Goal: Task Accomplishment & Management: Complete application form

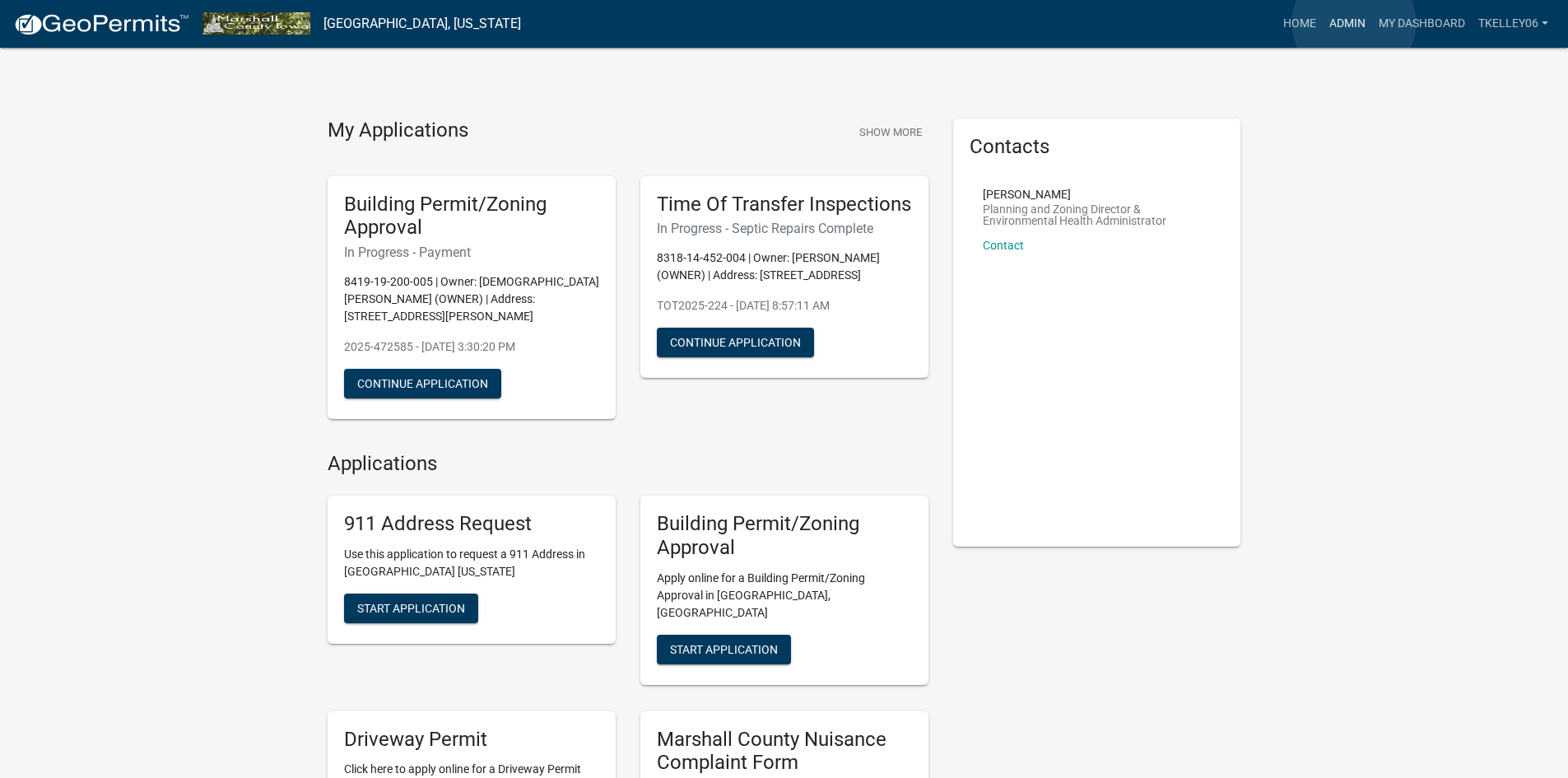
click at [1354, 23] on link "Admin" at bounding box center [1347, 24] width 49 height 31
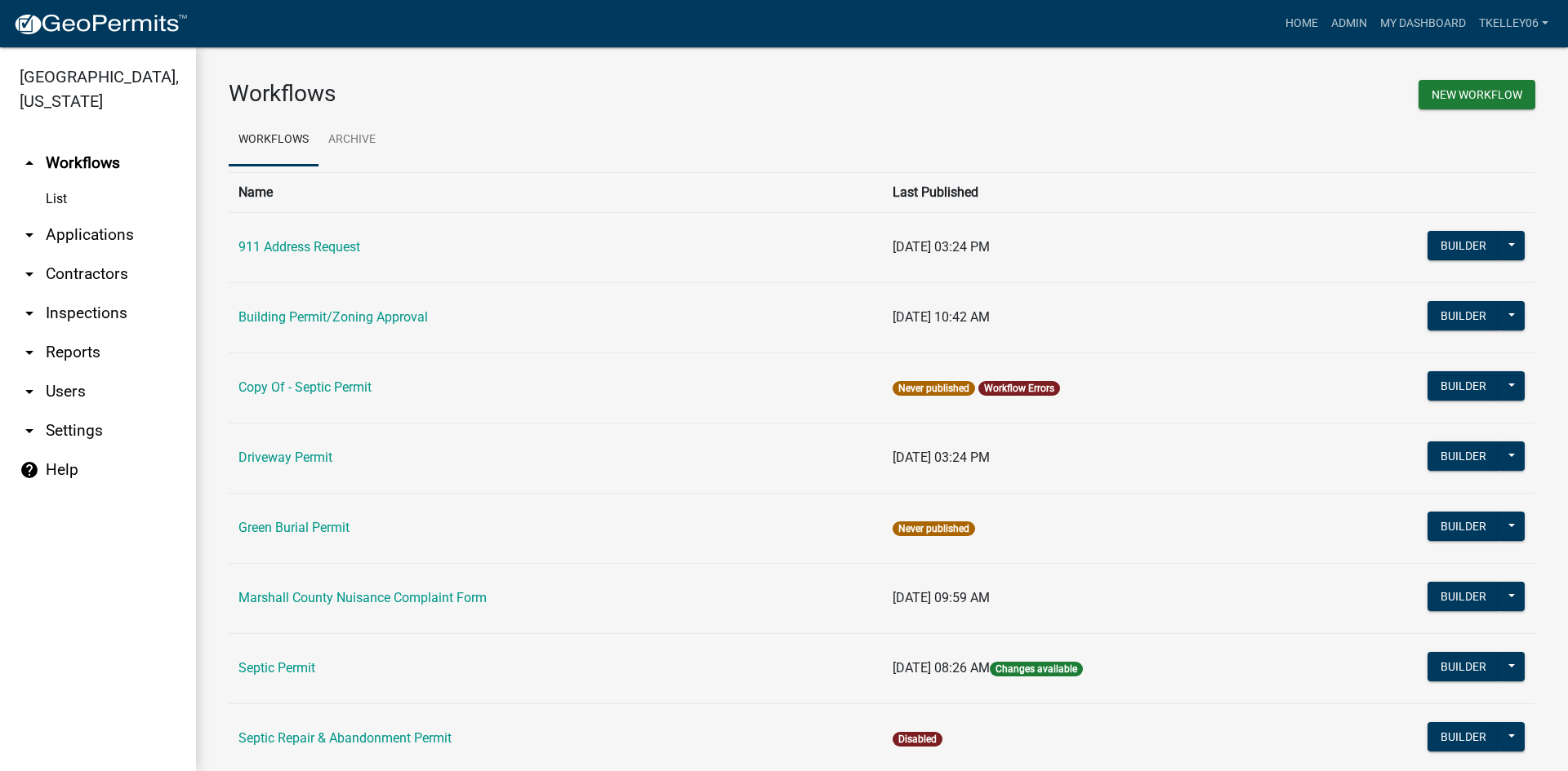
click at [105, 215] on link "arrow_drop_down Applications" at bounding box center [98, 235] width 196 height 39
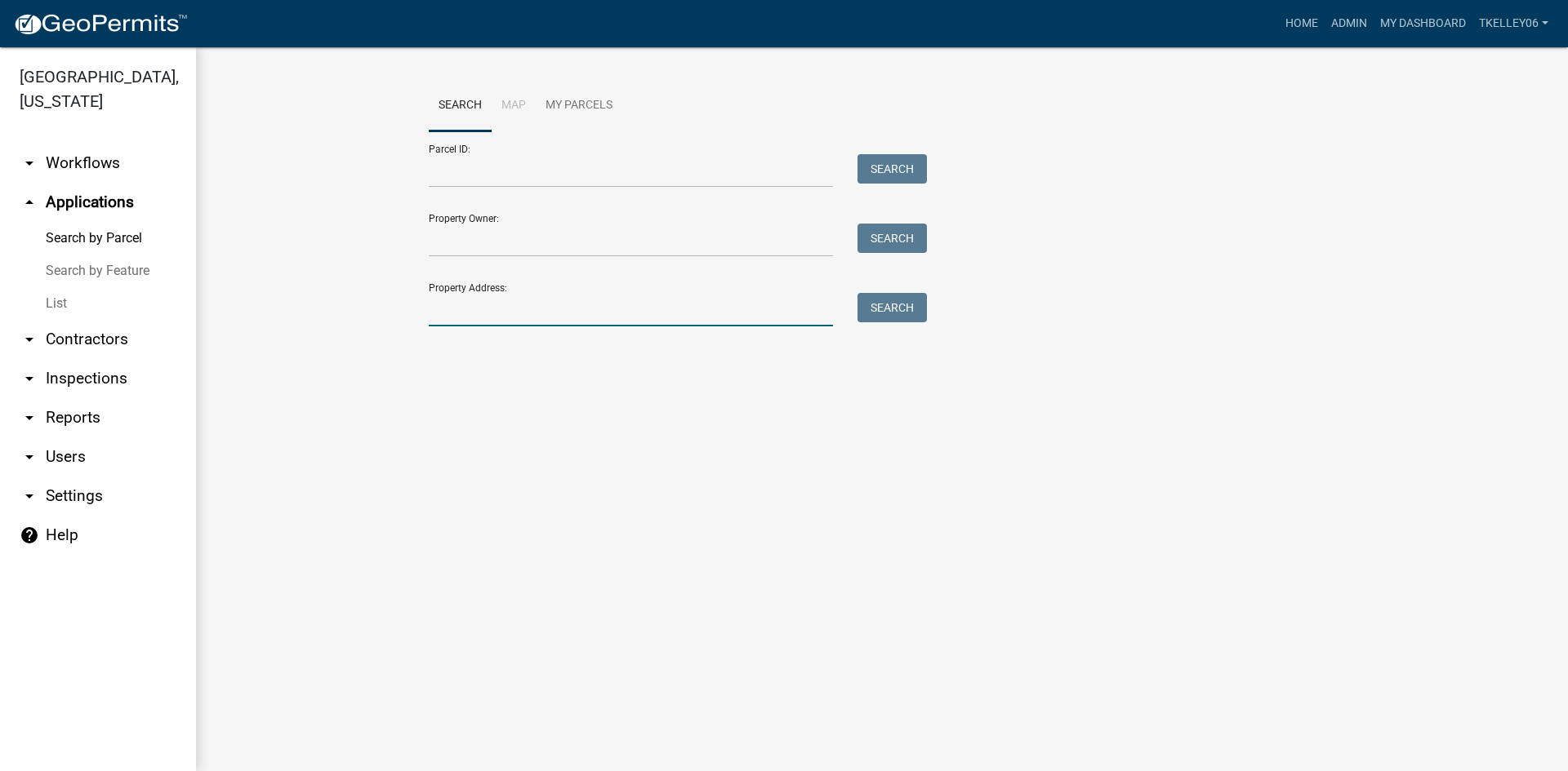
click at [537, 318] on input "Property Address:" at bounding box center [630, 310] width 404 height 34
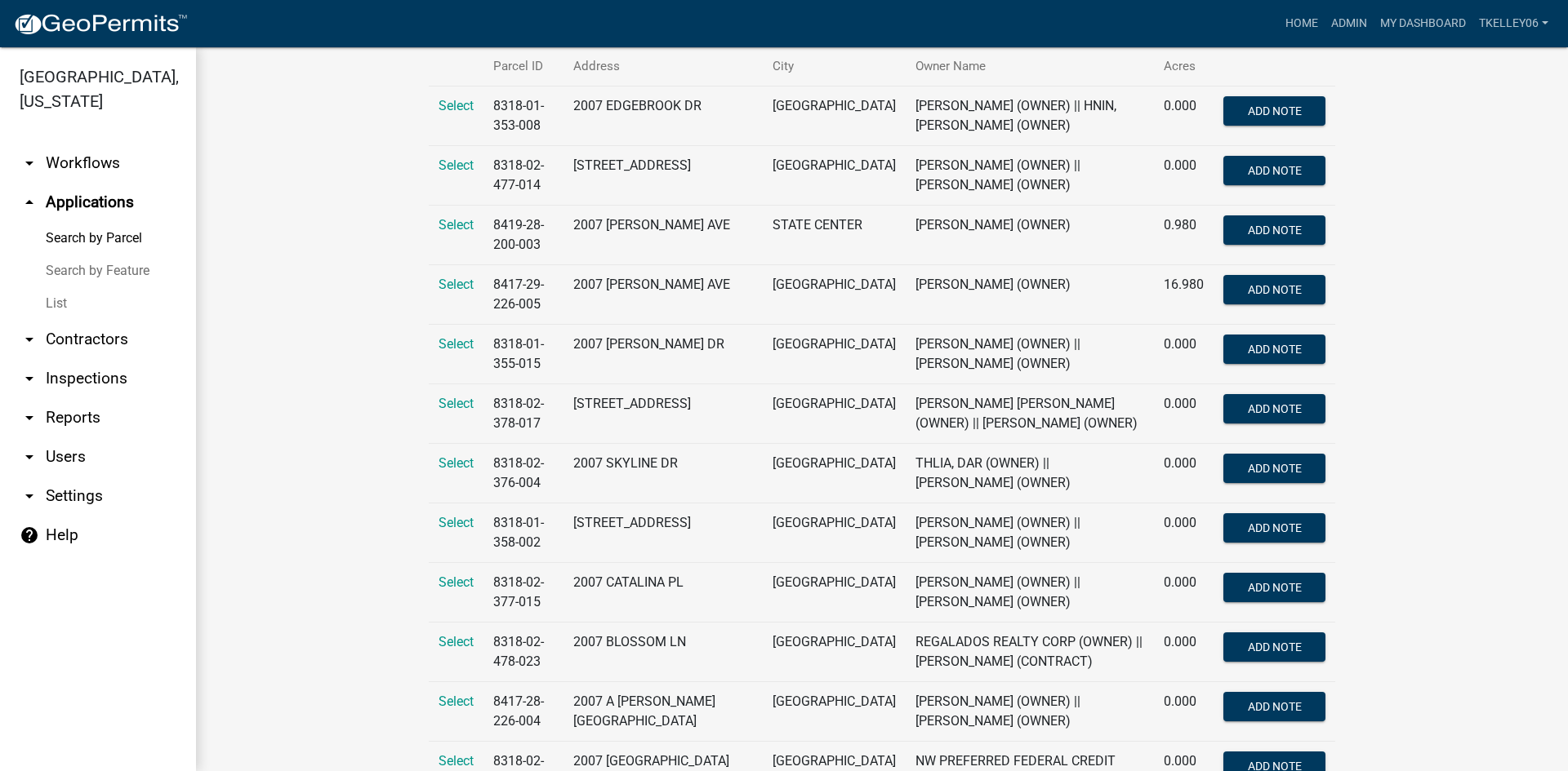
scroll to position [257, 0]
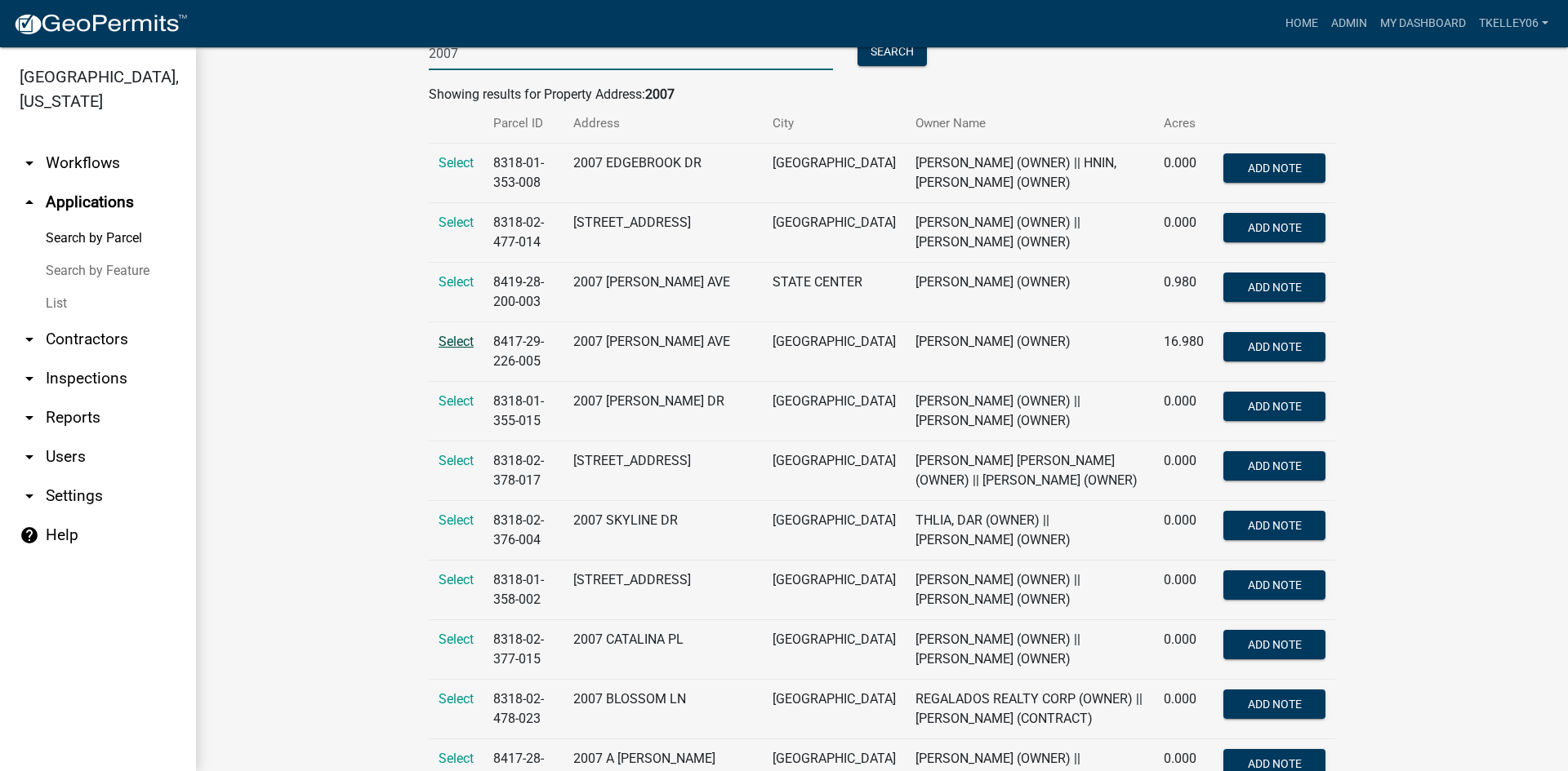
type input "2007"
click at [450, 339] on span "Select" at bounding box center [456, 341] width 35 height 16
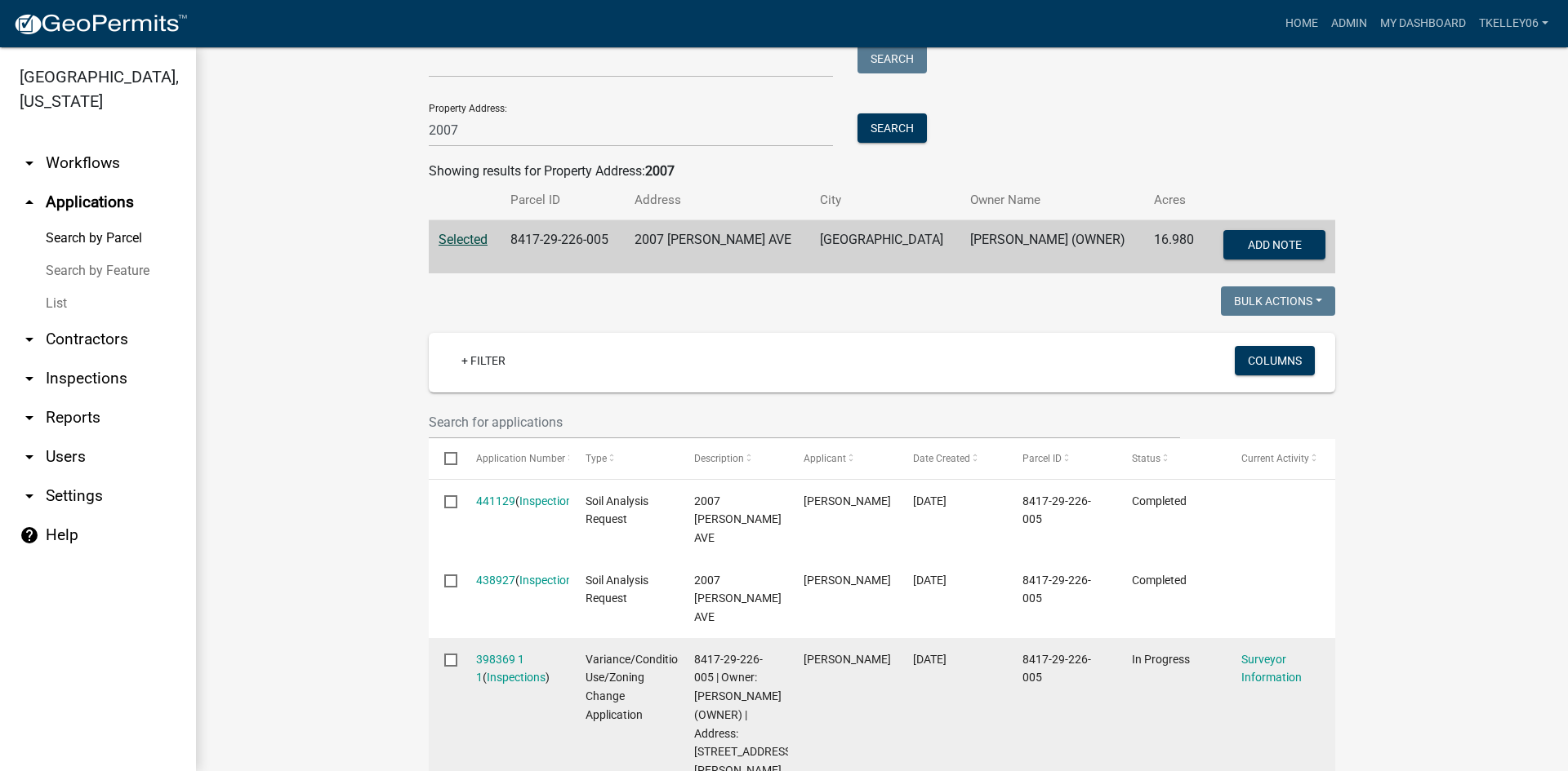
scroll to position [242, 0]
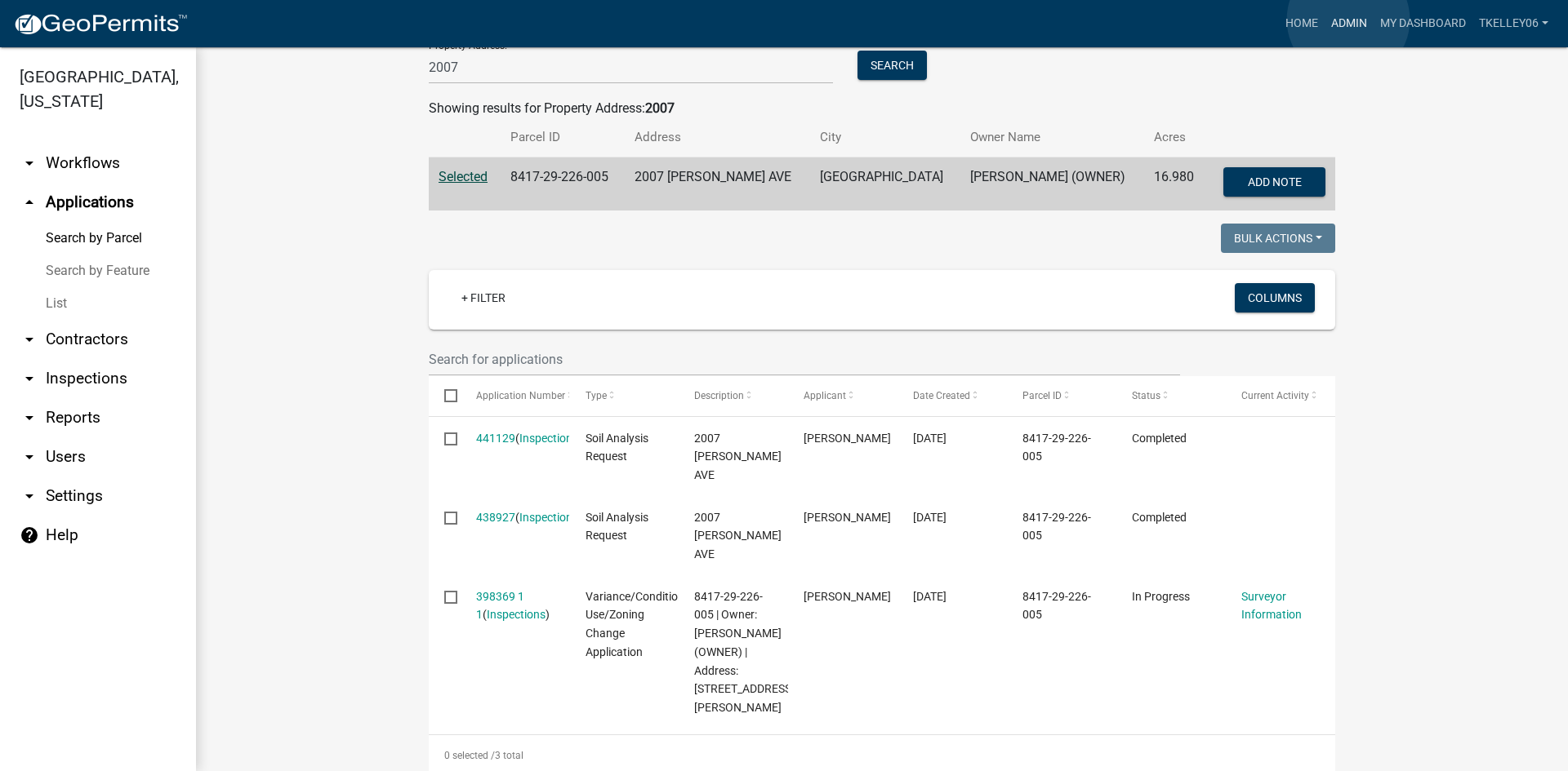
click at [1348, 19] on link "Admin" at bounding box center [1348, 24] width 49 height 31
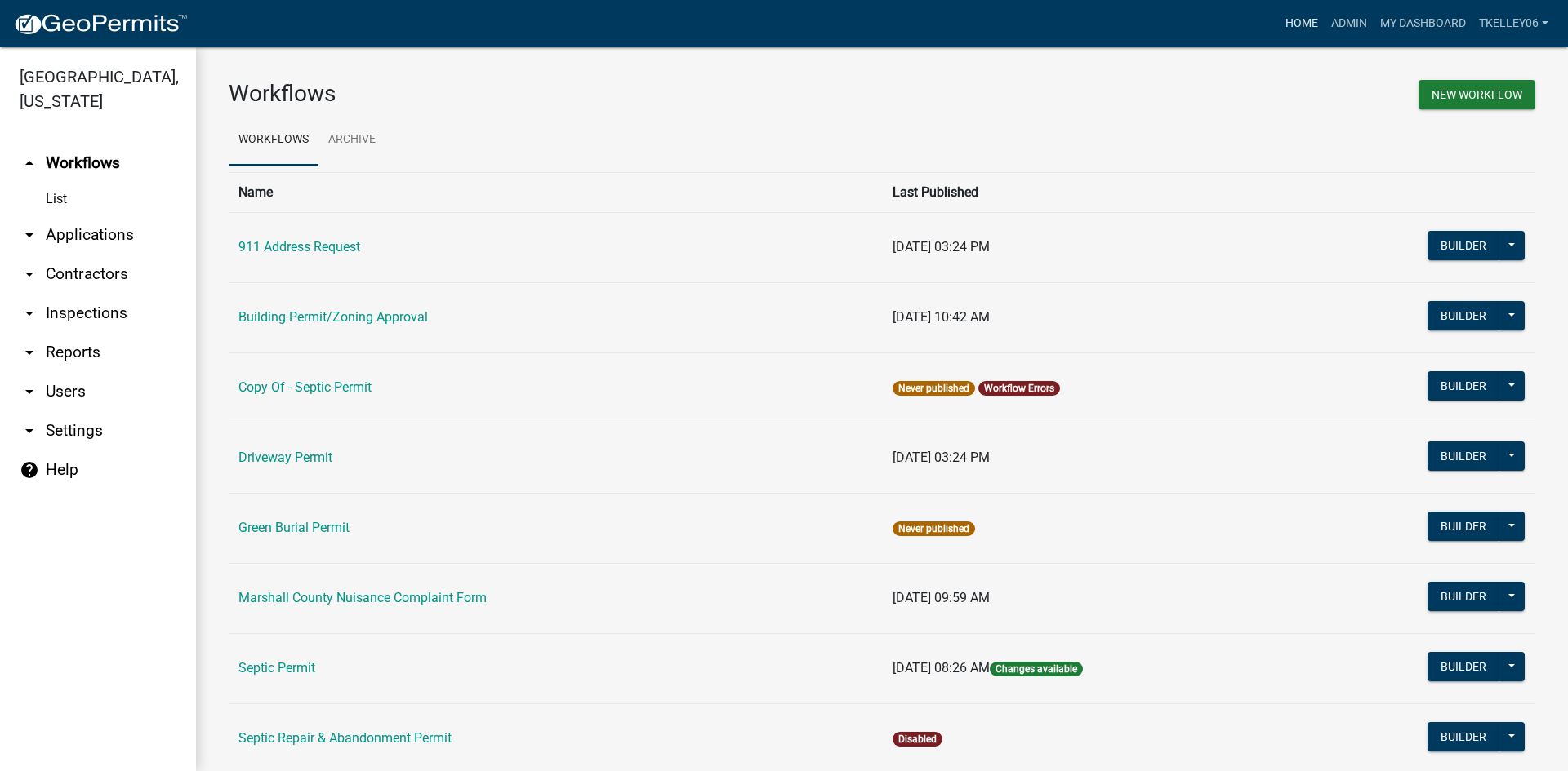
click at [1306, 24] on link "Home" at bounding box center [1301, 24] width 46 height 31
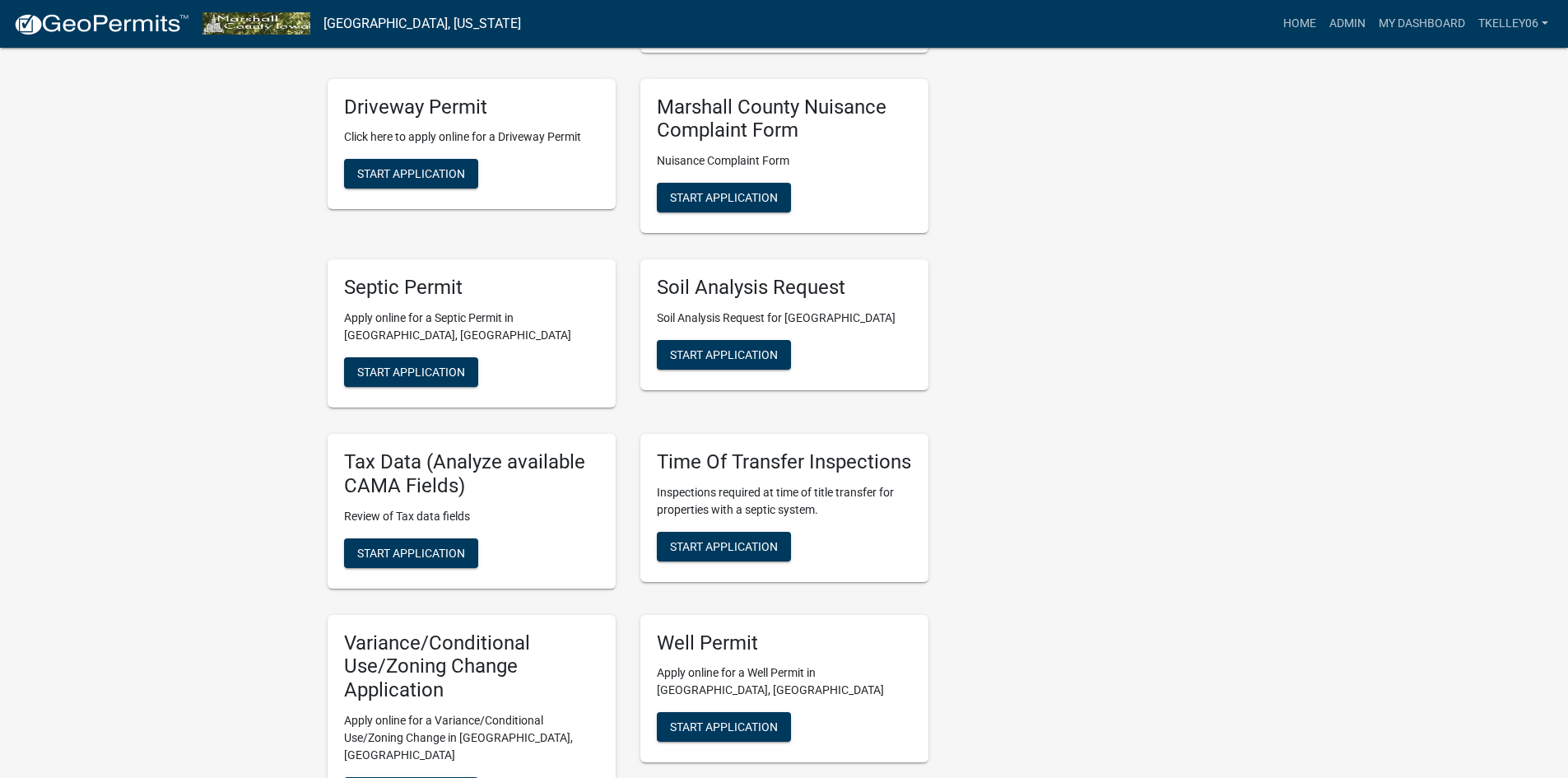
scroll to position [659, 0]
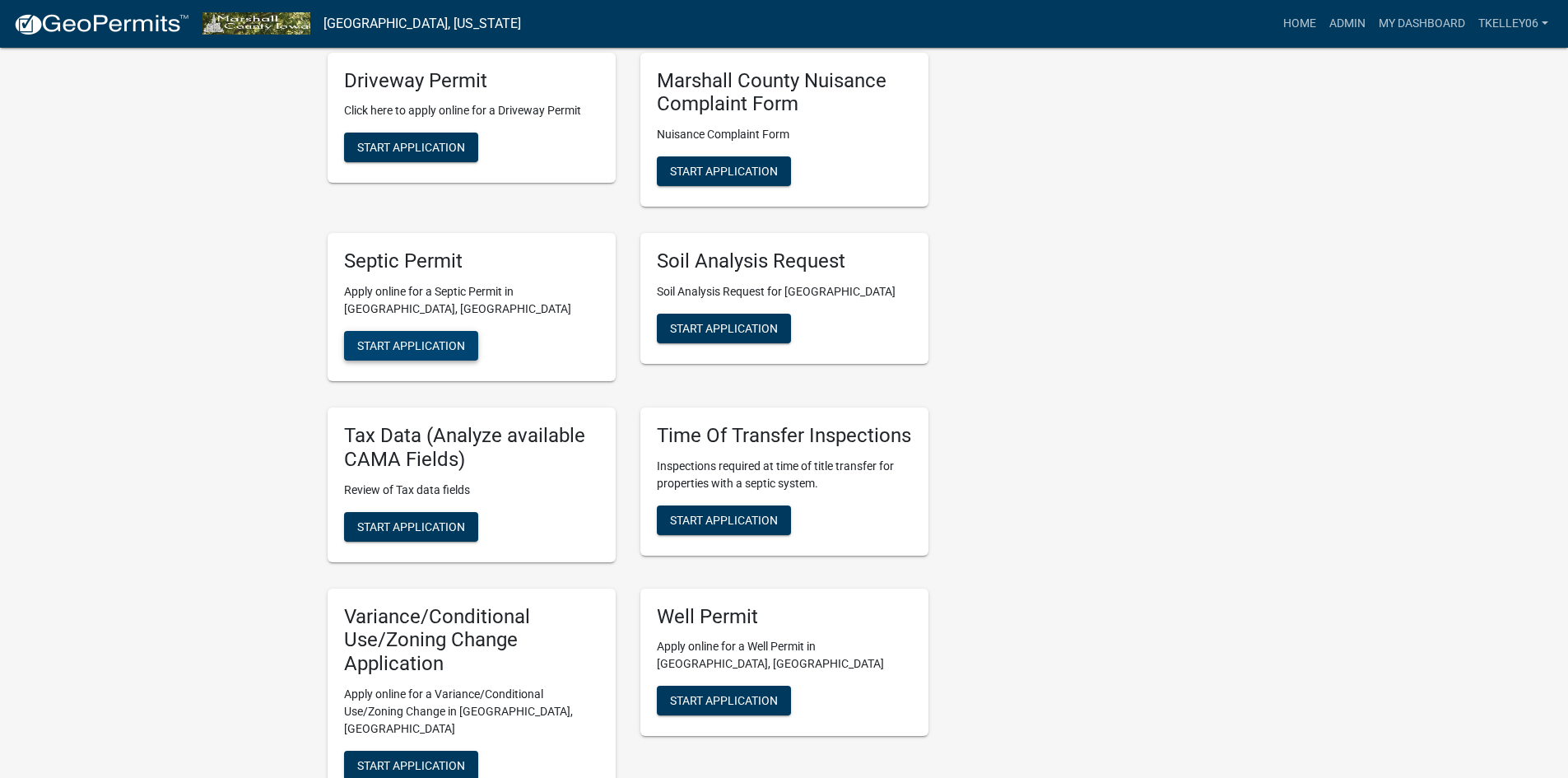
click at [424, 340] on span "Start Application" at bounding box center [410, 346] width 108 height 13
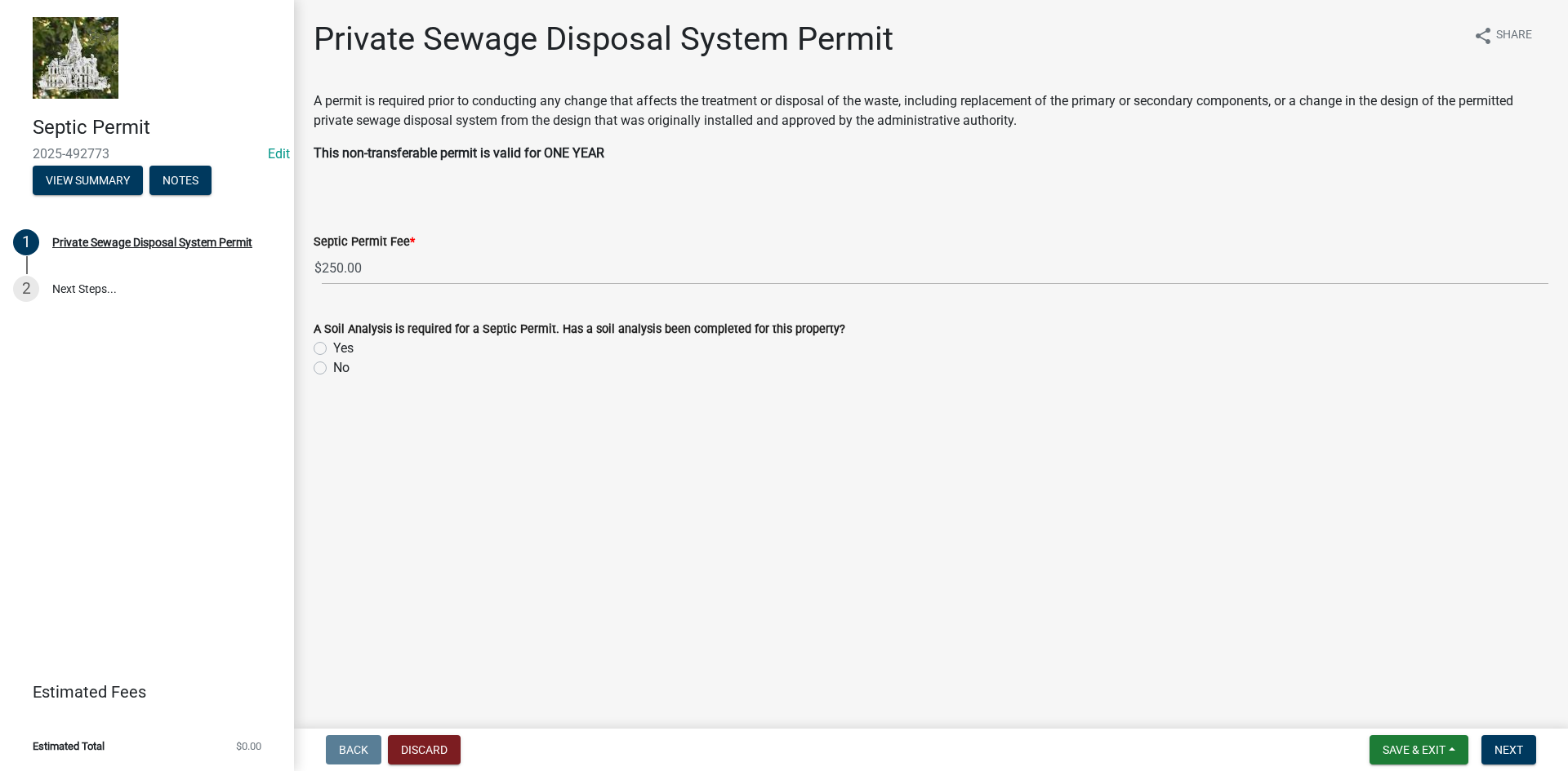
click at [333, 354] on label "Yes" at bounding box center [343, 348] width 20 height 19
click at [333, 349] on input "Yes" at bounding box center [338, 345] width 11 height 11
radio input "true"
click at [1495, 751] on span "Next" at bounding box center [1508, 750] width 28 height 13
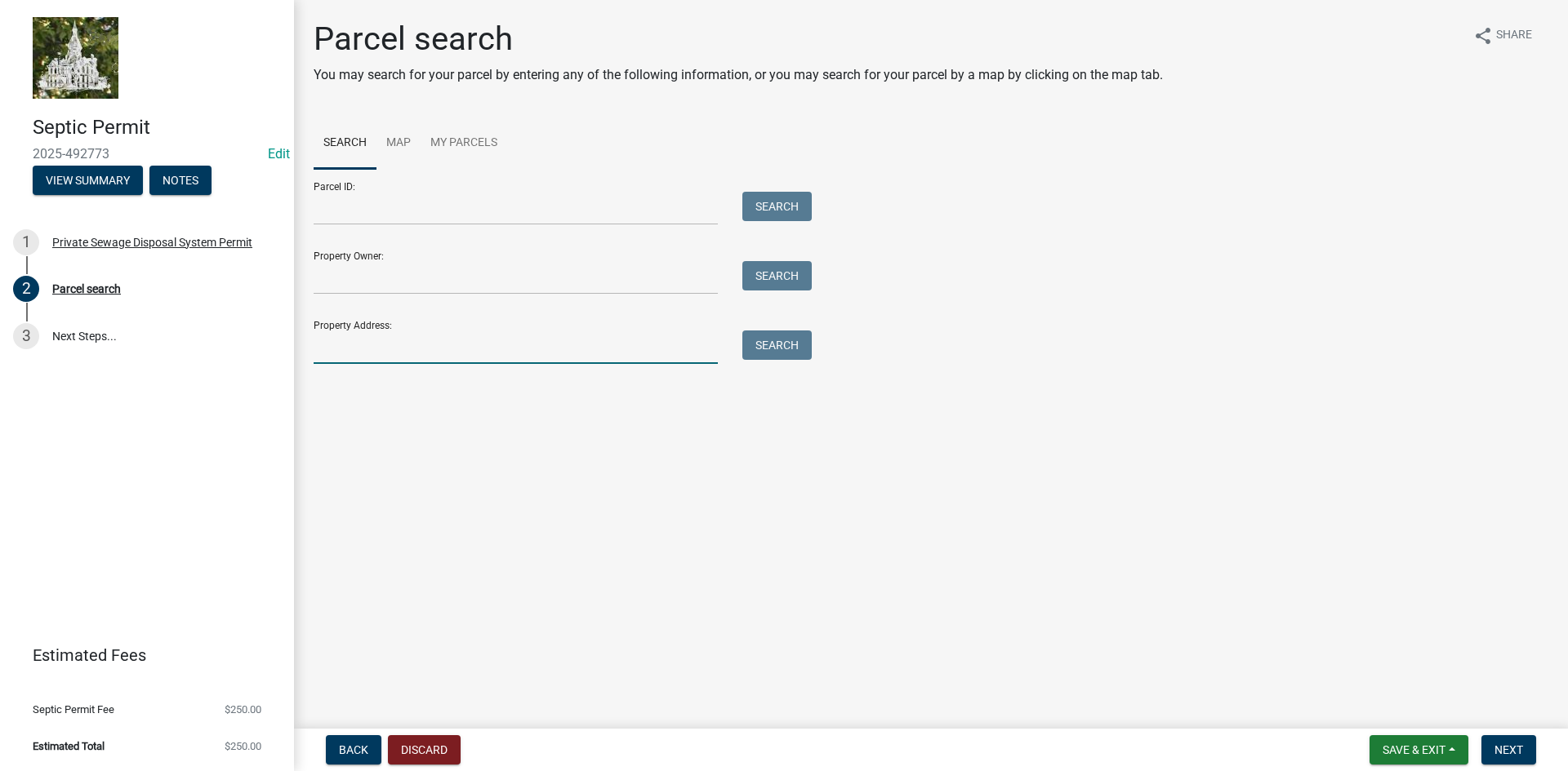
click at [403, 354] on input "Property Address:" at bounding box center [515, 347] width 404 height 34
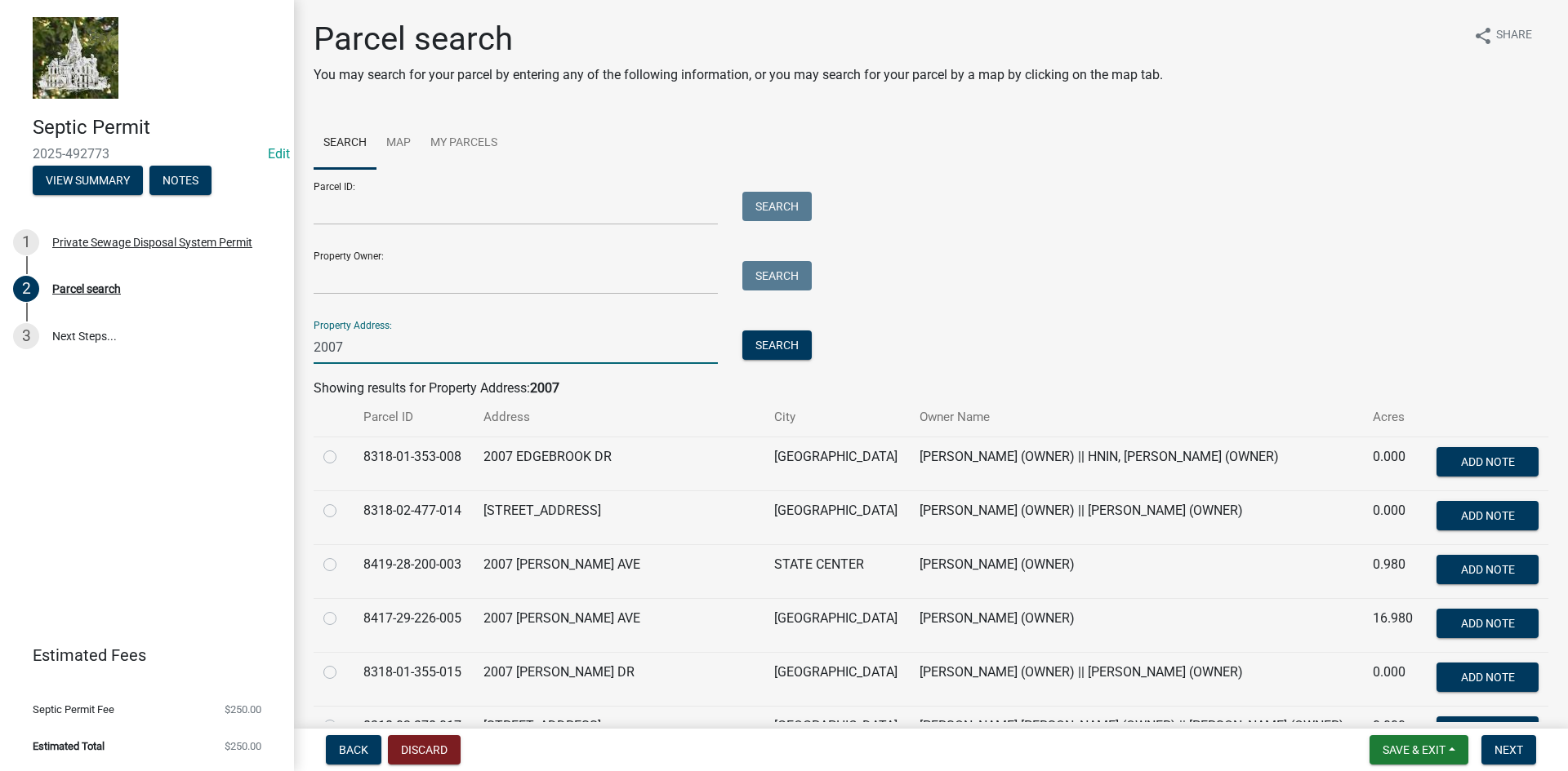
scroll to position [82, 0]
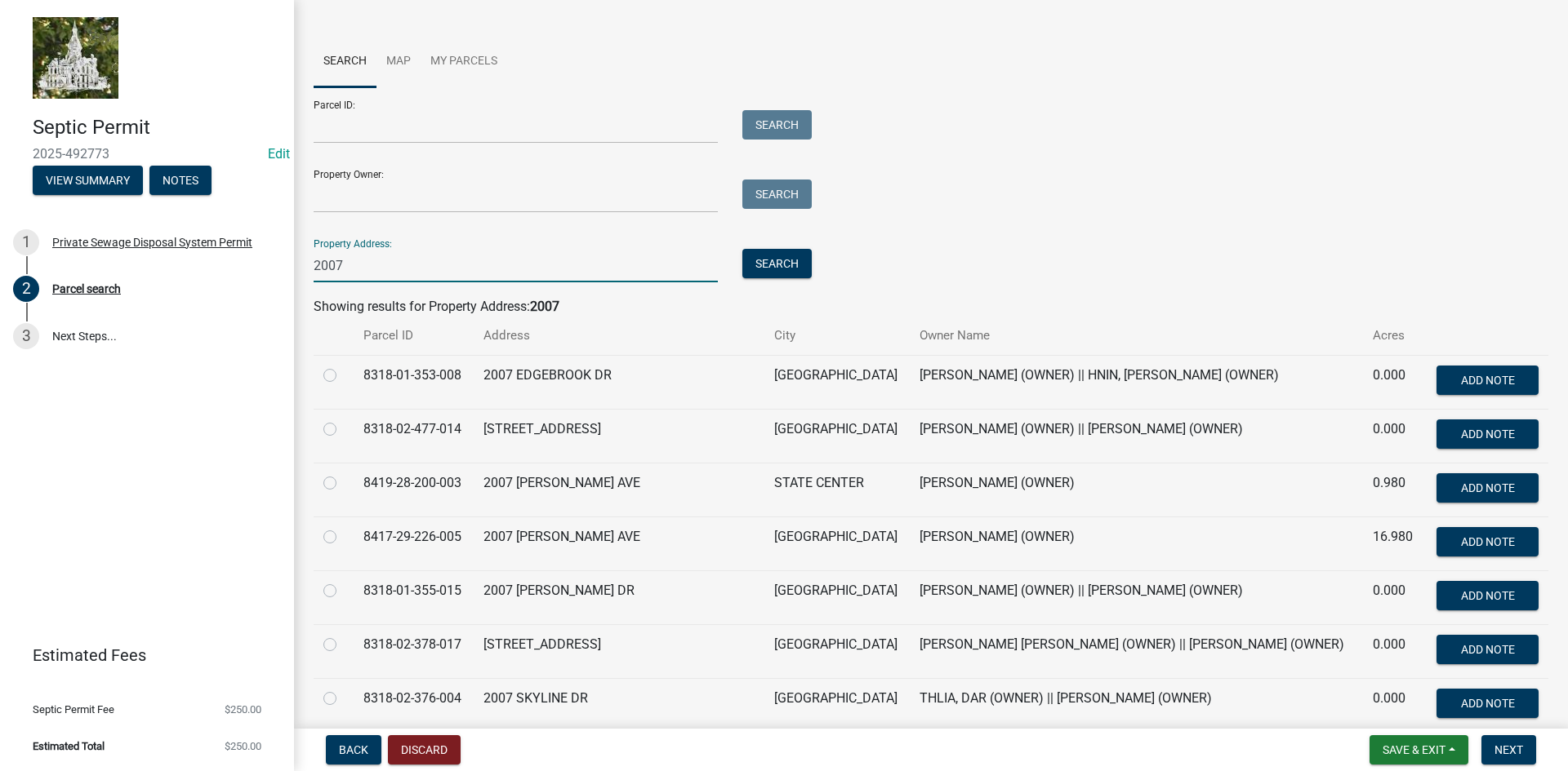
type input "2007"
click at [343, 527] on label at bounding box center [343, 527] width 0 height 0
click at [343, 538] on input "radio" at bounding box center [348, 533] width 11 height 11
radio input "true"
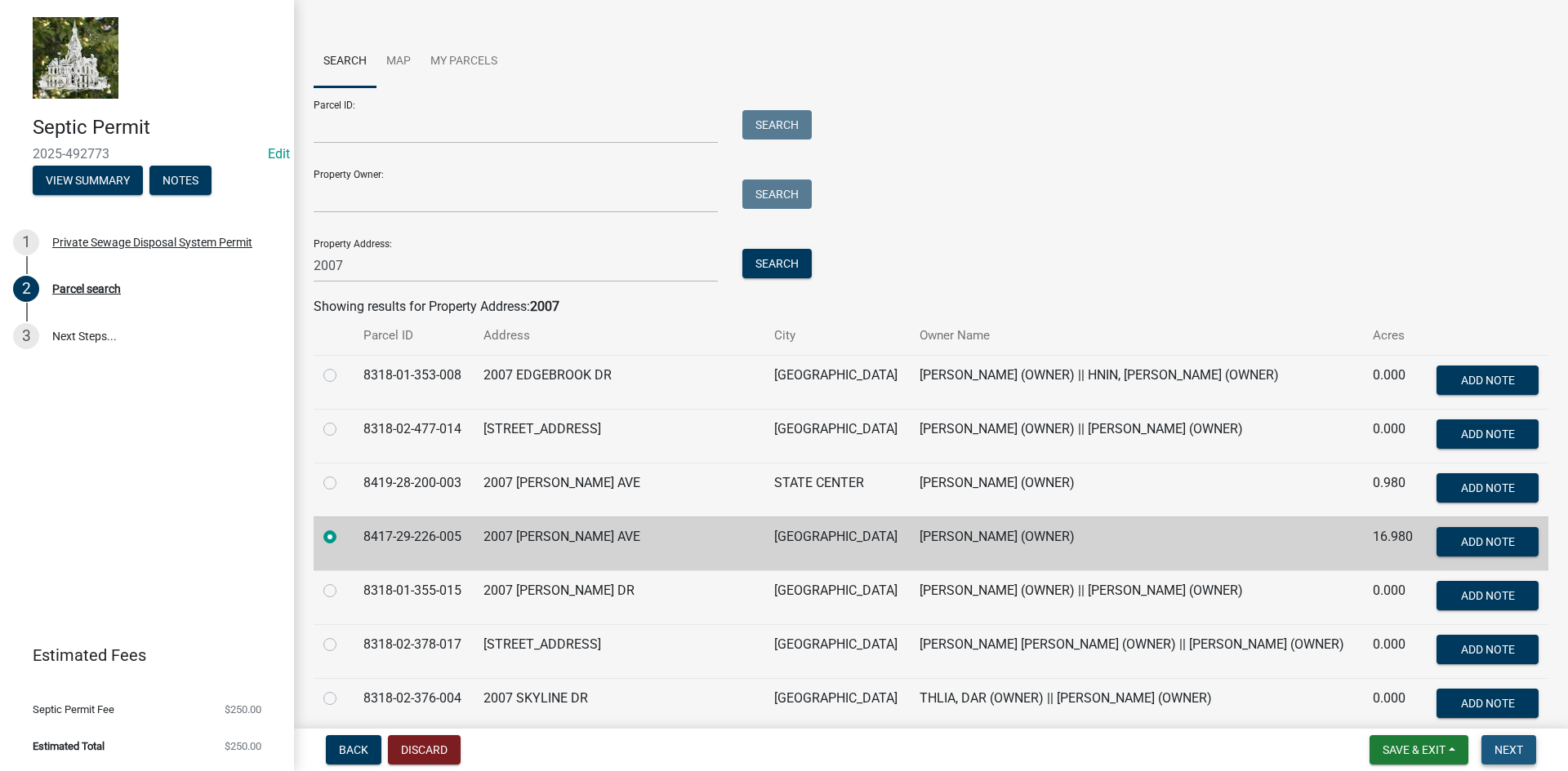
click at [1500, 749] on span "Next" at bounding box center [1508, 750] width 28 height 13
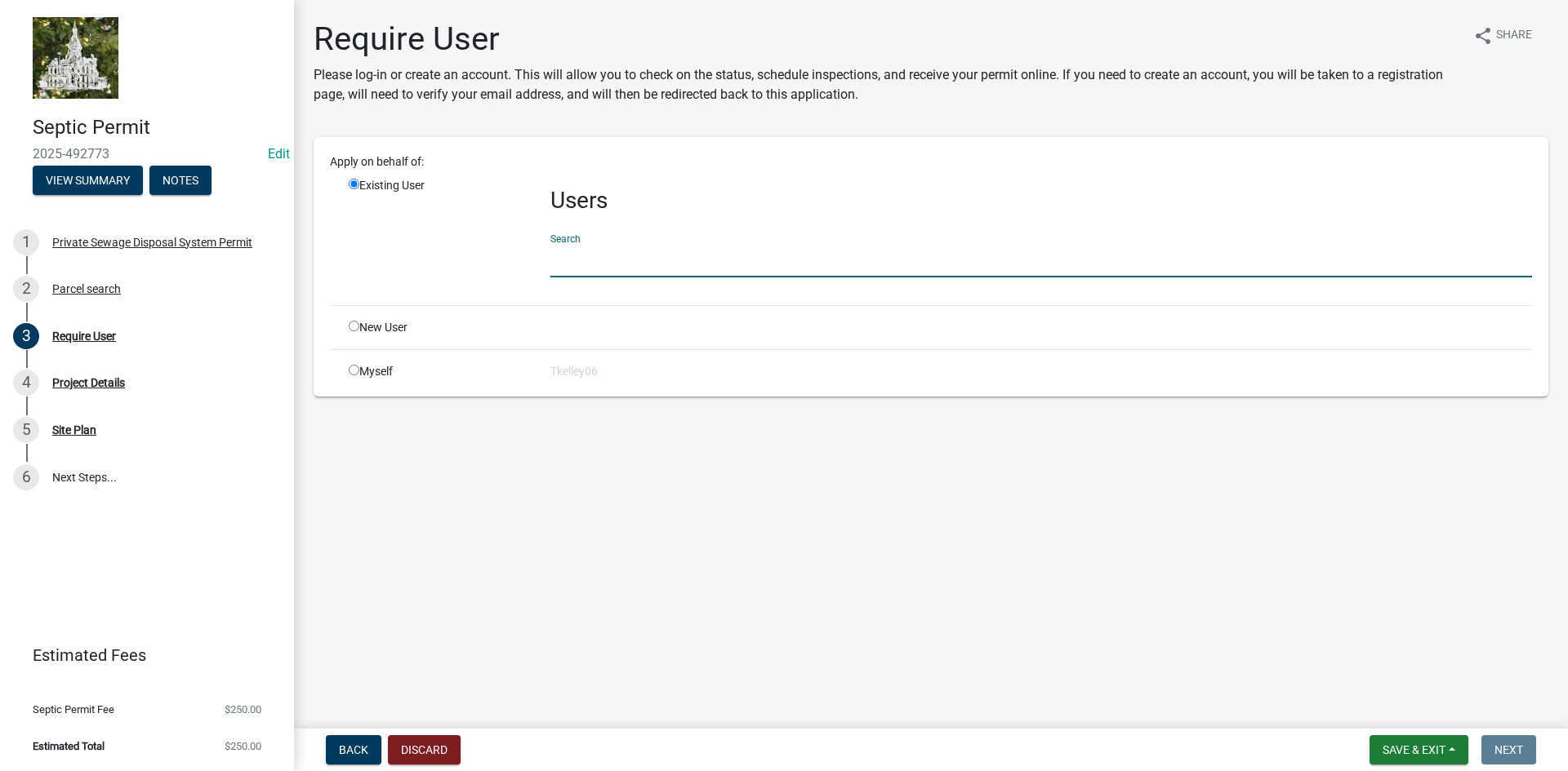
click at [579, 259] on input "text" at bounding box center [1041, 260] width 981 height 34
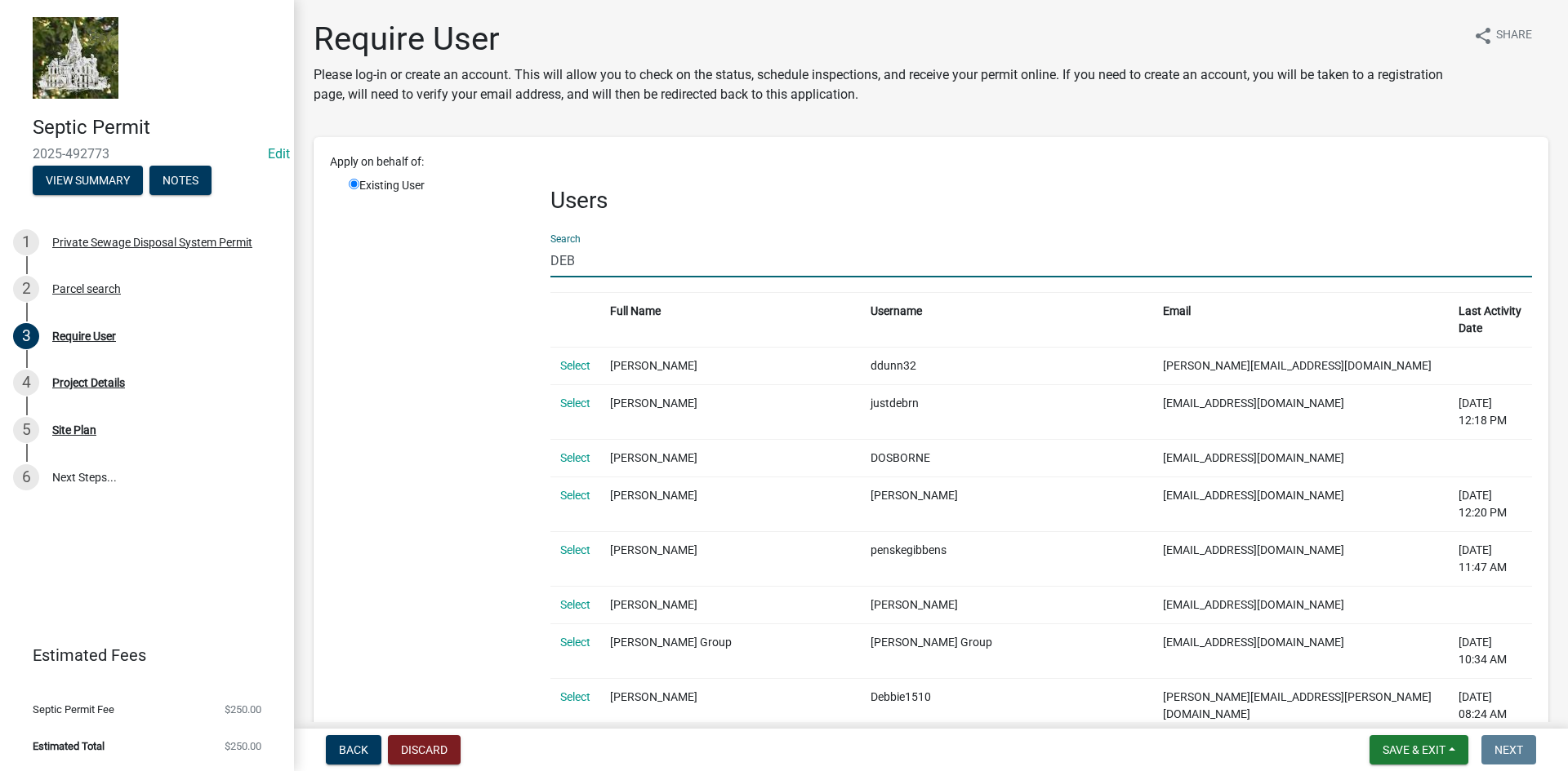
type input "deb@[PERSON_NAME]"
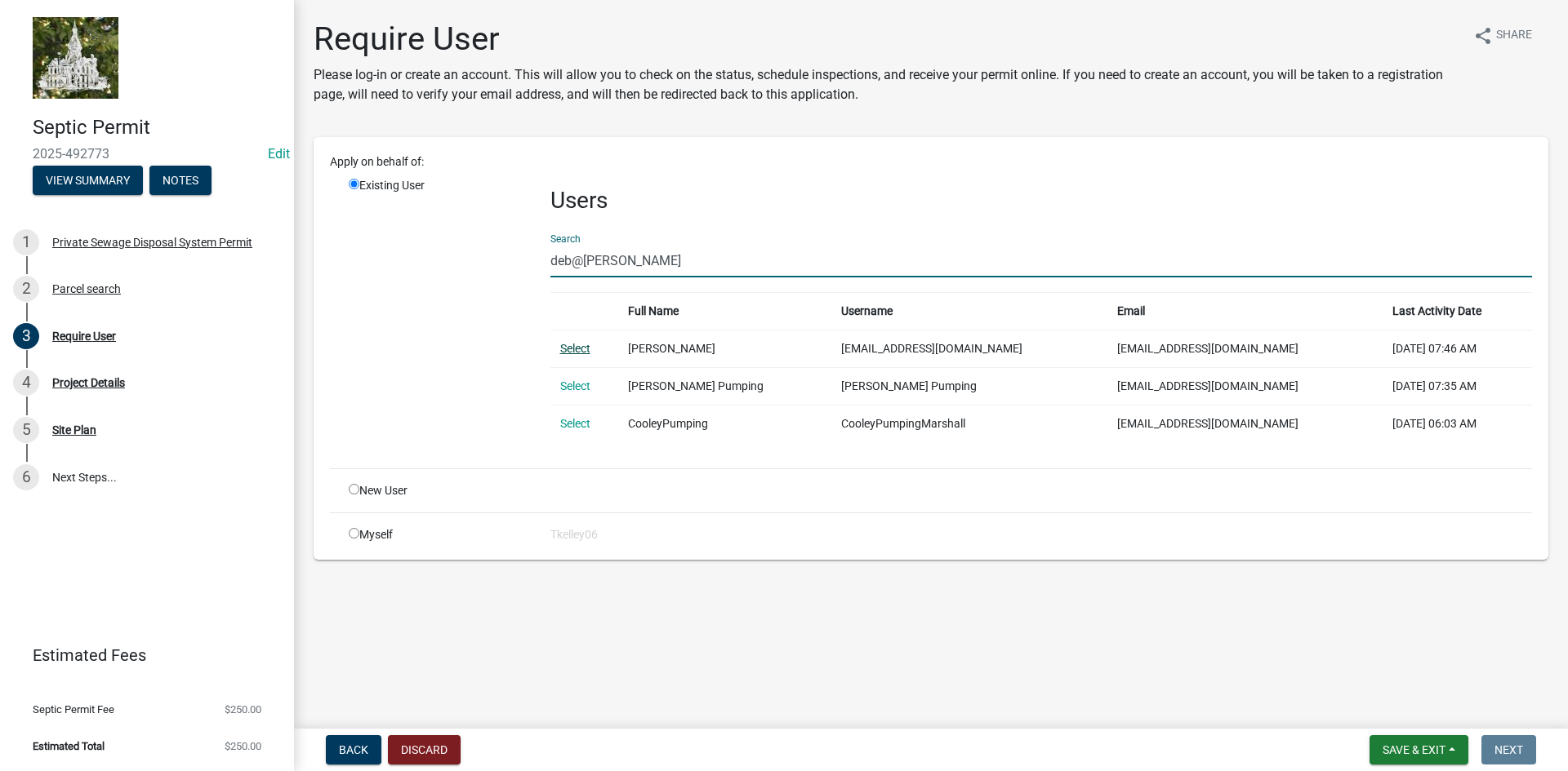
click at [580, 347] on link "Select" at bounding box center [575, 348] width 30 height 13
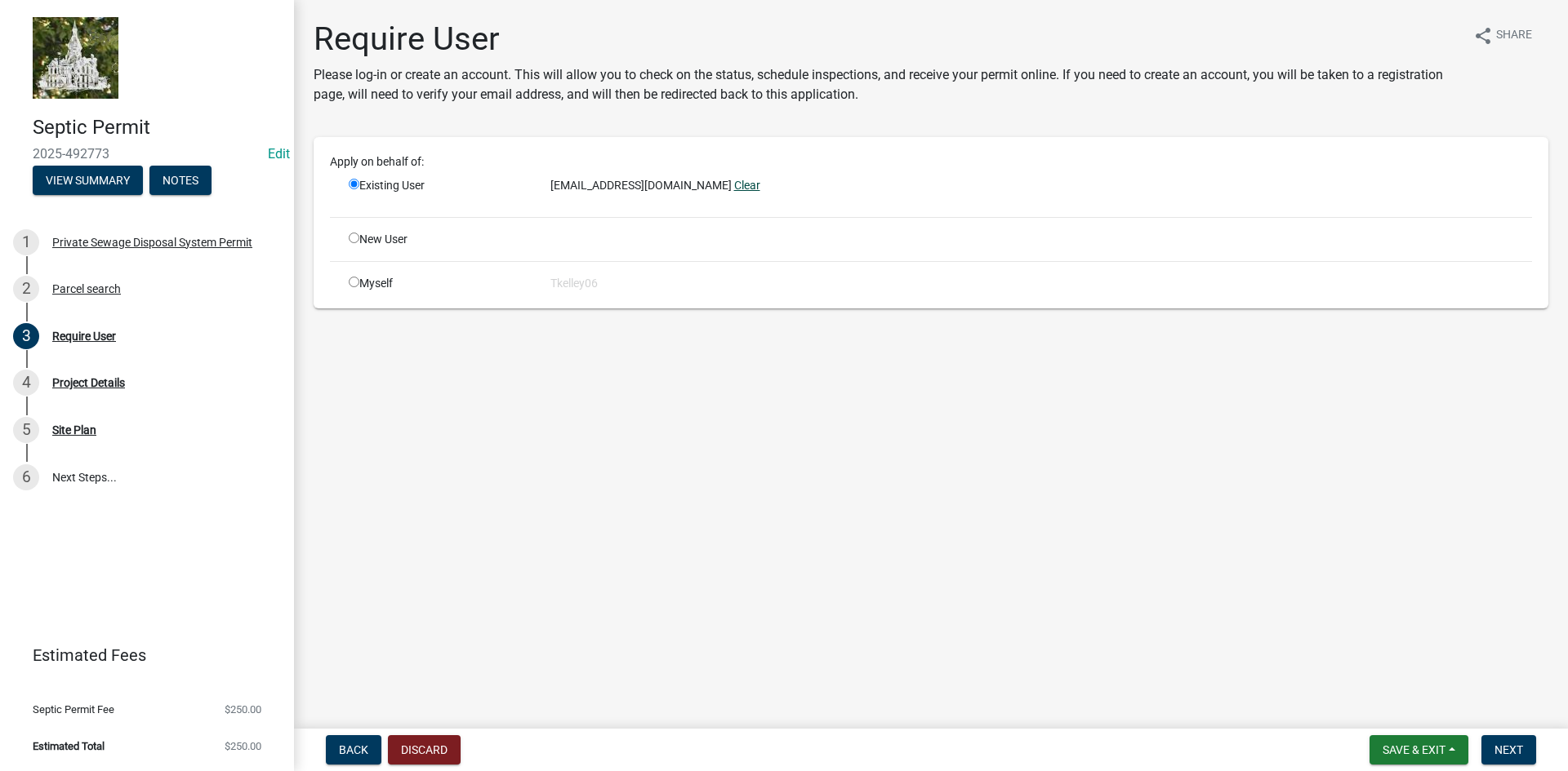
click at [734, 185] on link "Clear" at bounding box center [747, 185] width 26 height 13
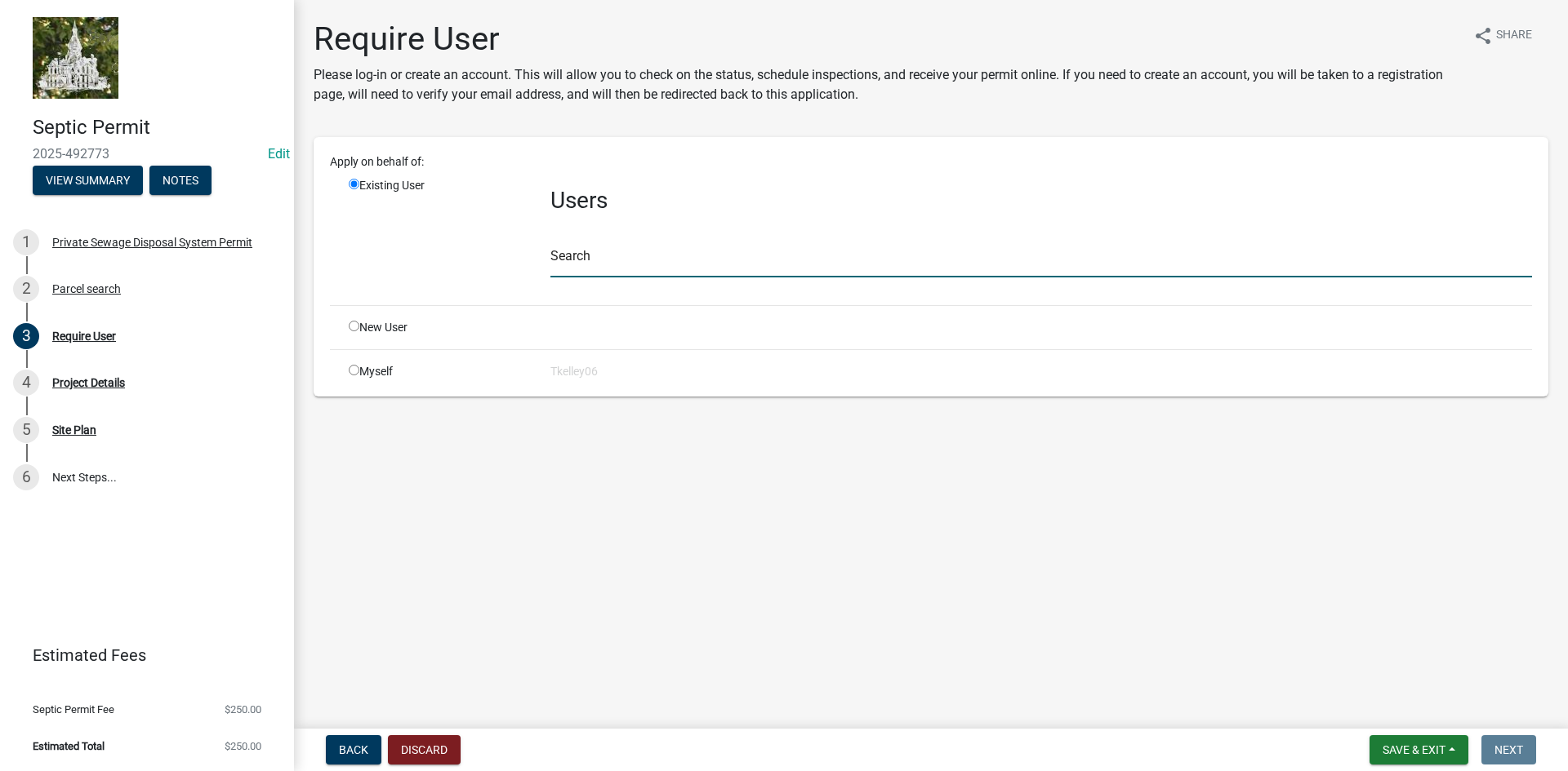
click at [677, 254] on input "text" at bounding box center [1041, 260] width 981 height 34
type input "deb@[PERSON_NAME]"
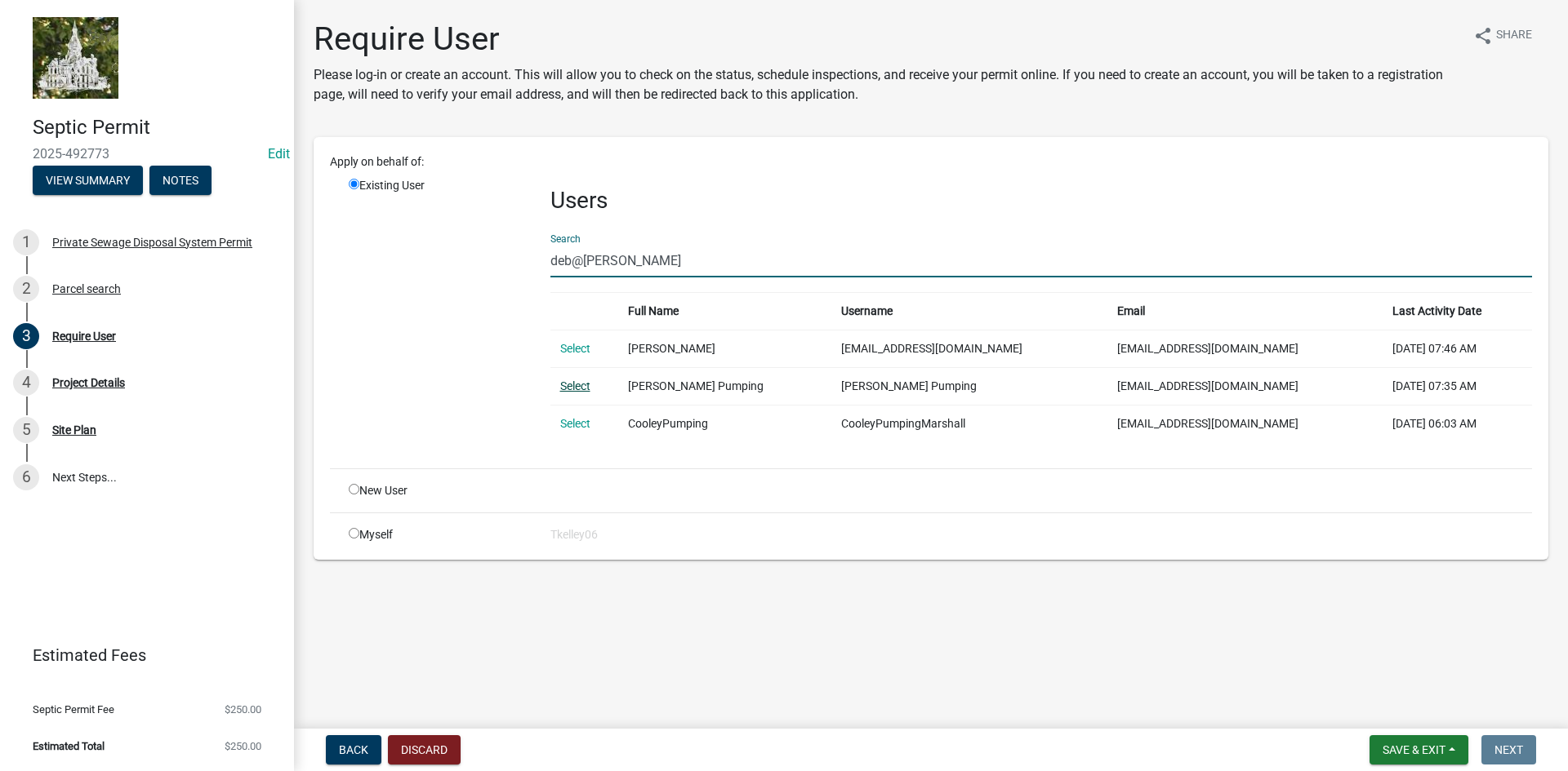
click at [580, 386] on link "Select" at bounding box center [575, 386] width 30 height 13
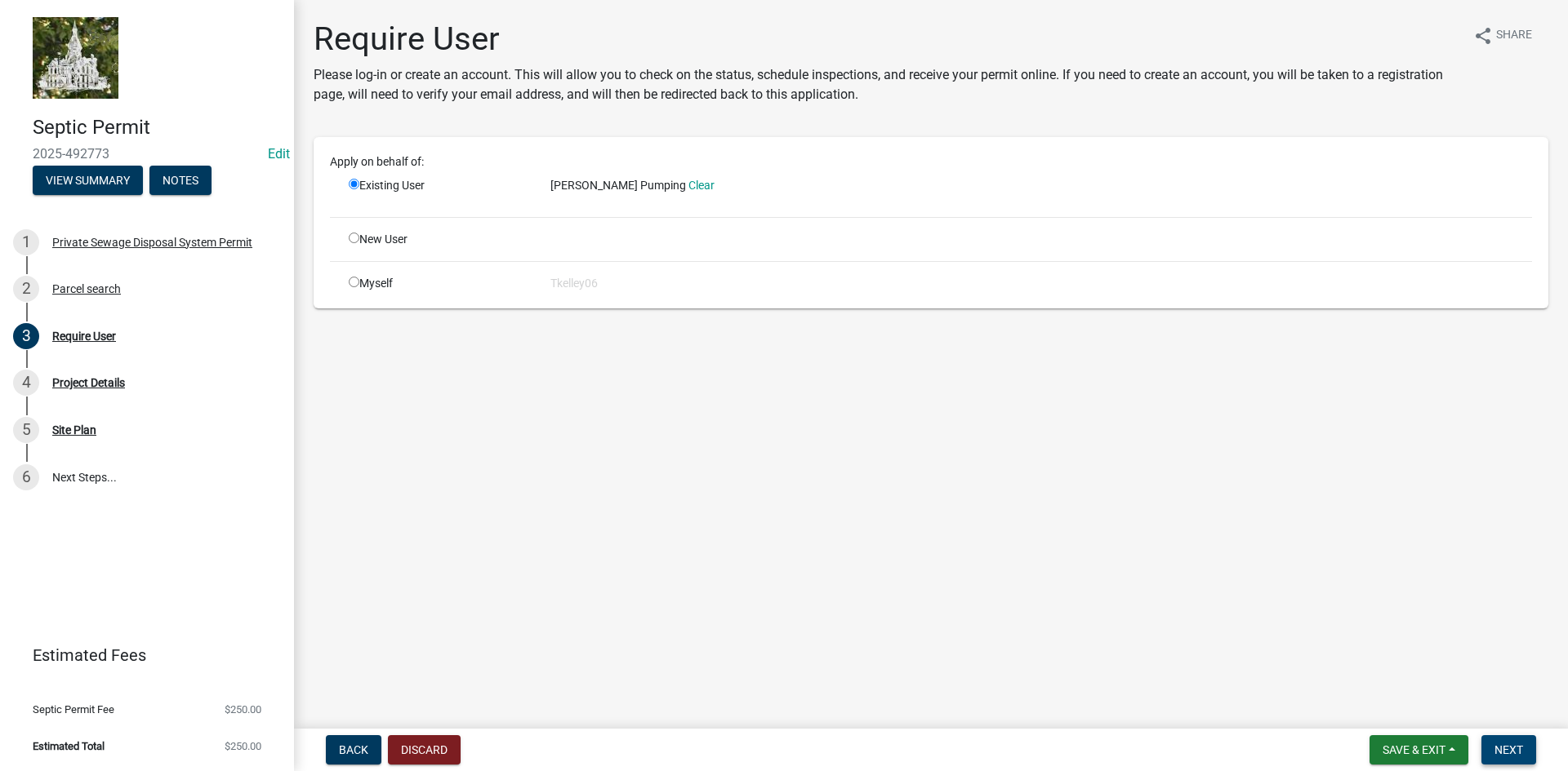
click at [1502, 747] on span "Next" at bounding box center [1508, 750] width 28 height 13
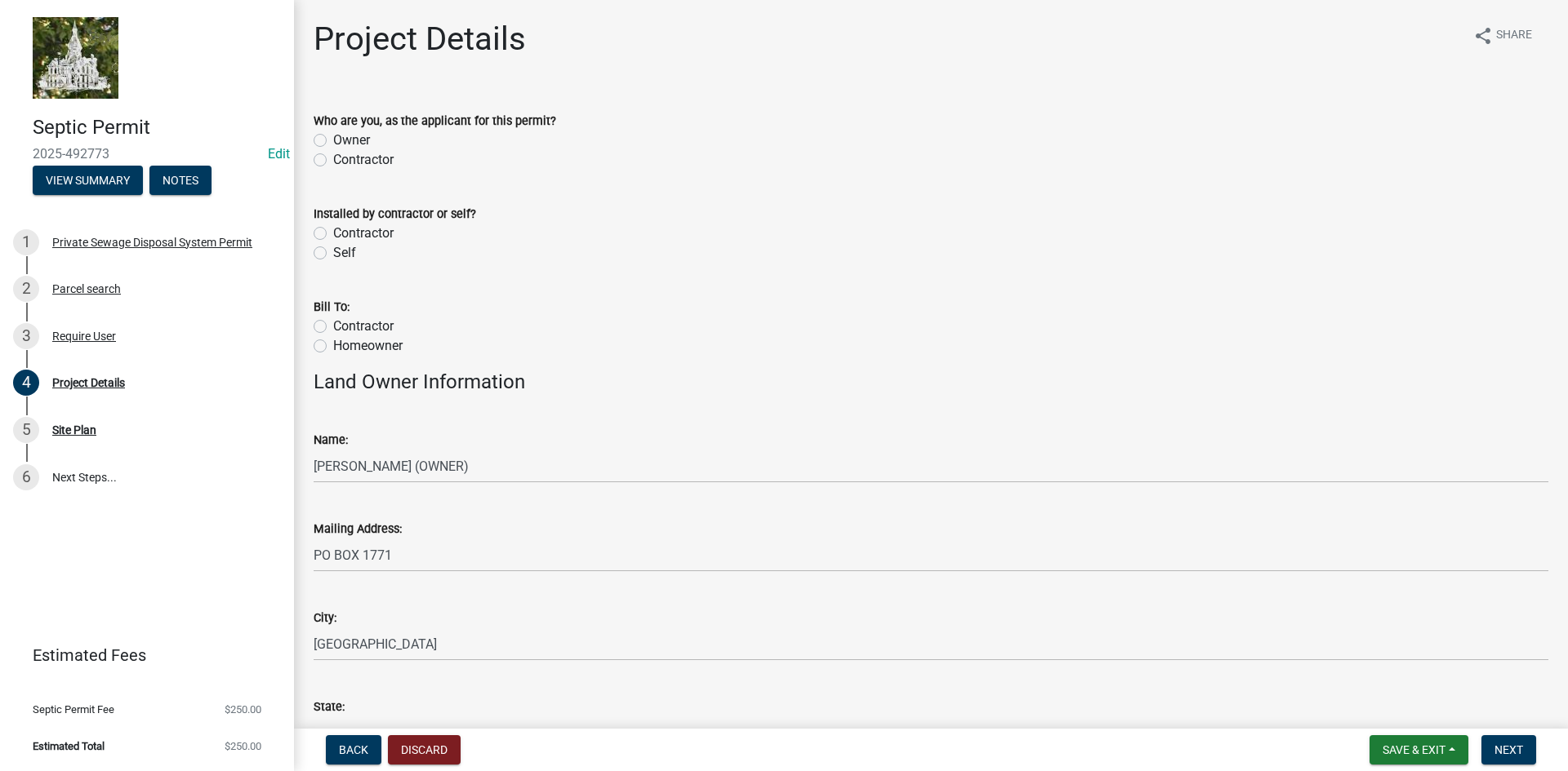
click at [333, 160] on label "Contractor" at bounding box center [363, 160] width 61 height 19
click at [333, 160] on input "Contractor" at bounding box center [338, 156] width 11 height 11
radio input "true"
click at [333, 233] on label "Contractor" at bounding box center [363, 233] width 61 height 19
click at [333, 233] on input "Contractor" at bounding box center [338, 229] width 11 height 11
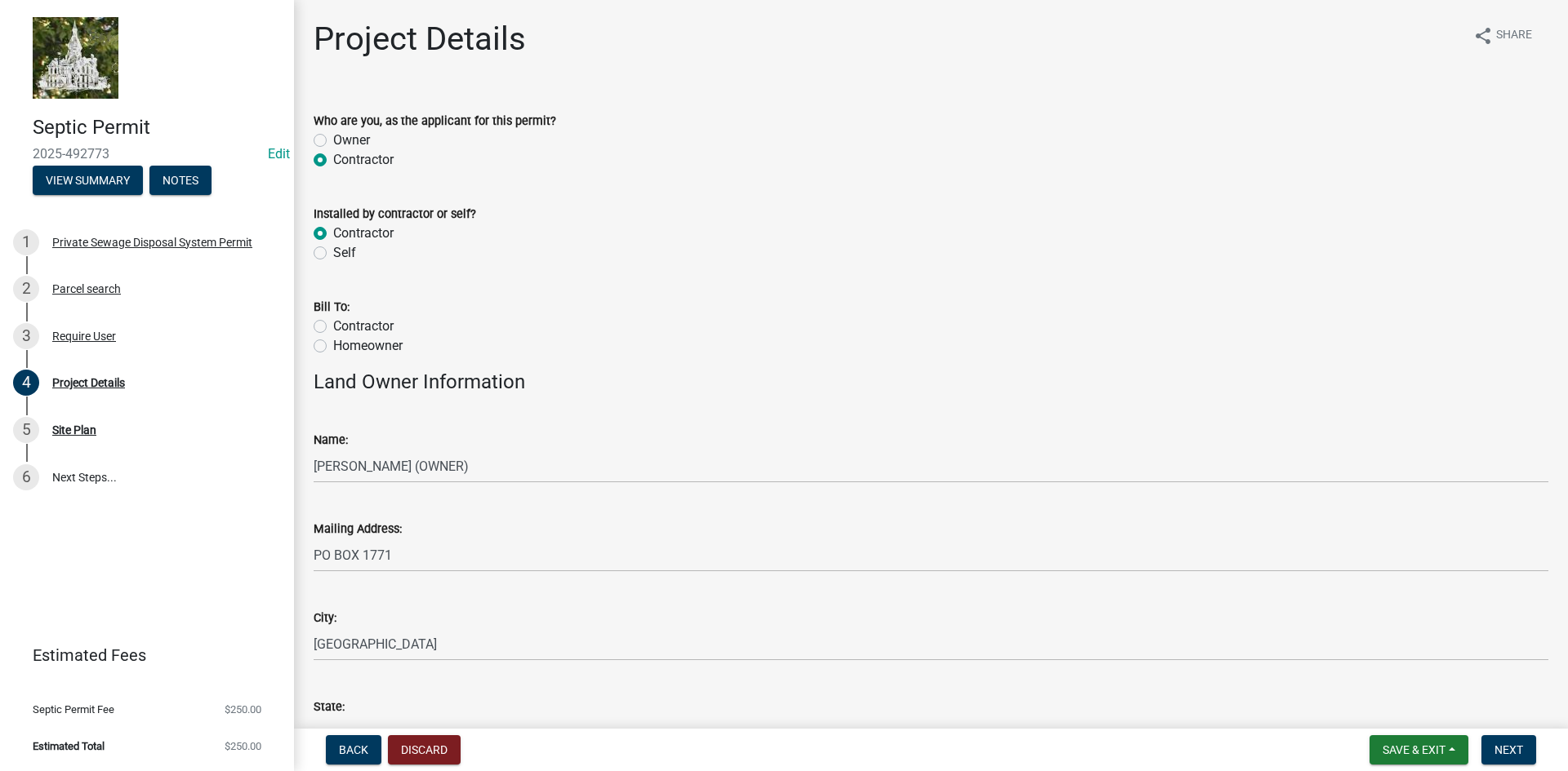
radio input "true"
click at [333, 321] on label "Contractor" at bounding box center [363, 325] width 61 height 19
click at [333, 321] on input "Contractor" at bounding box center [338, 322] width 11 height 11
radio input "true"
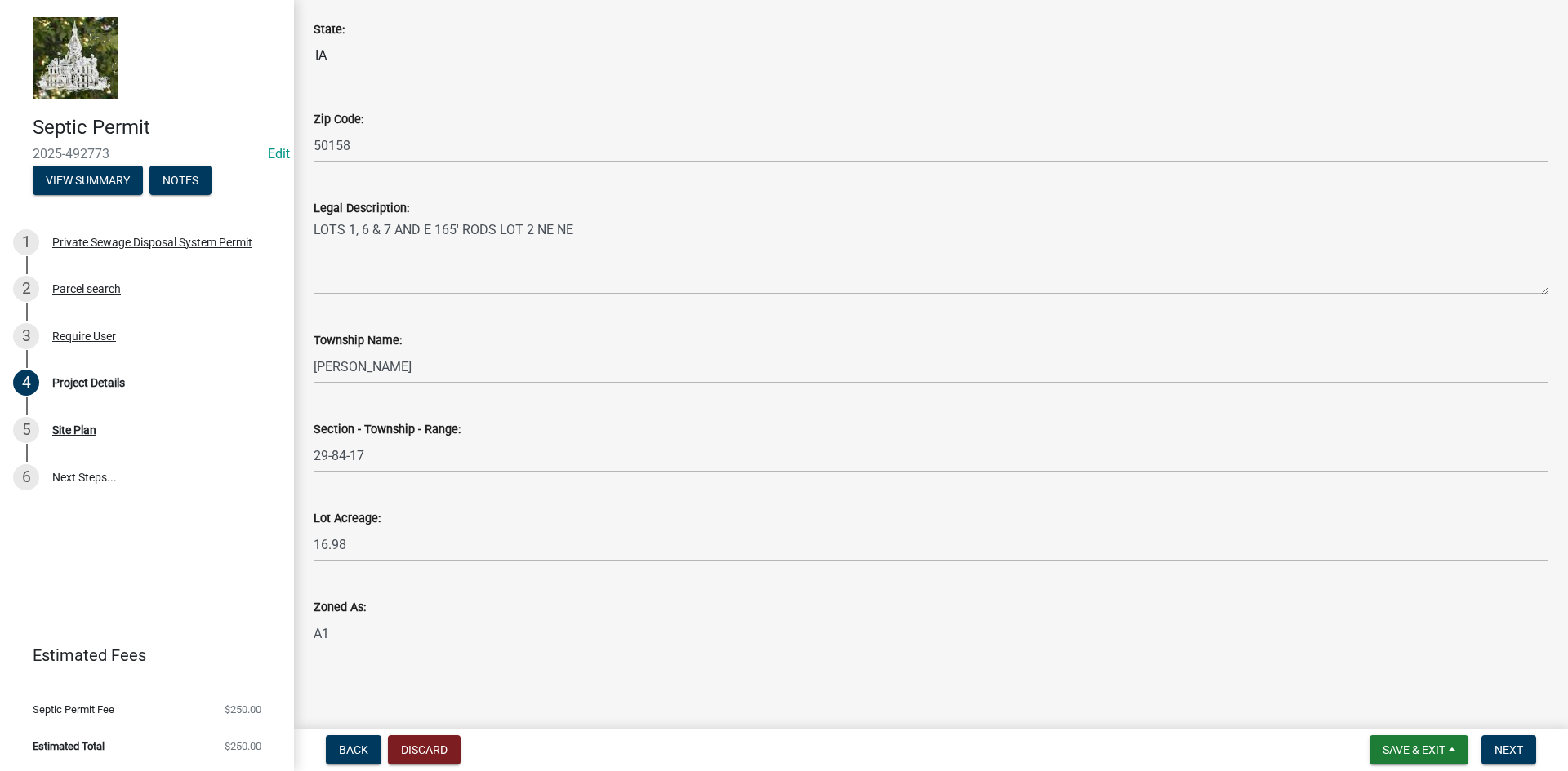
scroll to position [1342, 0]
click at [1499, 749] on span "Next" at bounding box center [1508, 750] width 28 height 13
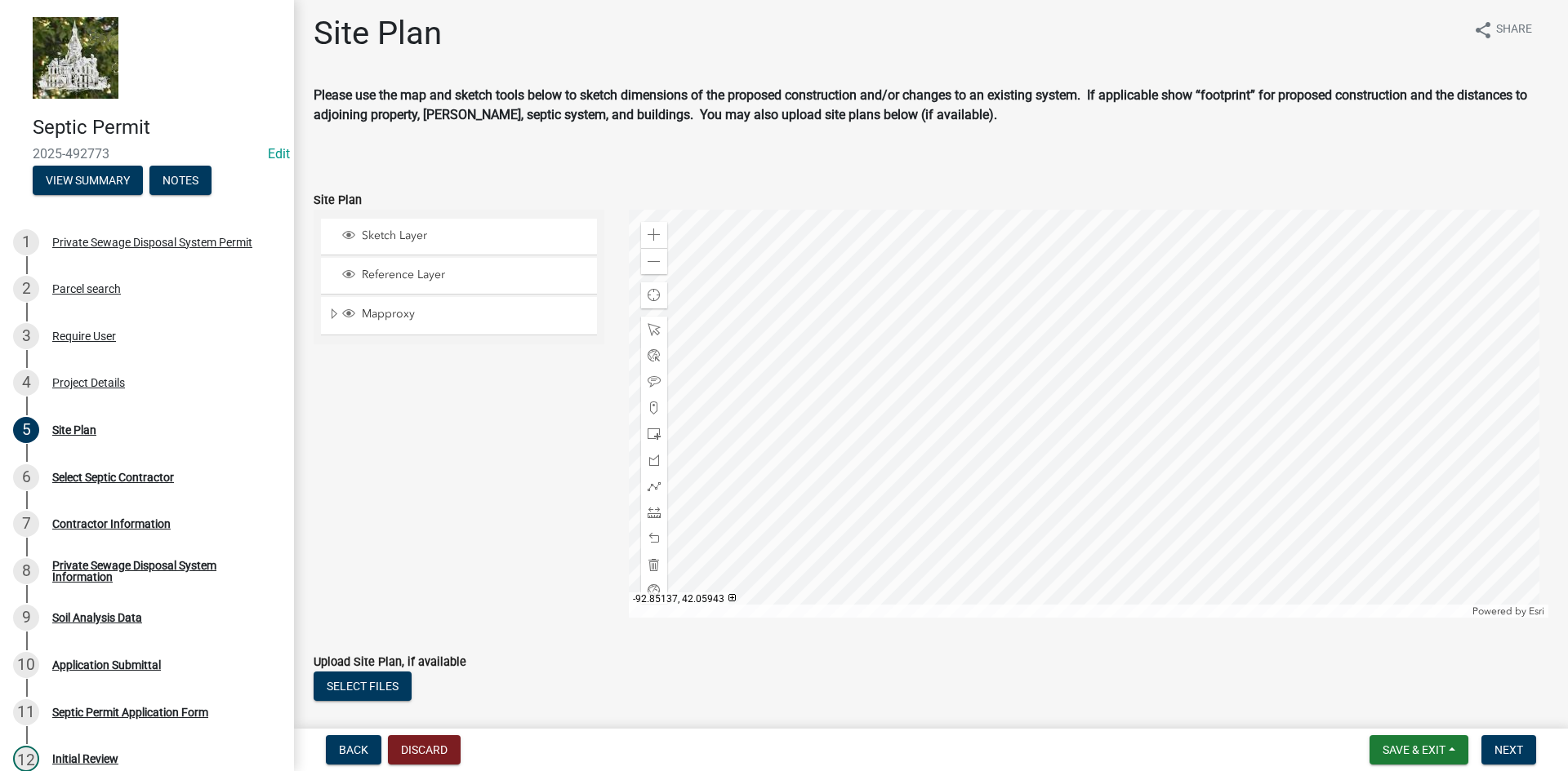
scroll to position [0, 0]
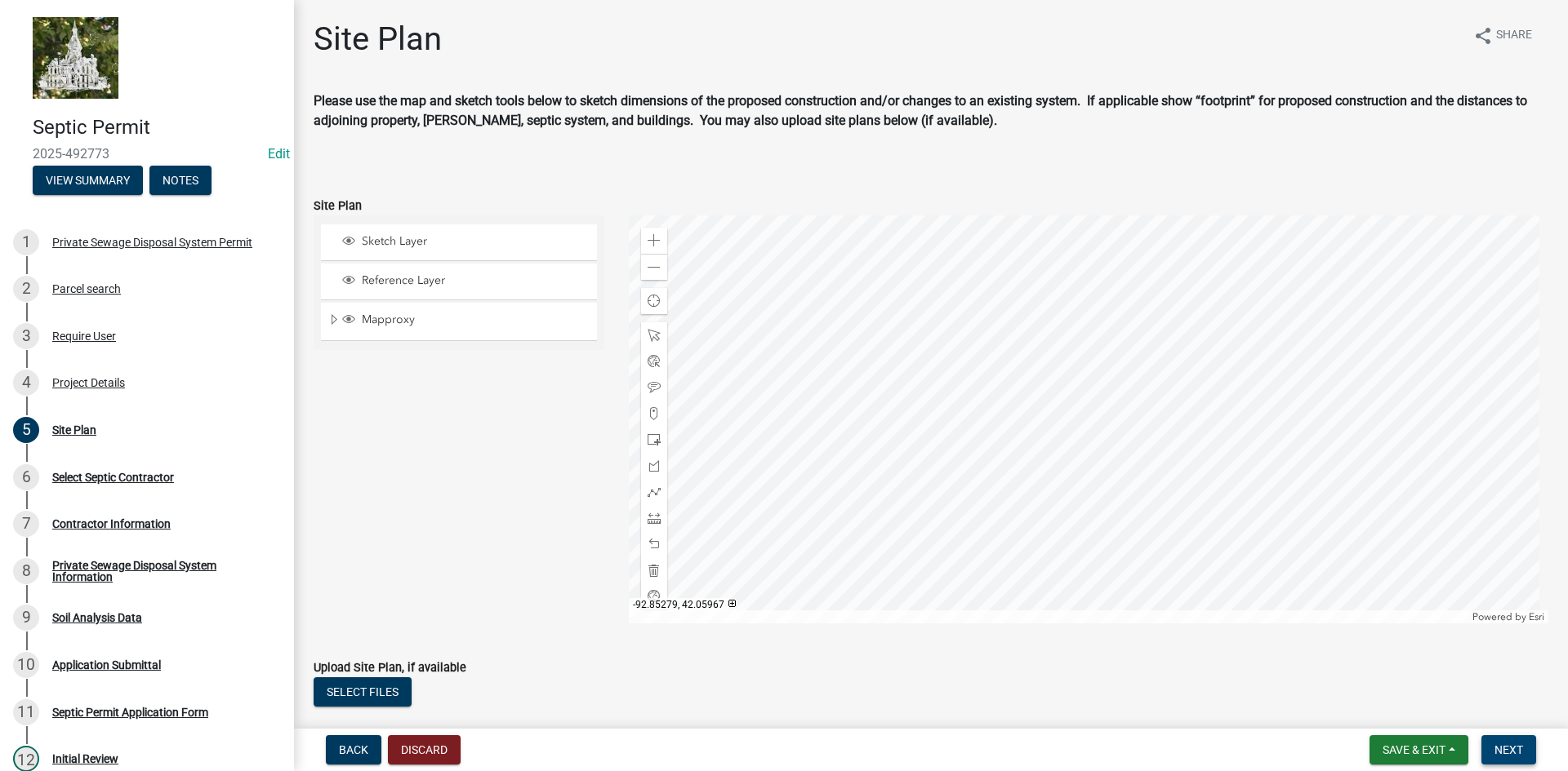
click at [1510, 755] on span "Next" at bounding box center [1508, 750] width 28 height 13
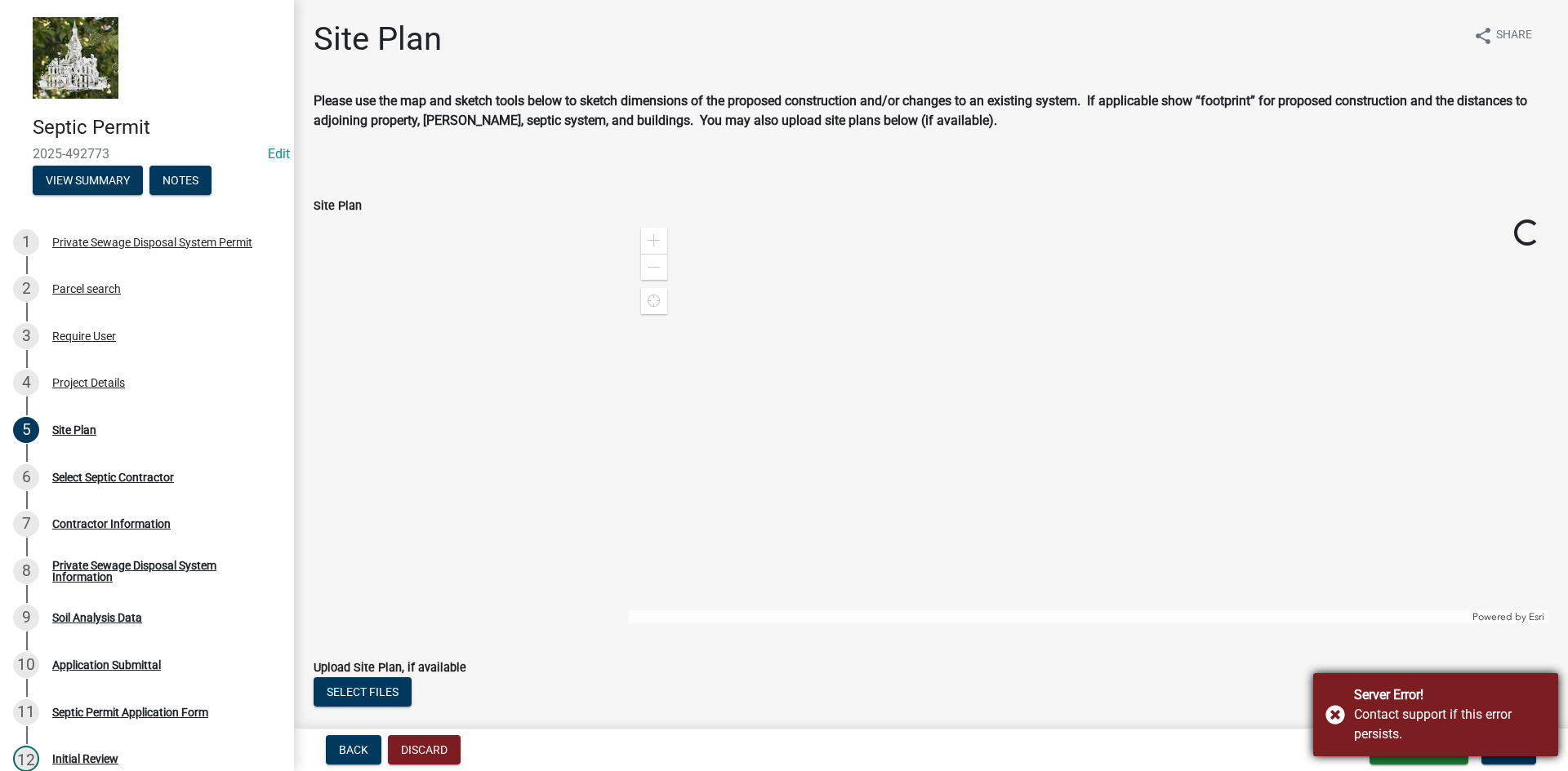
click at [1331, 711] on div "Server Error! Contact support if this error persists." at bounding box center [1435, 715] width 245 height 83
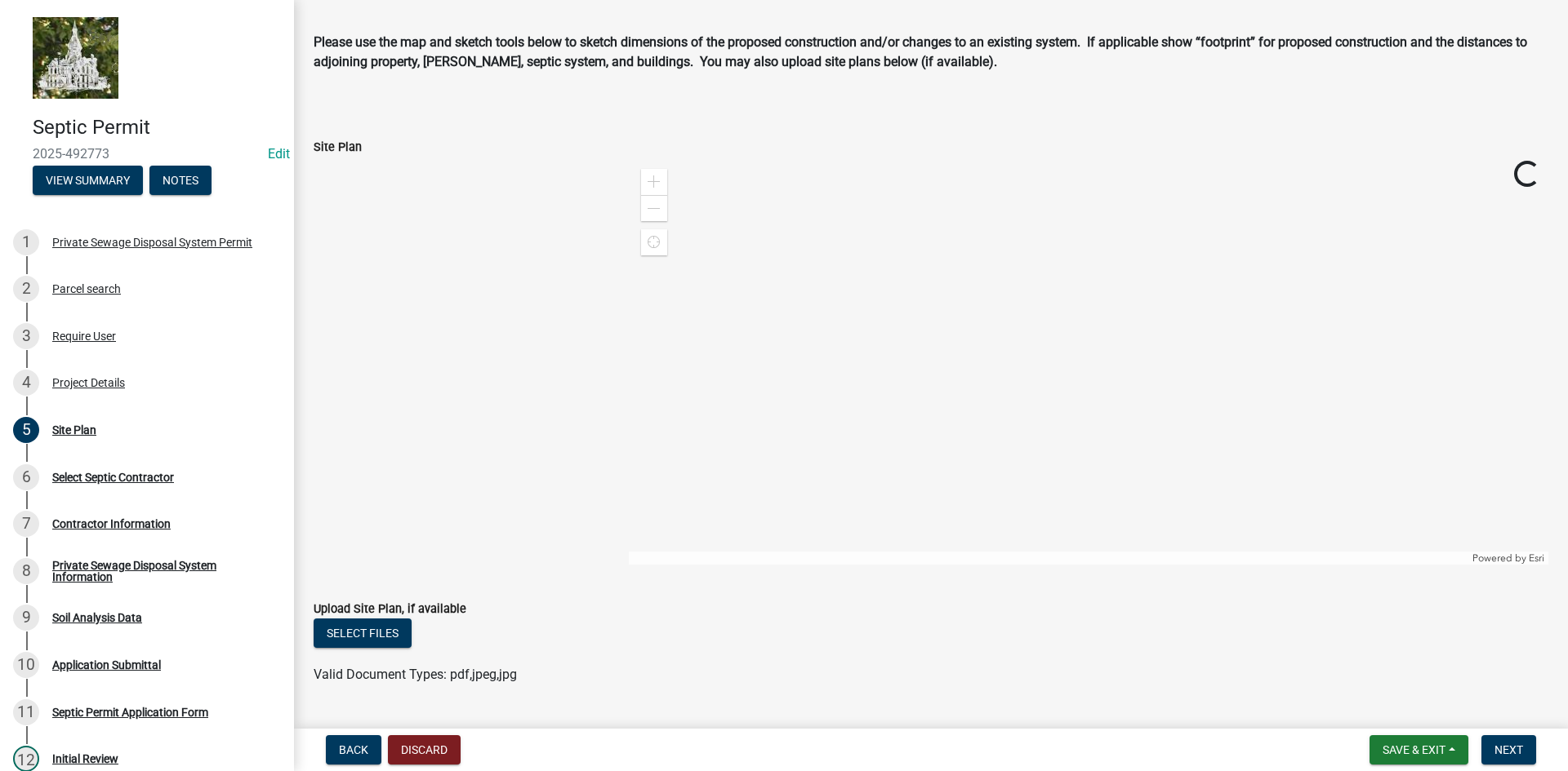
scroll to position [100, 0]
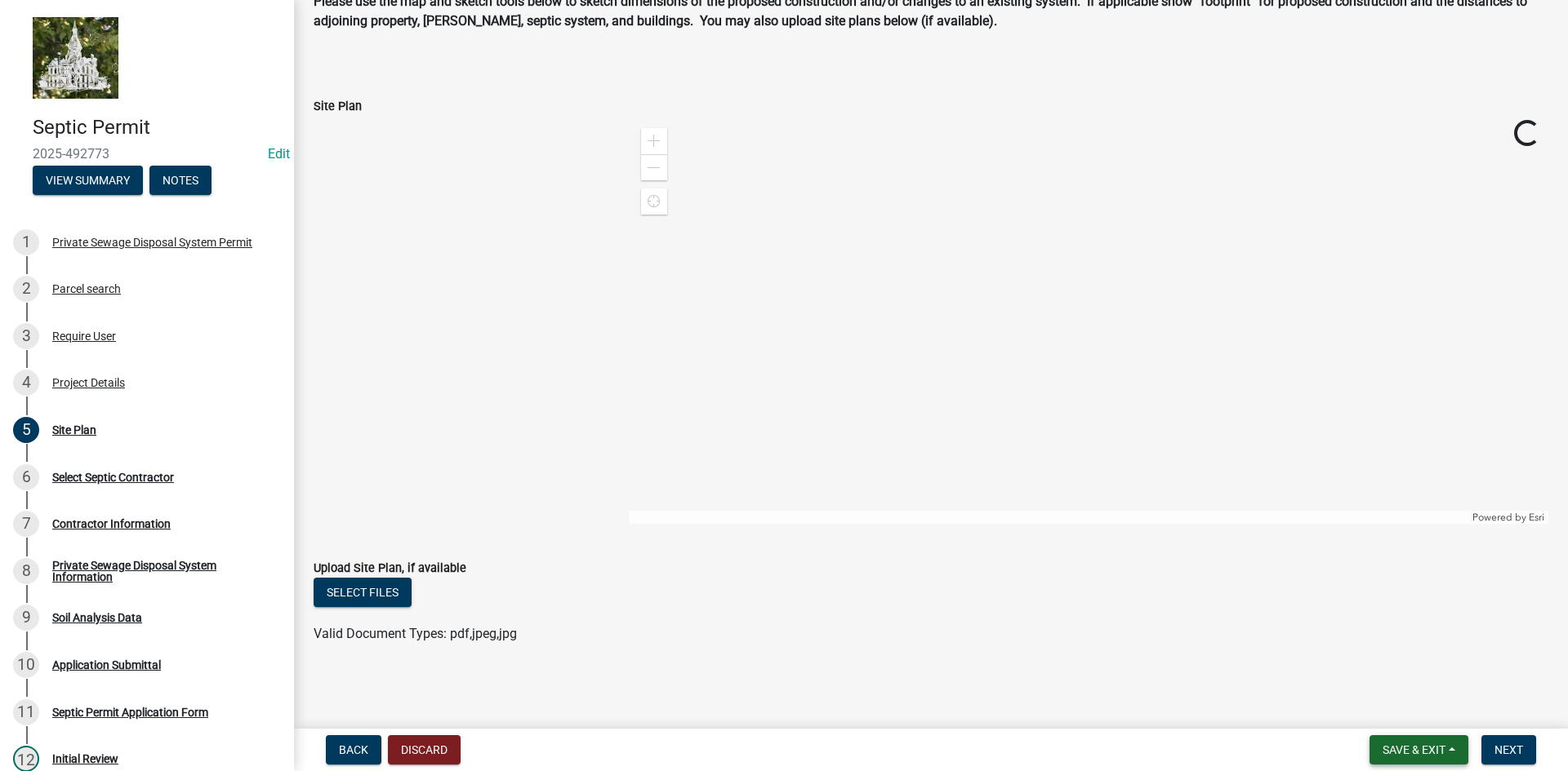
click at [1452, 750] on button "Save & Exit" at bounding box center [1419, 750] width 99 height 29
click at [1400, 705] on button "Save & Exit" at bounding box center [1403, 708] width 130 height 39
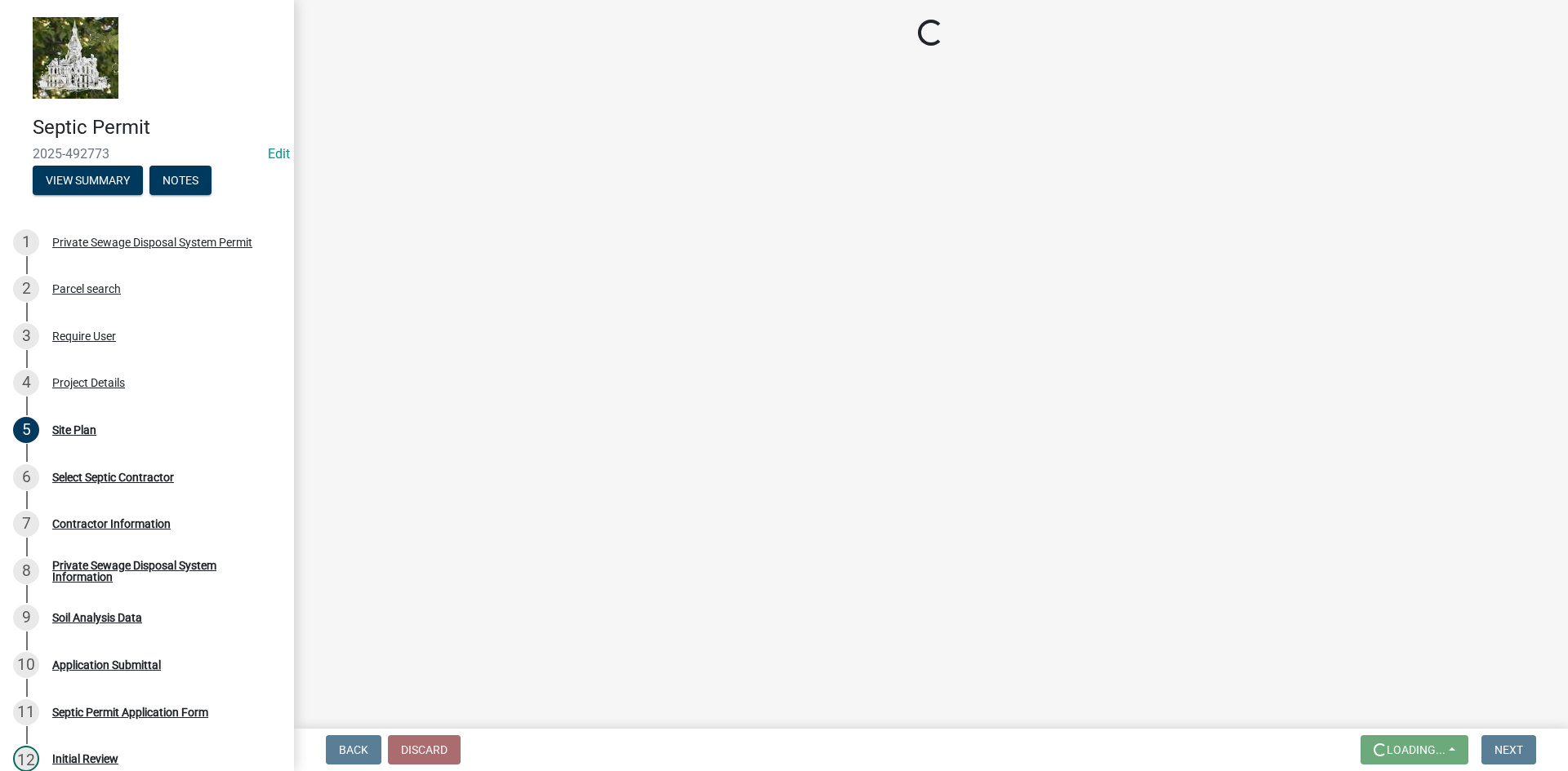
scroll to position [0, 0]
click at [100, 388] on div "Project Details" at bounding box center [88, 382] width 72 height 11
click at [78, 435] on div "Site Plan" at bounding box center [74, 430] width 44 height 11
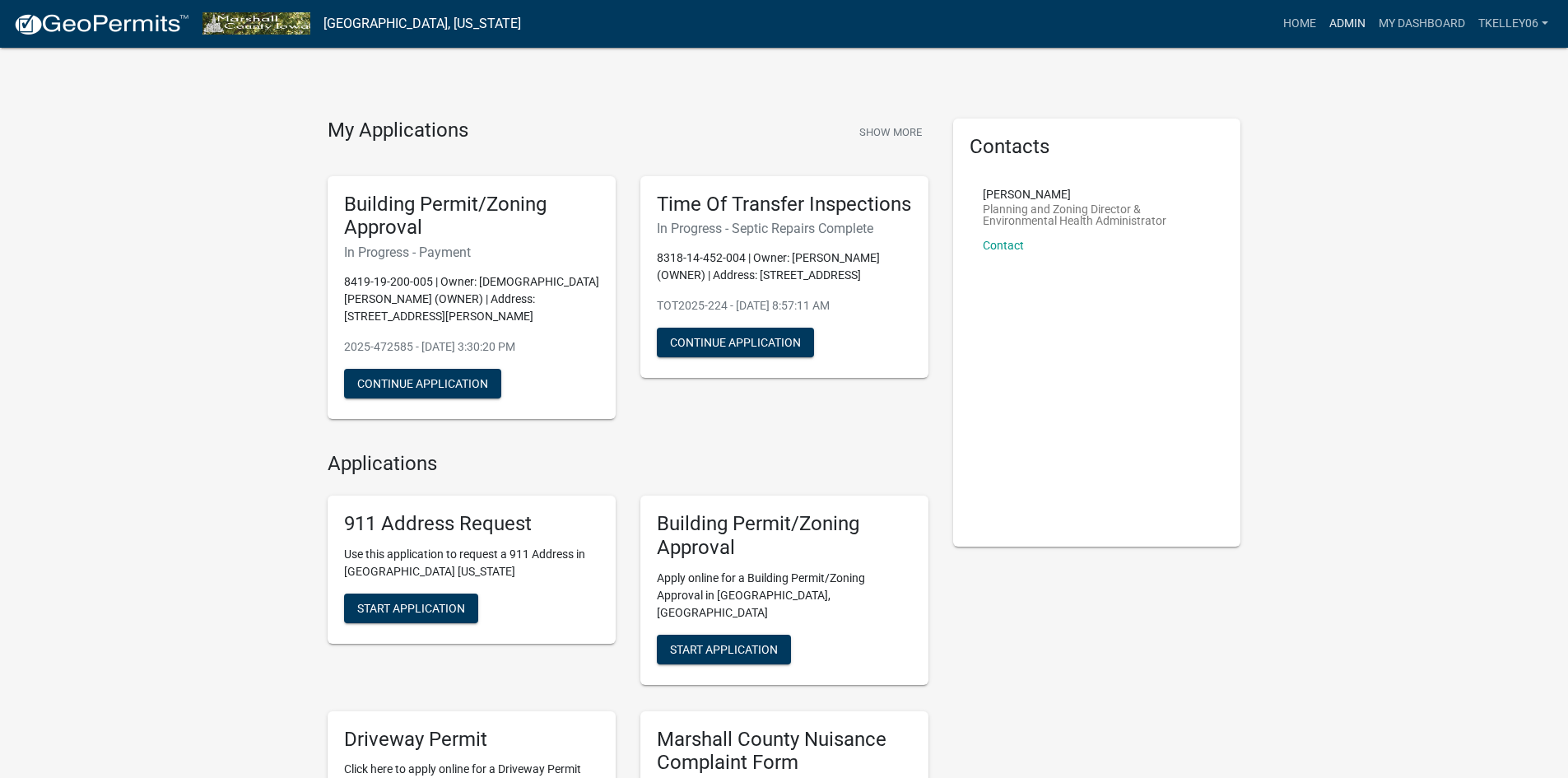
click at [1349, 27] on link "Admin" at bounding box center [1347, 24] width 49 height 31
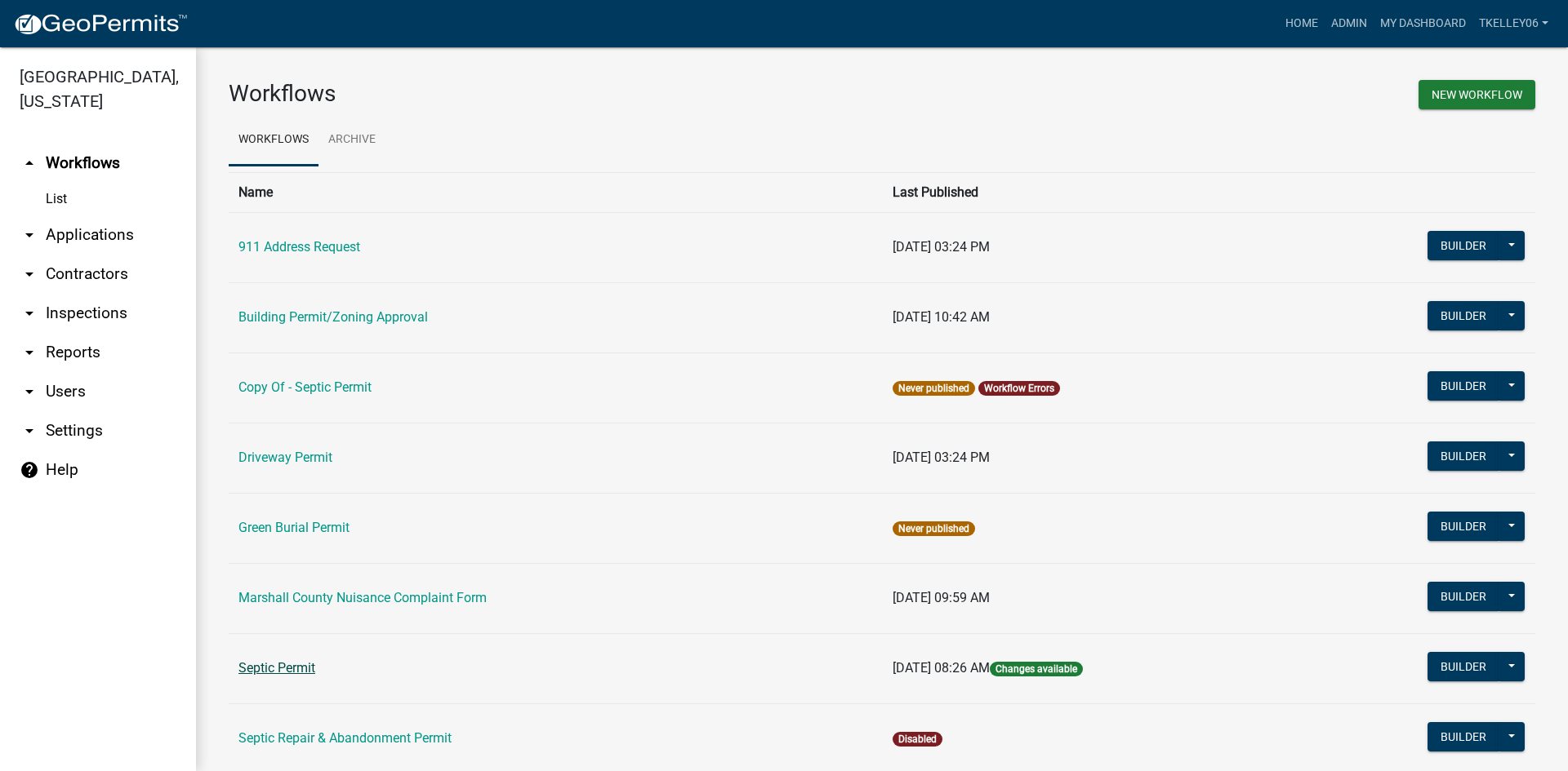
click at [278, 675] on link "Septic Permit" at bounding box center [277, 667] width 77 height 16
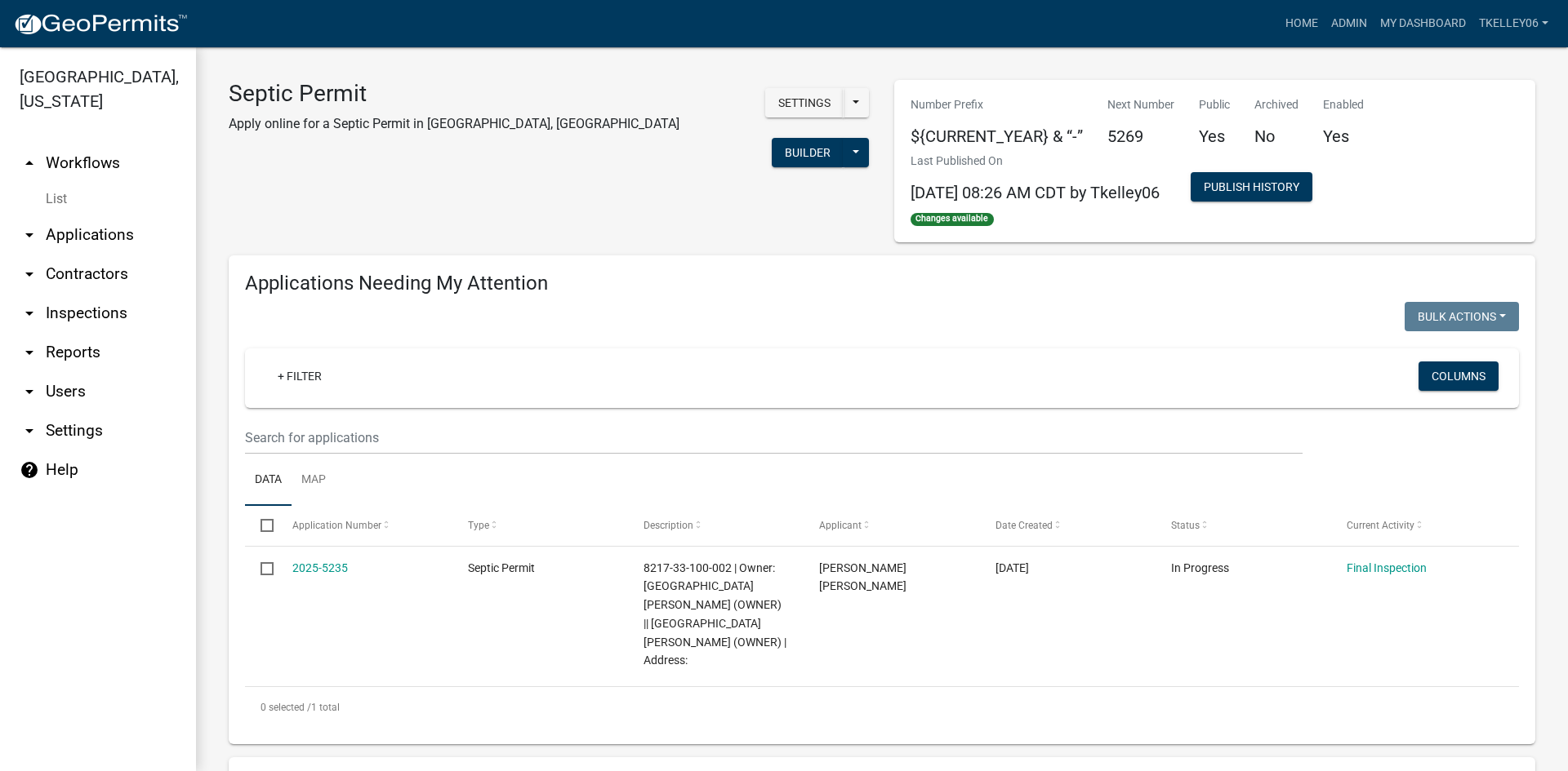
select select "3: 100"
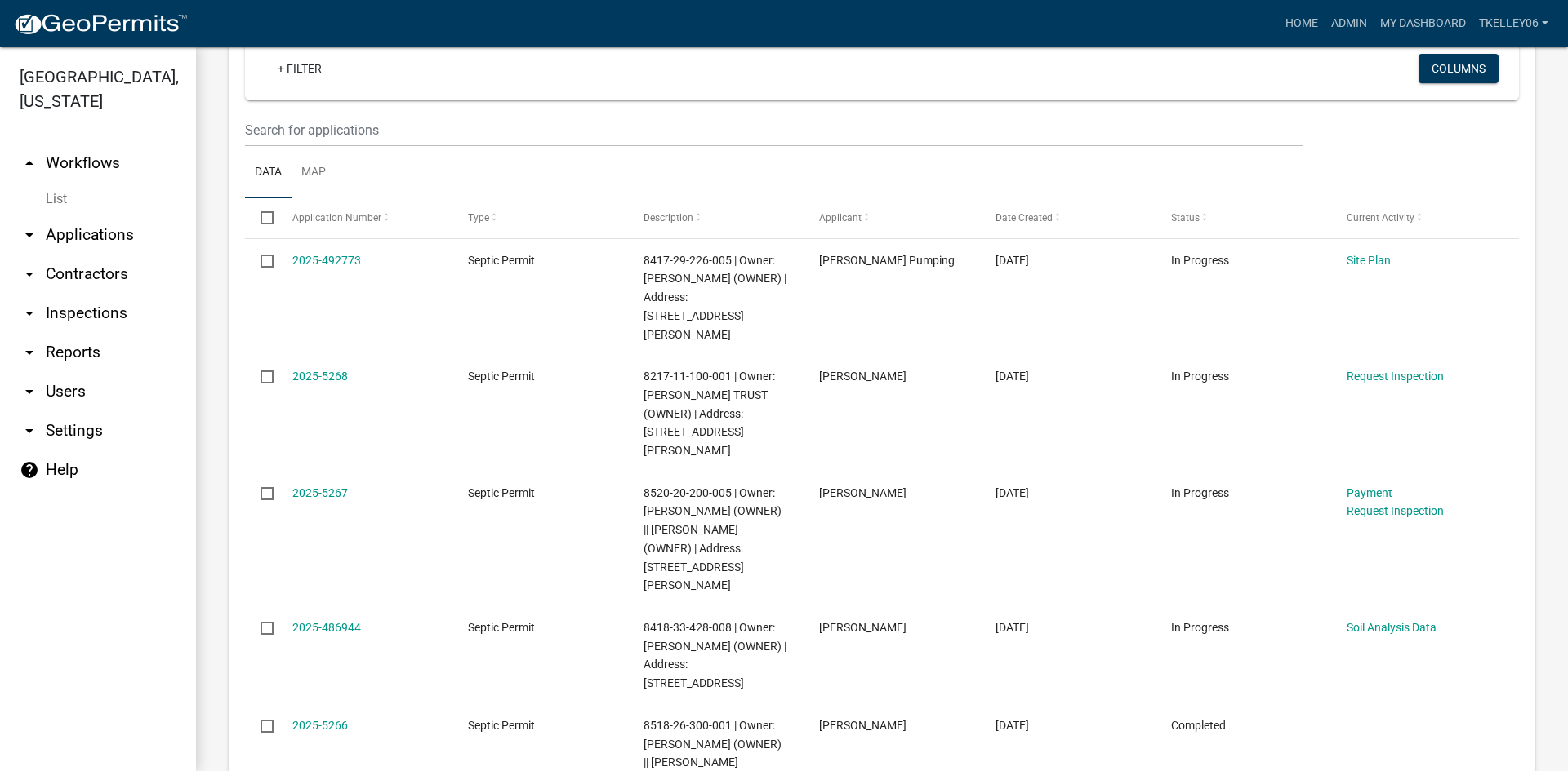
scroll to position [816, 0]
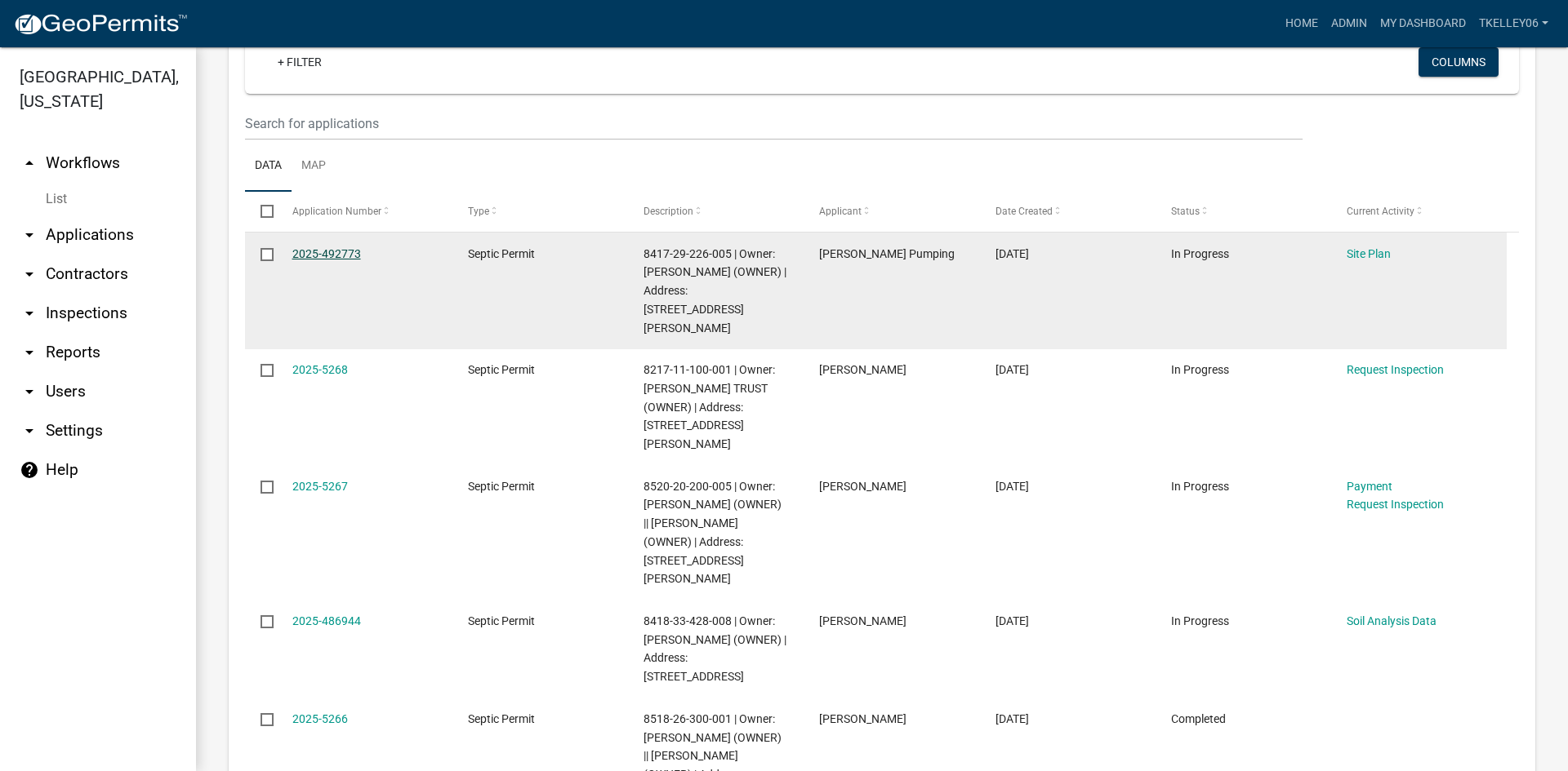
click at [343, 248] on link "2025-492773" at bounding box center [326, 254] width 69 height 13
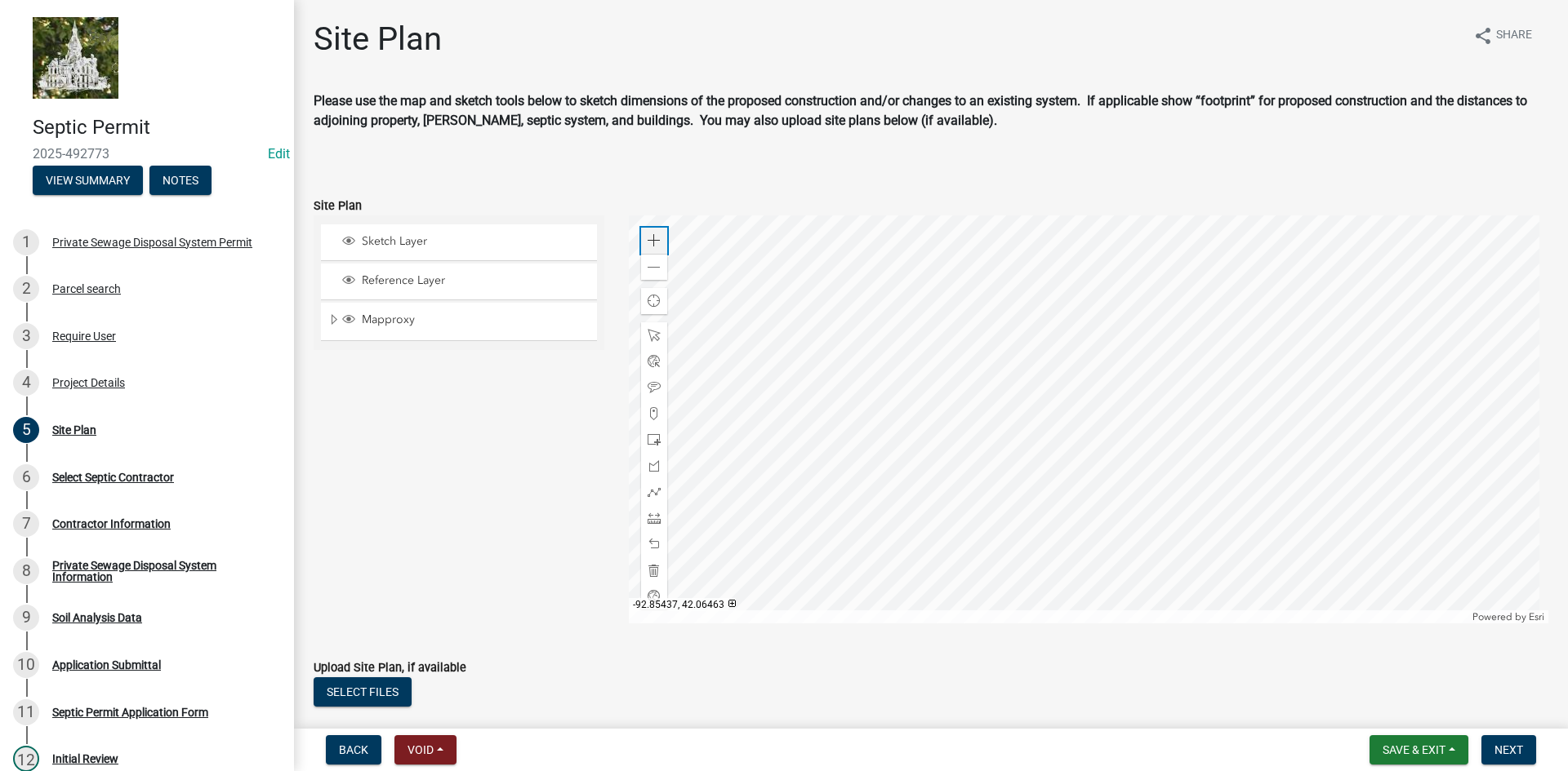
click at [649, 244] on span at bounding box center [654, 241] width 13 height 13
click at [1149, 428] on div at bounding box center [1089, 419] width 921 height 408
click at [654, 240] on span at bounding box center [654, 241] width 13 height 13
click at [648, 495] on span at bounding box center [654, 492] width 13 height 13
click at [1231, 451] on div at bounding box center [1089, 419] width 921 height 408
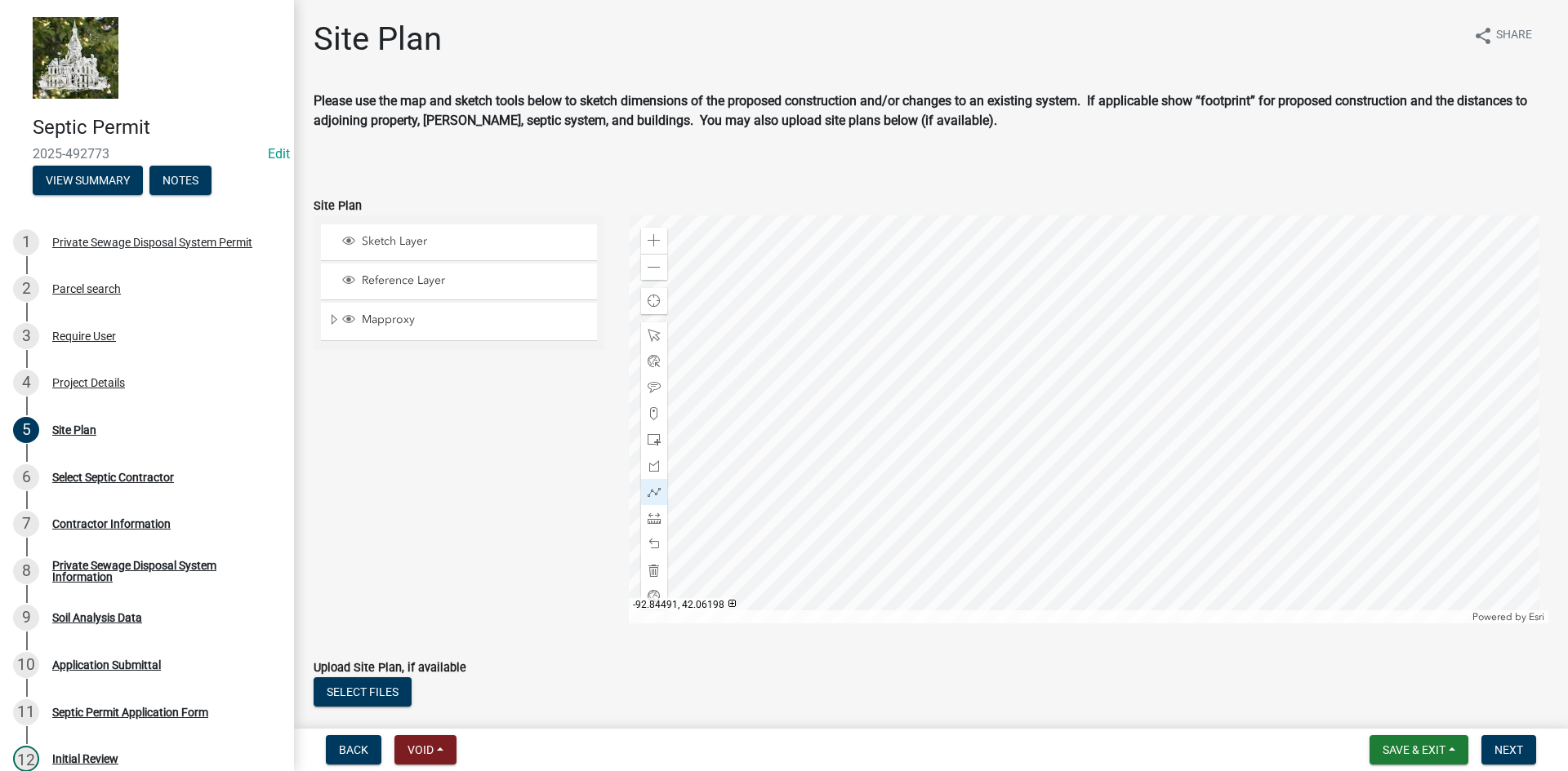
click at [1204, 451] on div at bounding box center [1089, 419] width 921 height 408
click at [651, 444] on span at bounding box center [654, 440] width 13 height 13
click at [1198, 458] on div at bounding box center [1089, 419] width 921 height 408
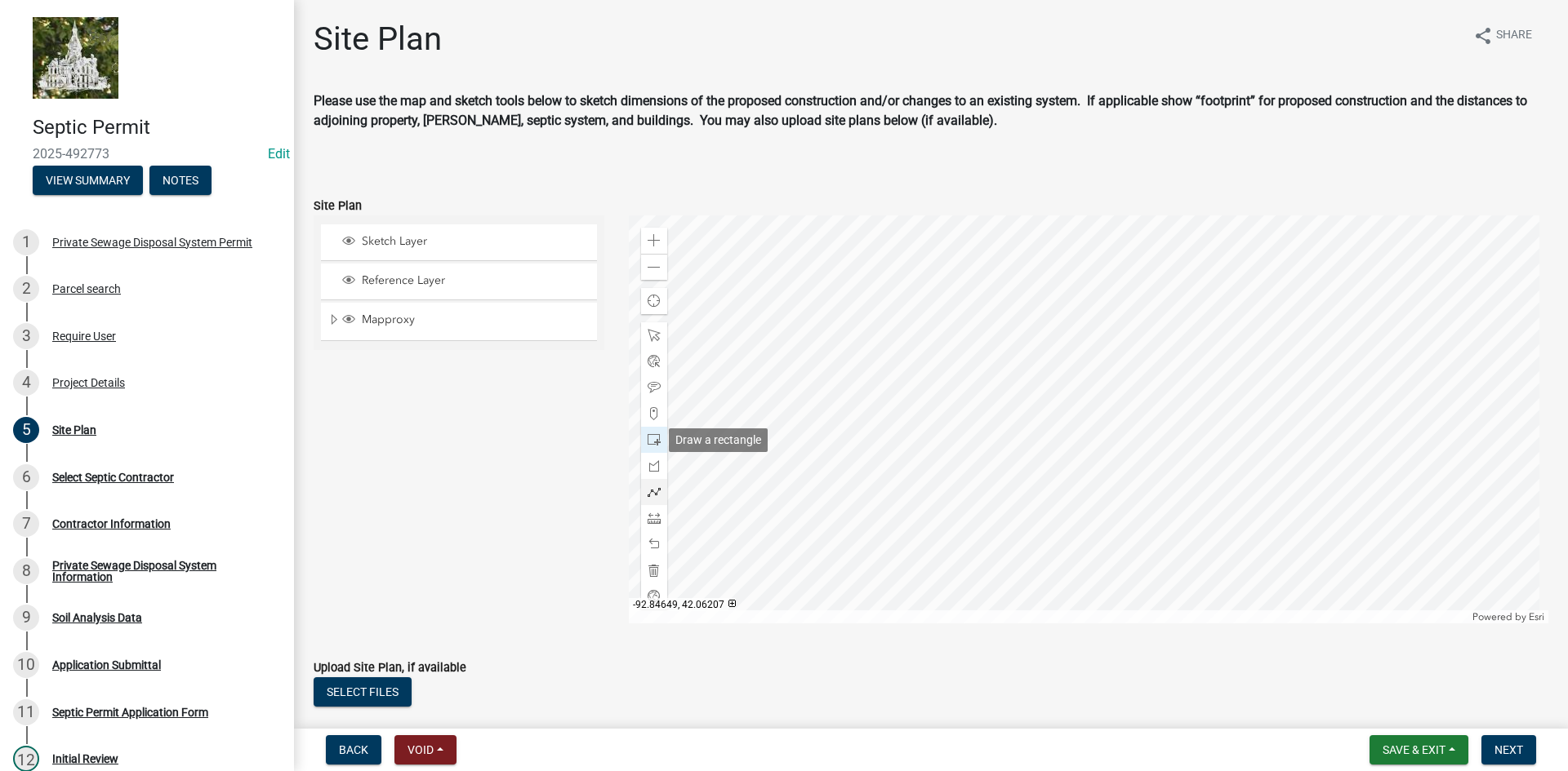
click at [650, 495] on span at bounding box center [654, 492] width 13 height 13
click at [1200, 460] on div at bounding box center [1089, 419] width 921 height 408
click at [1201, 472] on div at bounding box center [1089, 419] width 921 height 408
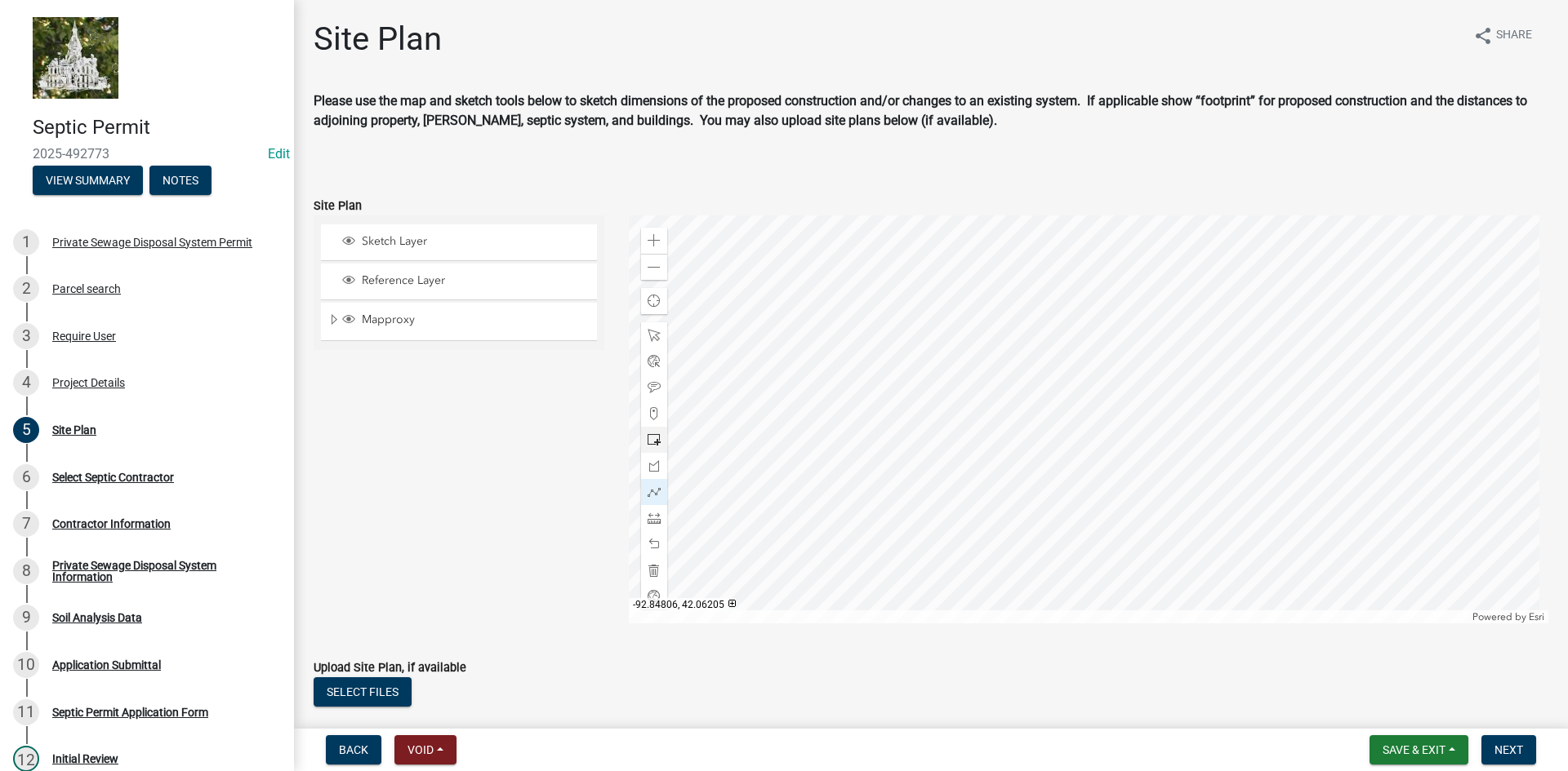
click at [651, 444] on span at bounding box center [654, 440] width 13 height 13
click at [1205, 480] on div at bounding box center [1089, 419] width 921 height 408
click at [656, 487] on span at bounding box center [654, 492] width 13 height 13
click at [1201, 480] on div at bounding box center [1089, 419] width 921 height 408
click at [1200, 488] on div at bounding box center [1089, 419] width 921 height 408
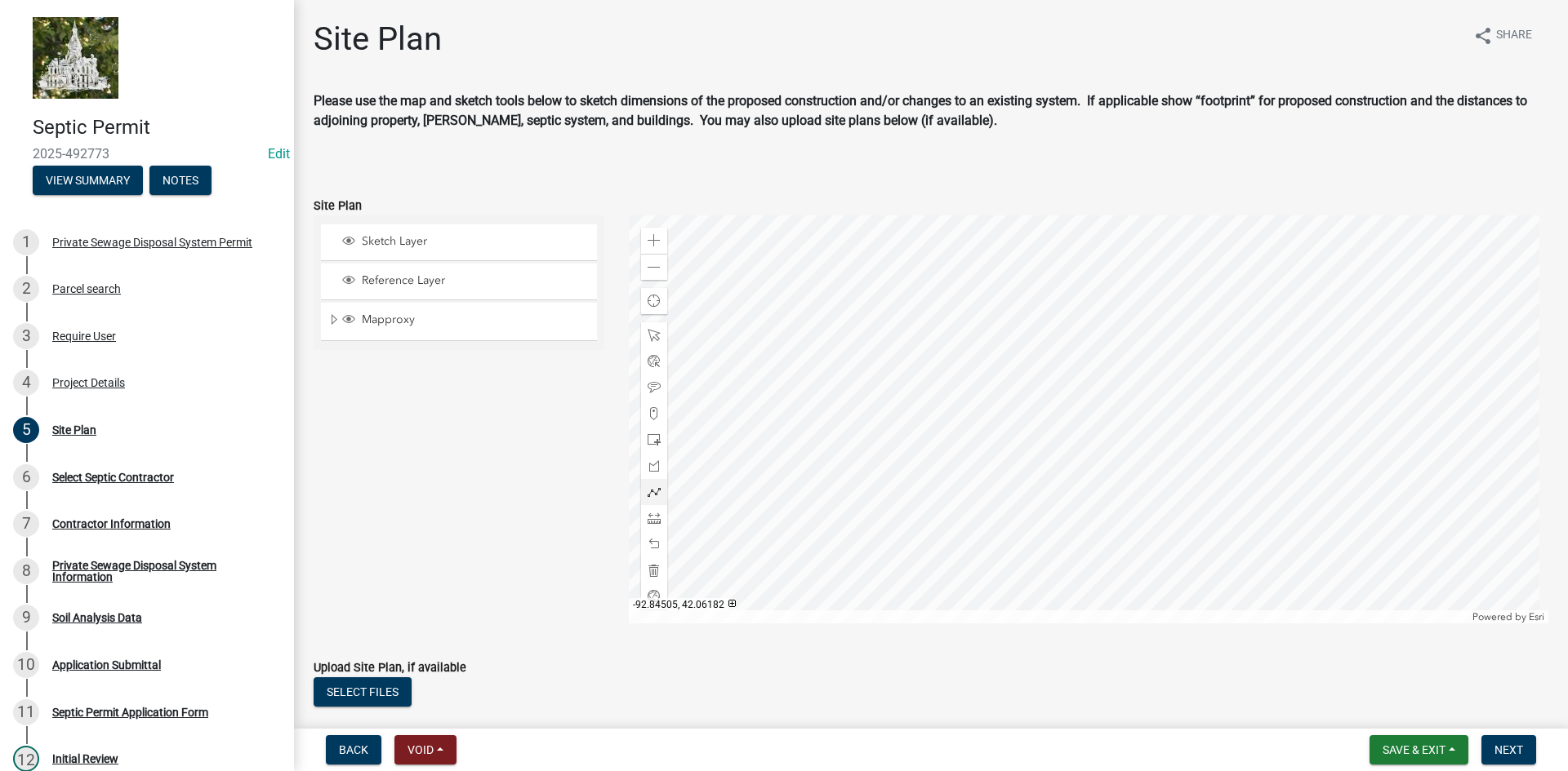
click at [1181, 489] on div at bounding box center [1089, 419] width 921 height 408
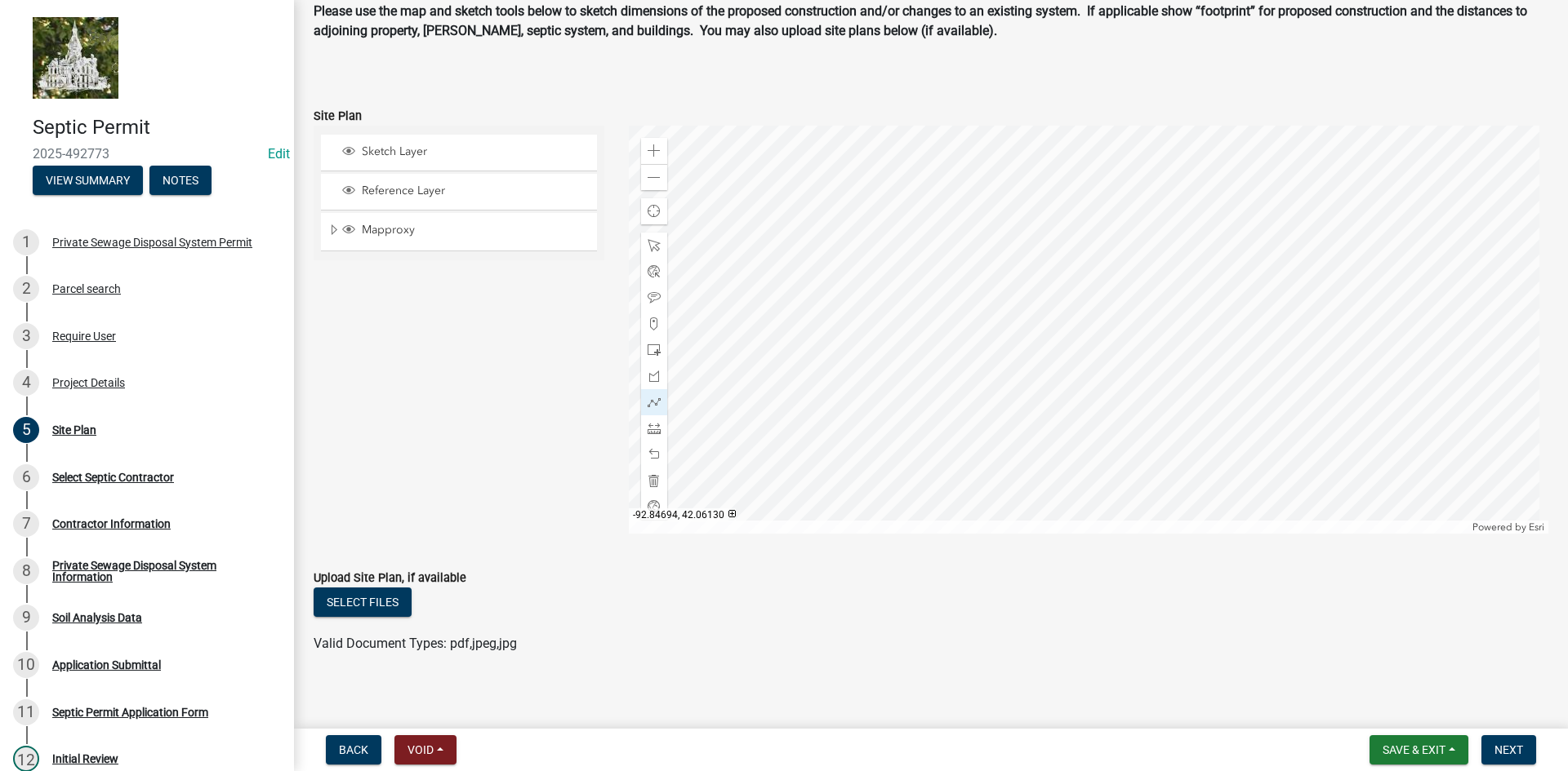
scroll to position [100, 0]
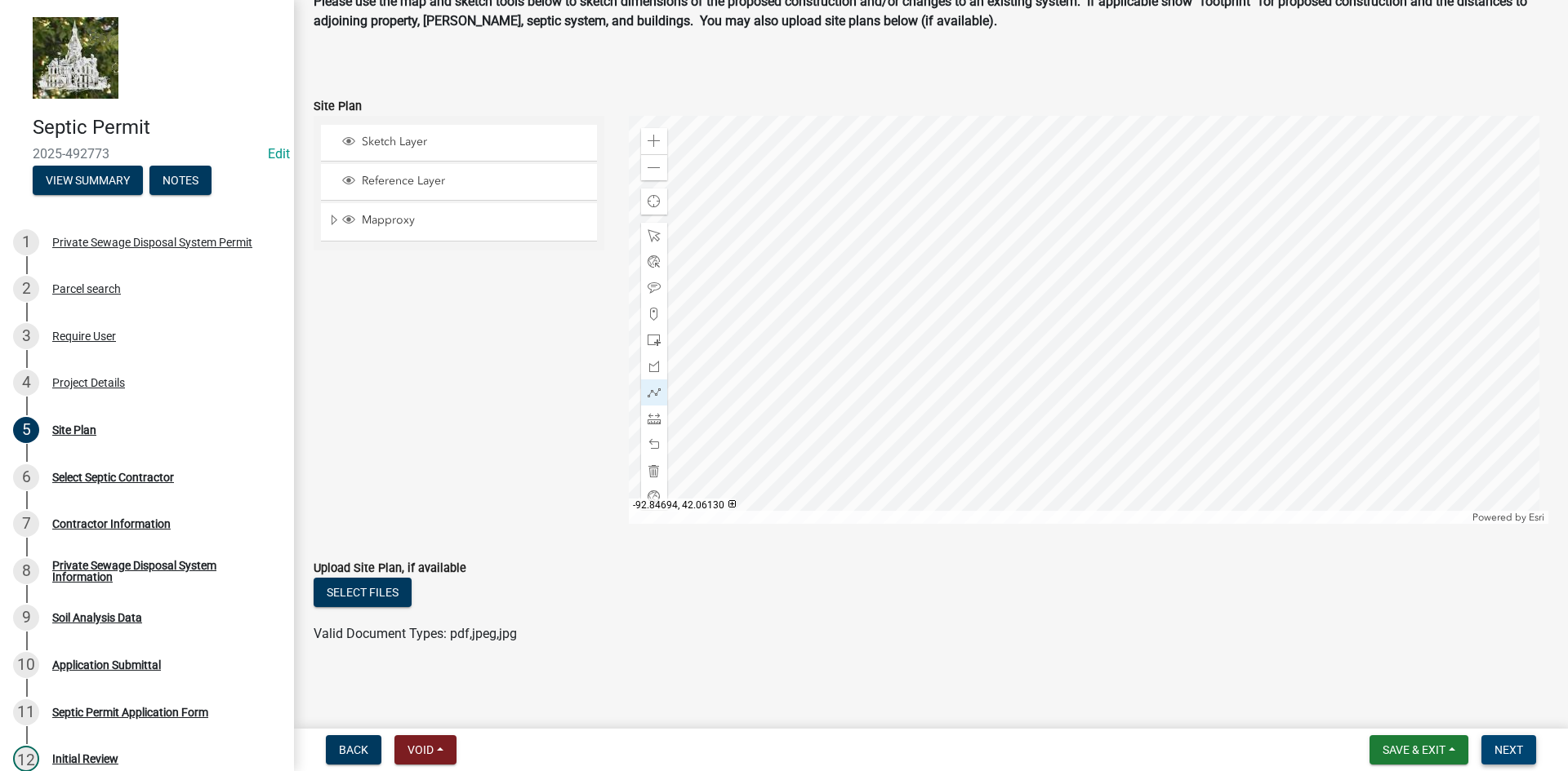
click at [1504, 750] on span "Next" at bounding box center [1508, 750] width 28 height 13
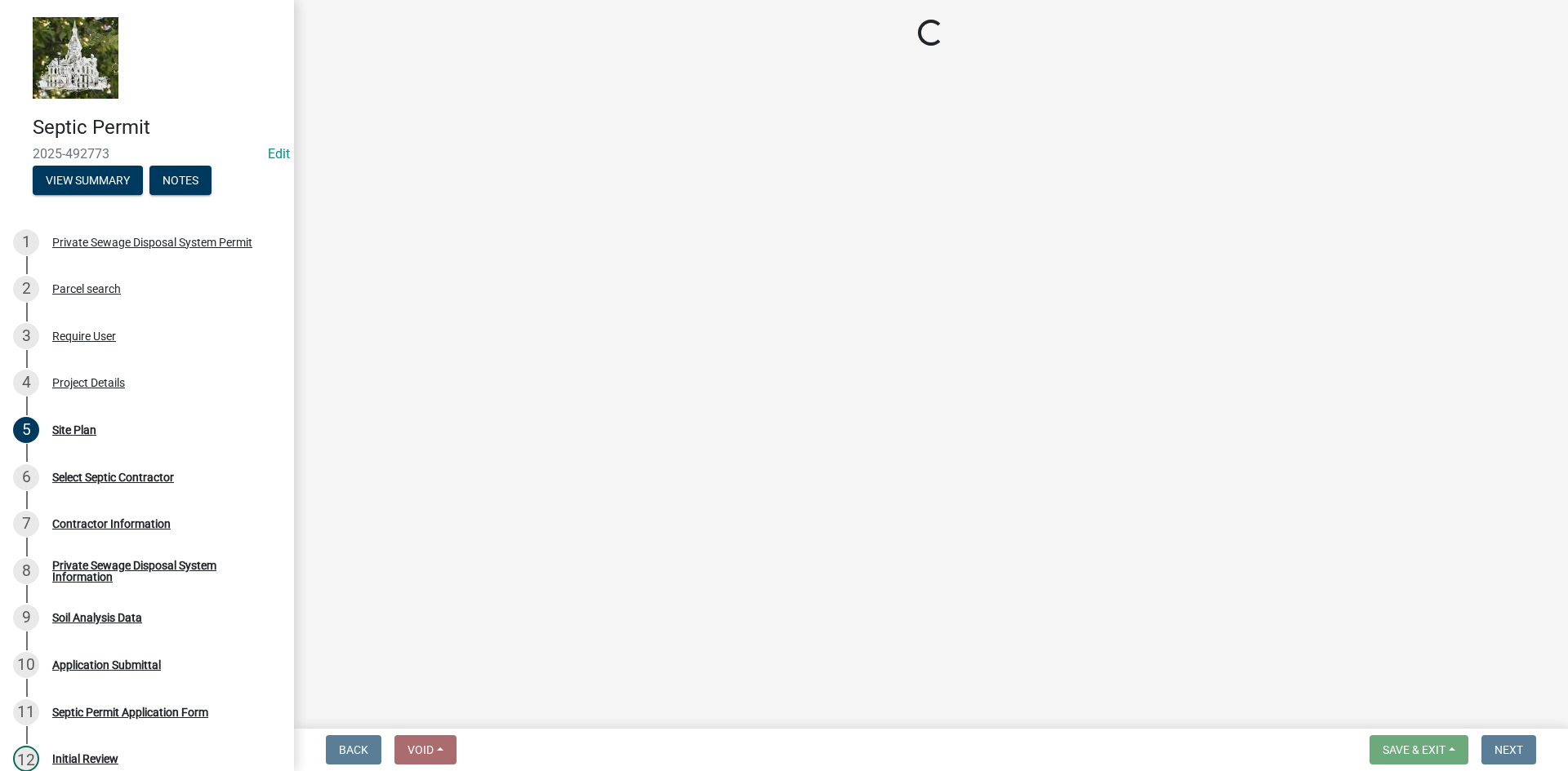
scroll to position [0, 0]
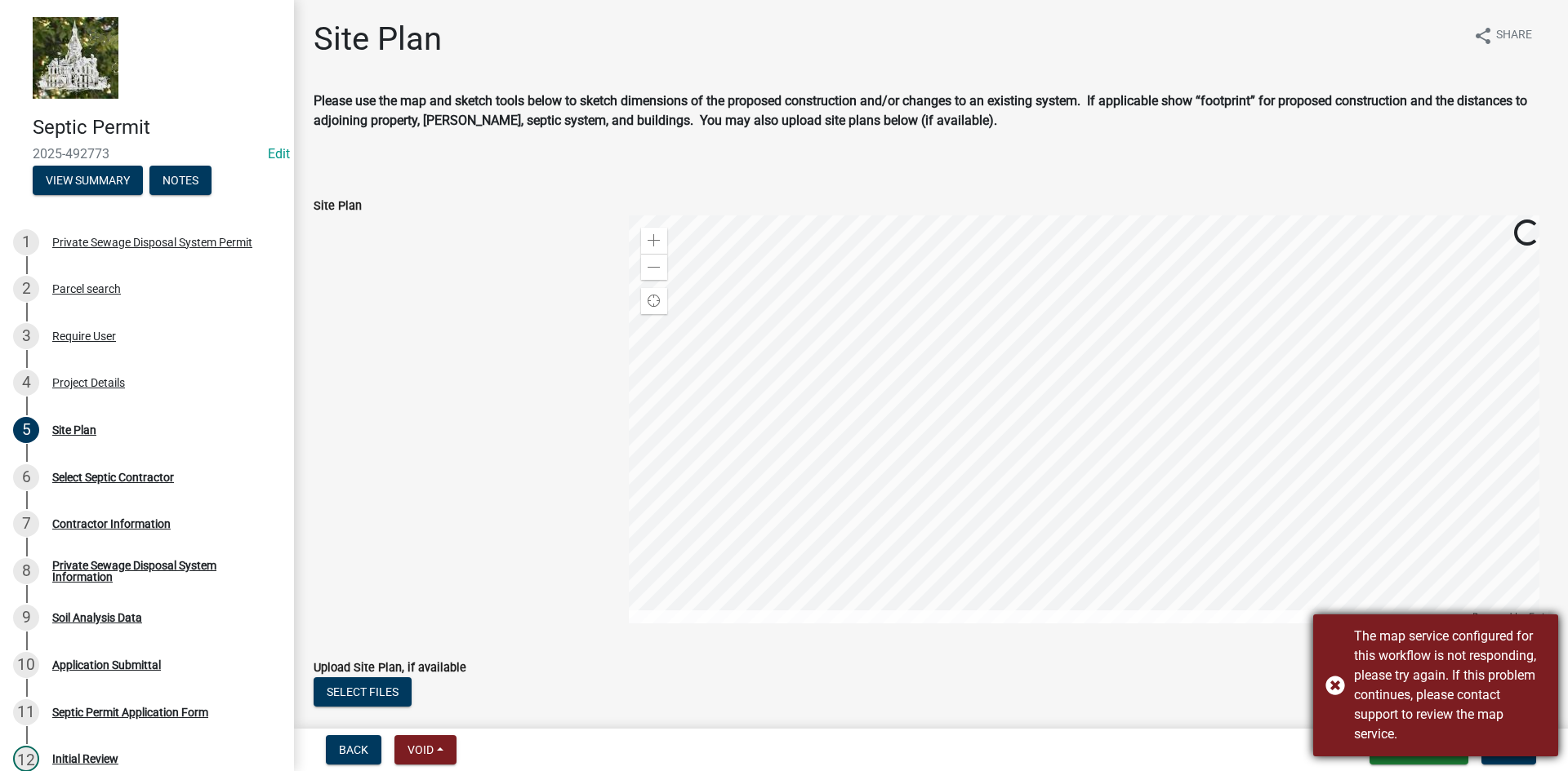
click at [1335, 680] on div "The map service configured for this workflow is not responding, please try agai…" at bounding box center [1435, 686] width 245 height 142
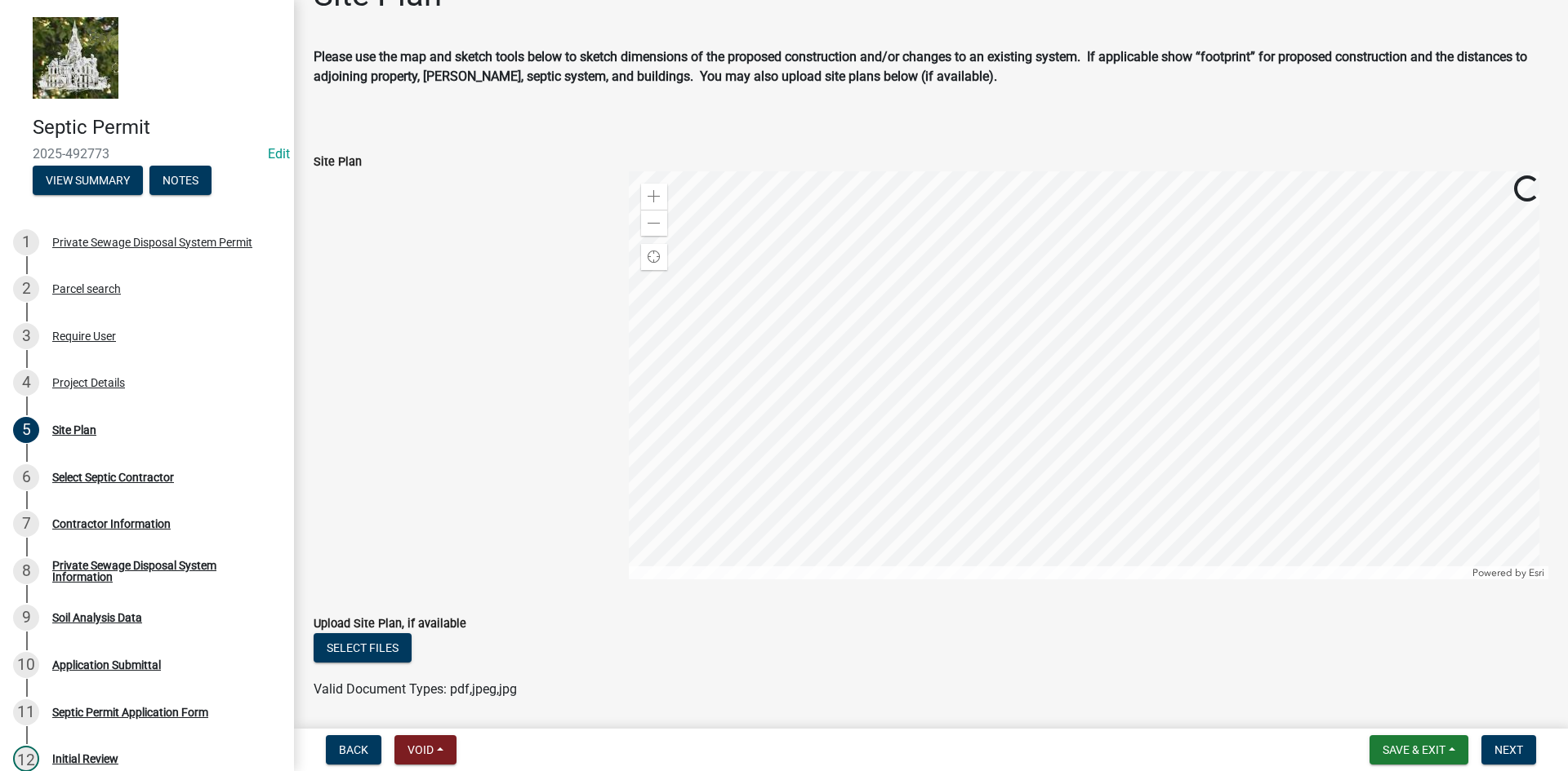
scroll to position [100, 0]
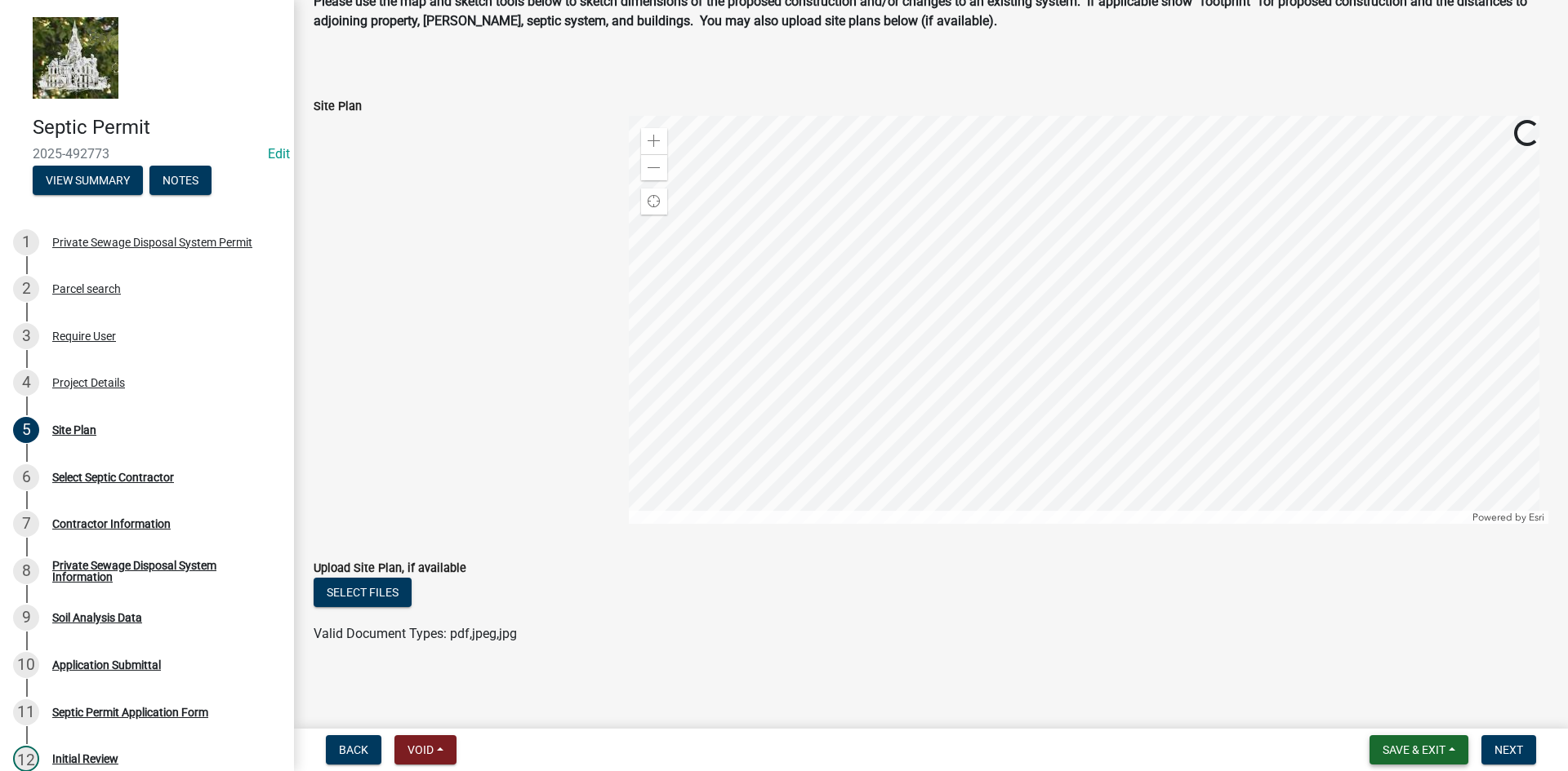
click at [1450, 752] on button "Save & Exit" at bounding box center [1419, 750] width 99 height 29
click at [1384, 672] on button "Save" at bounding box center [1403, 668] width 130 height 39
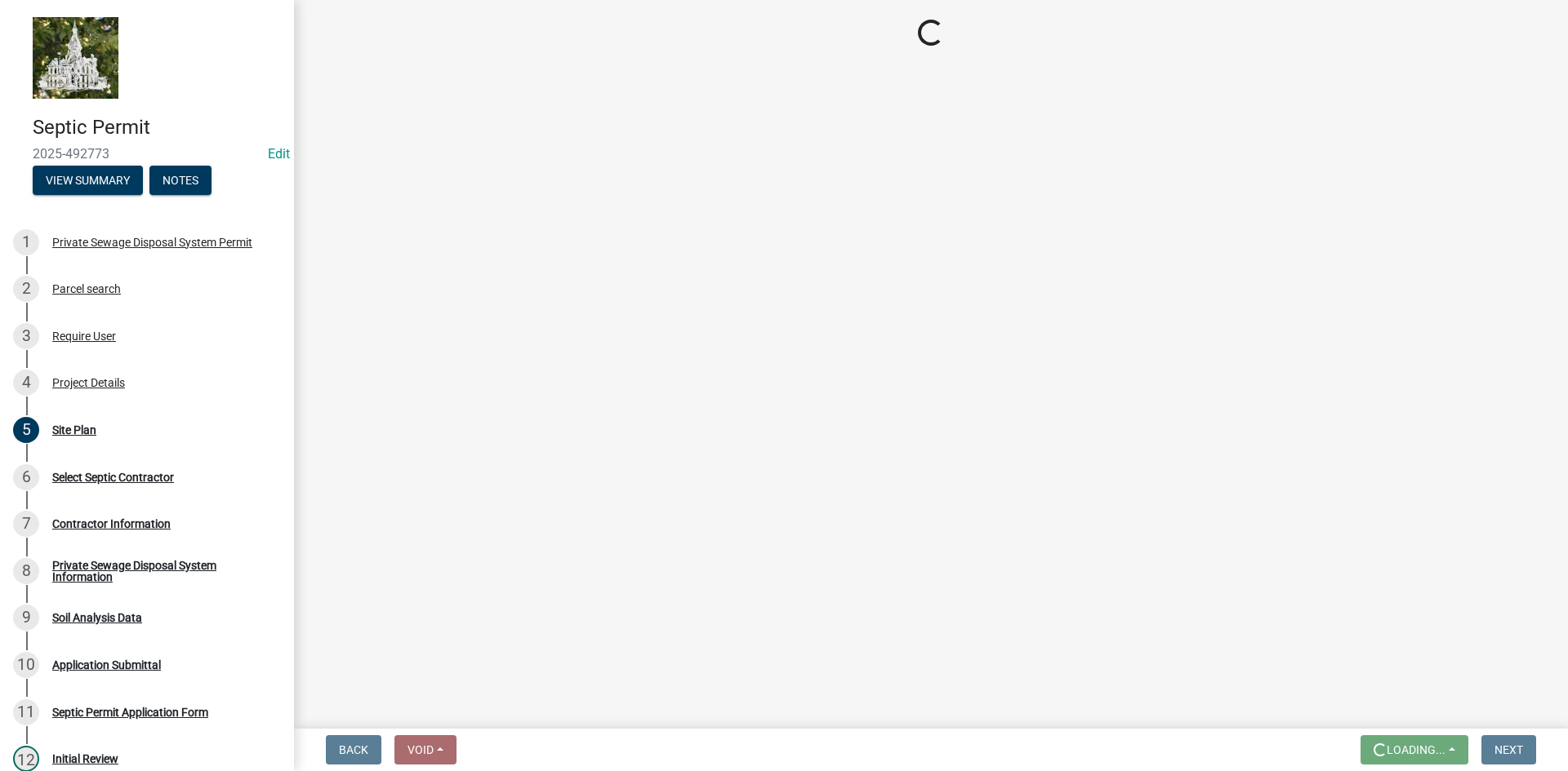
scroll to position [0, 0]
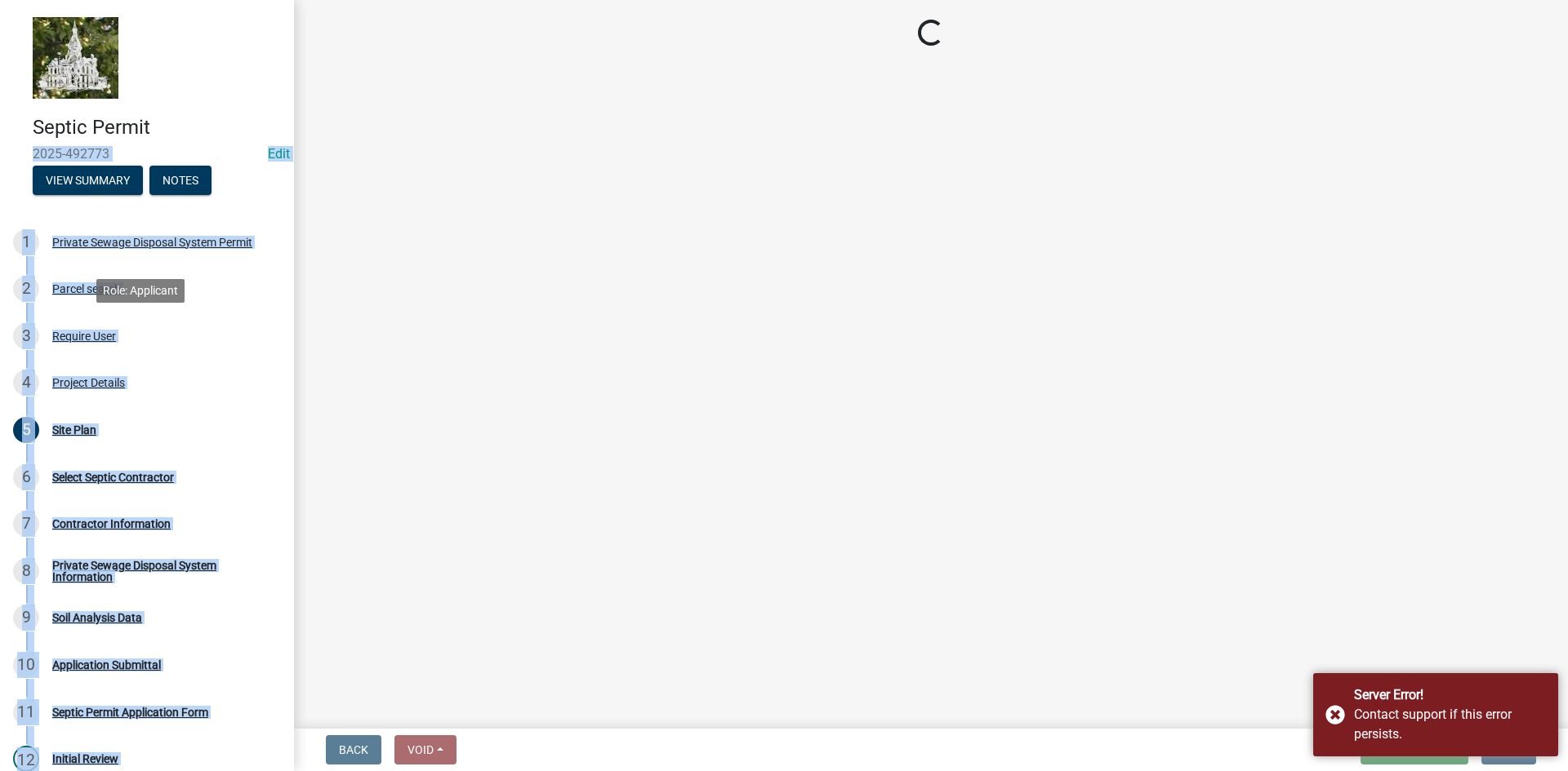
click at [804, 0] on html "Internet Explorer does NOT work with GeoPermits. Get a new browser for more sec…" at bounding box center [784, 385] width 1568 height 771
click at [1148, 460] on main "Loading..." at bounding box center [931, 361] width 1274 height 722
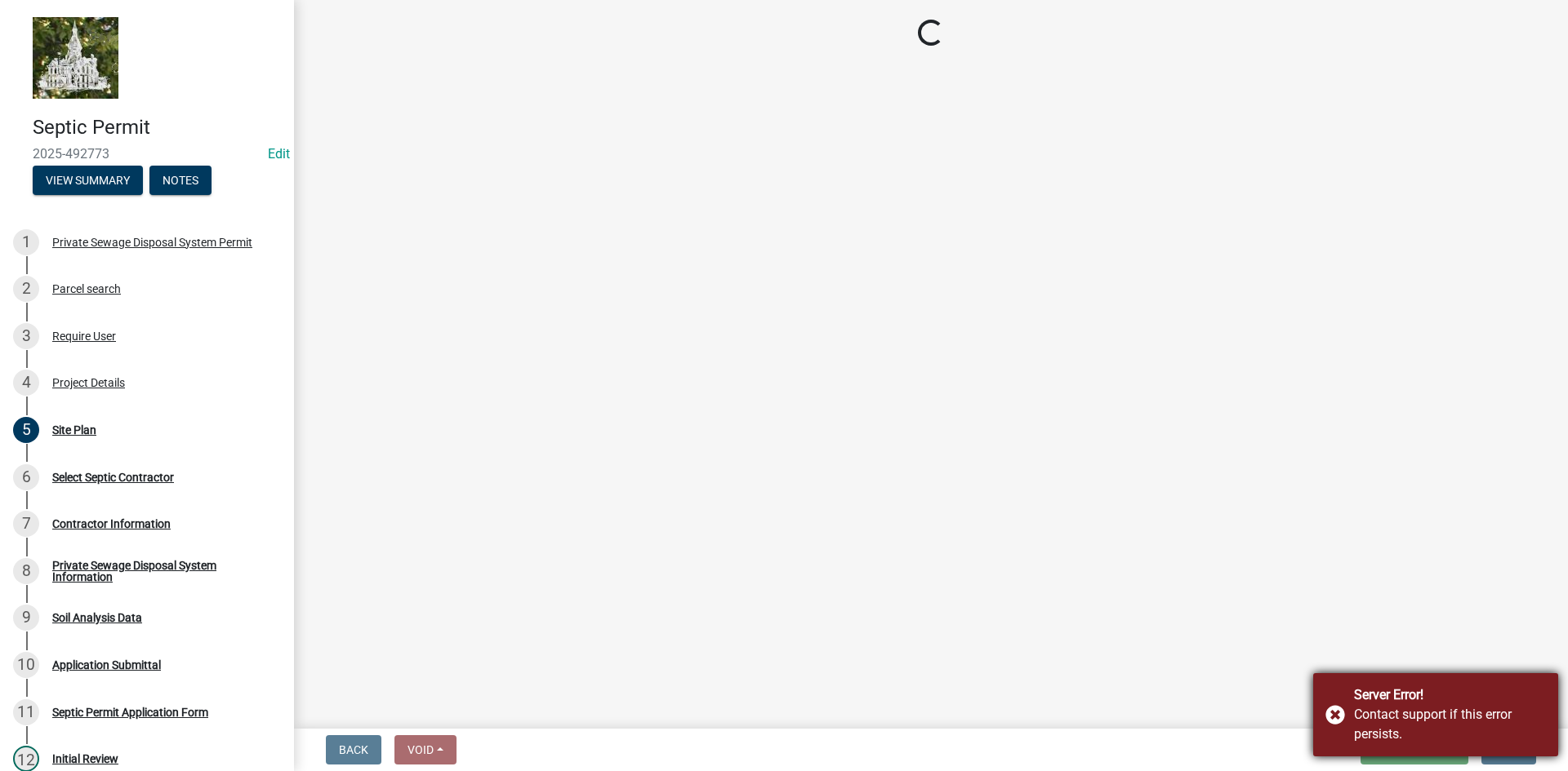
click at [1338, 717] on div "Server Error! Contact support if this error persists." at bounding box center [1435, 715] width 245 height 83
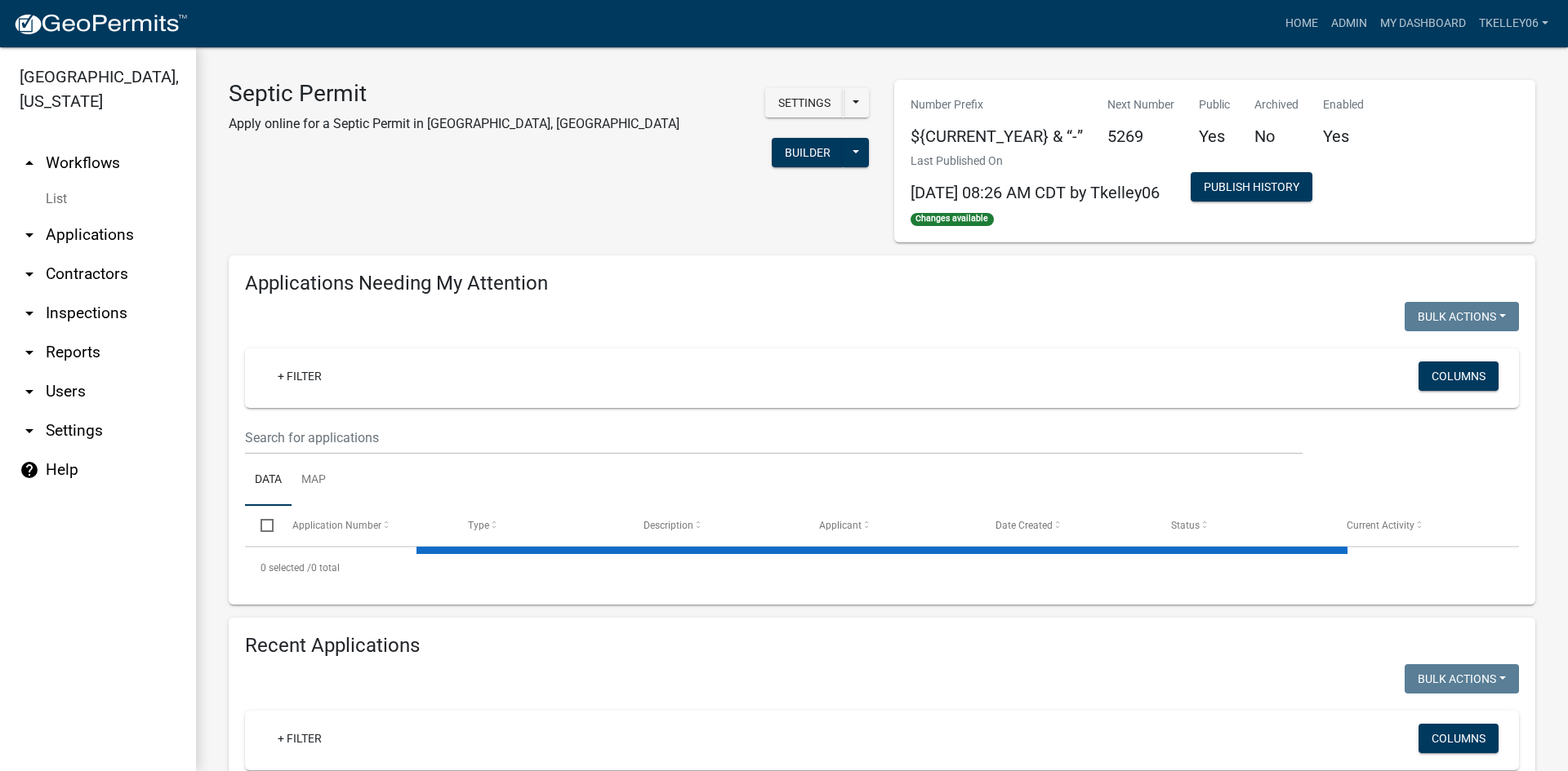
select select "3: 100"
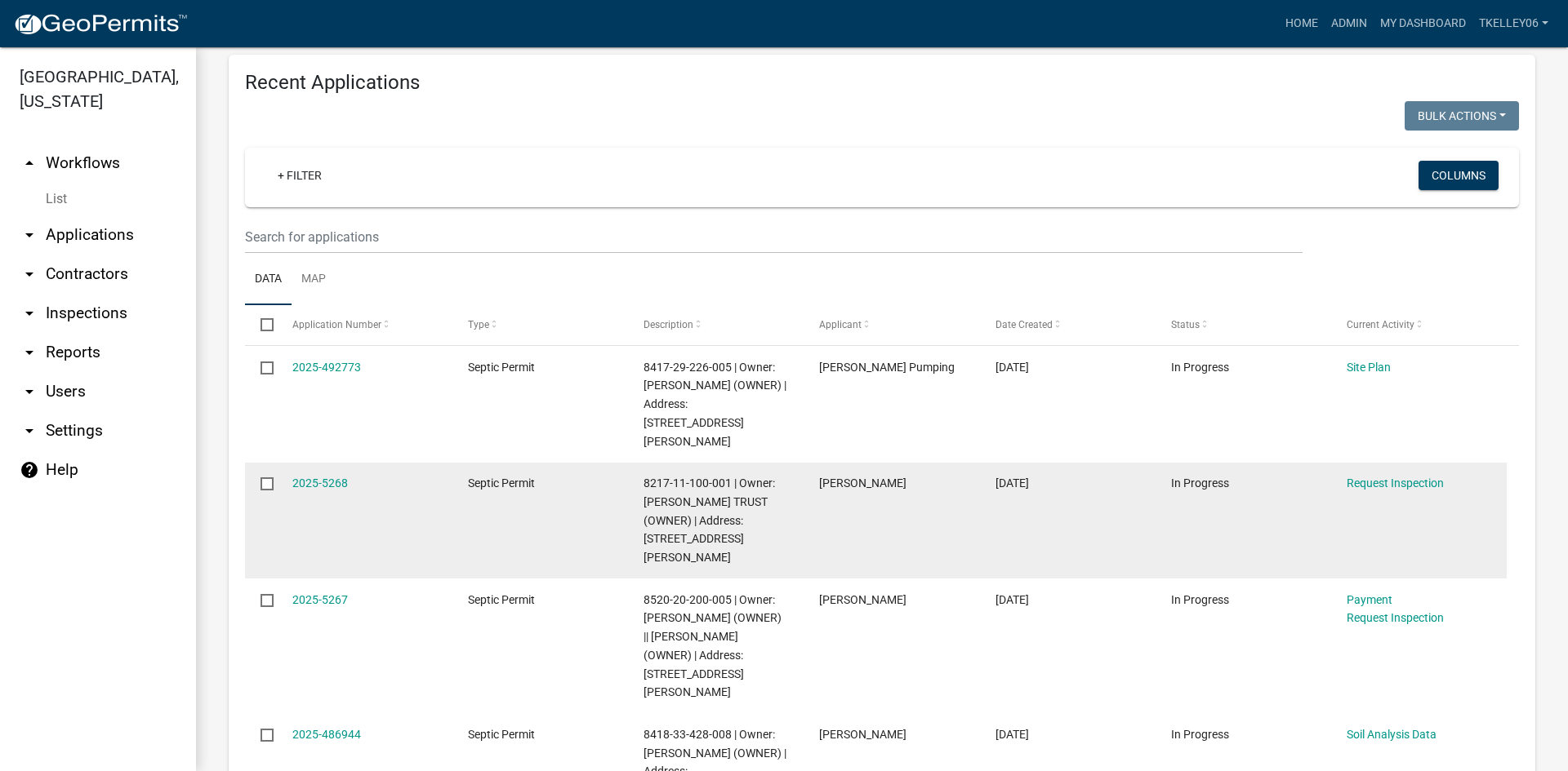
scroll to position [734, 0]
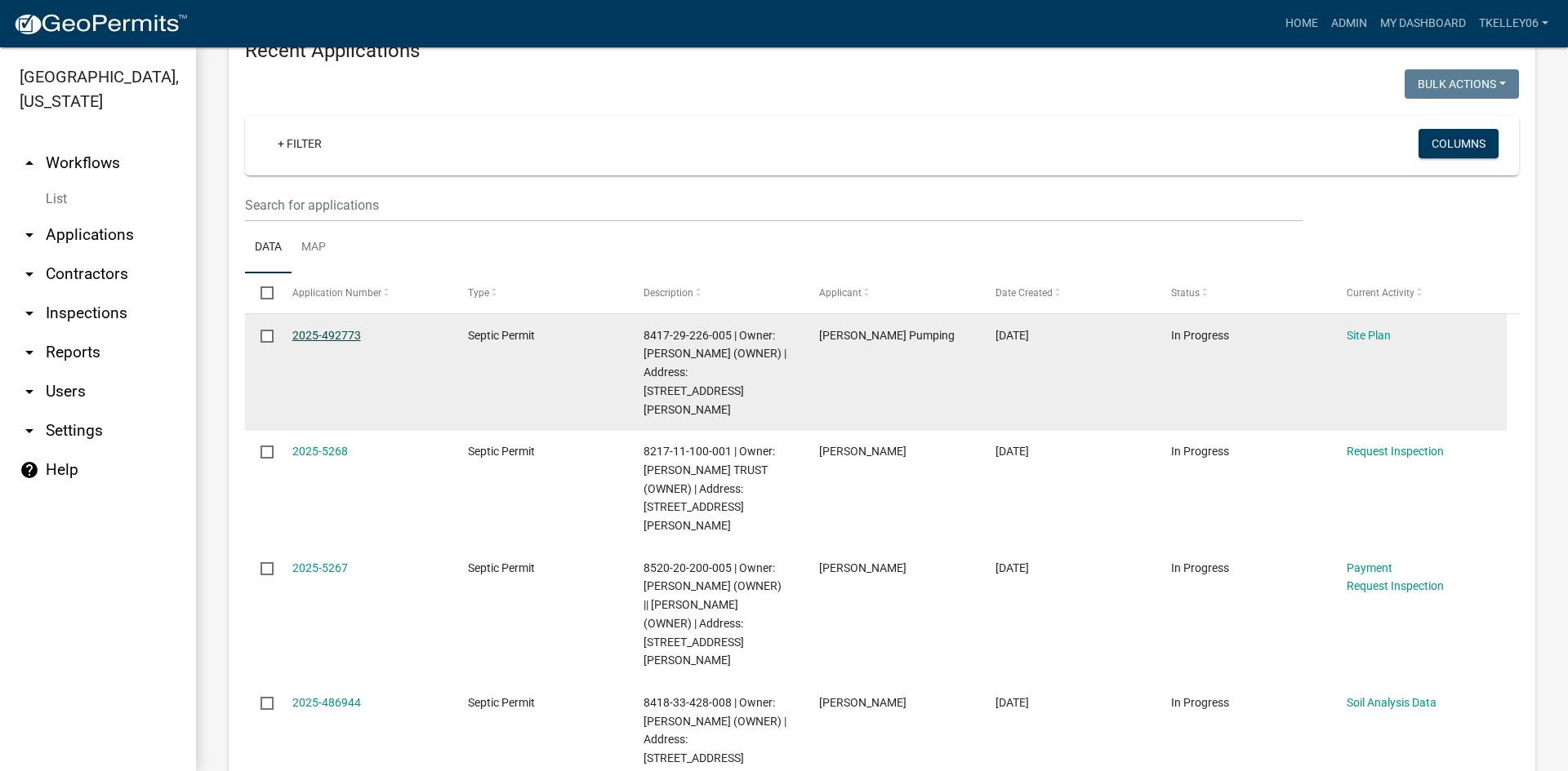
click at [316, 329] on link "2025-492773" at bounding box center [326, 336] width 69 height 13
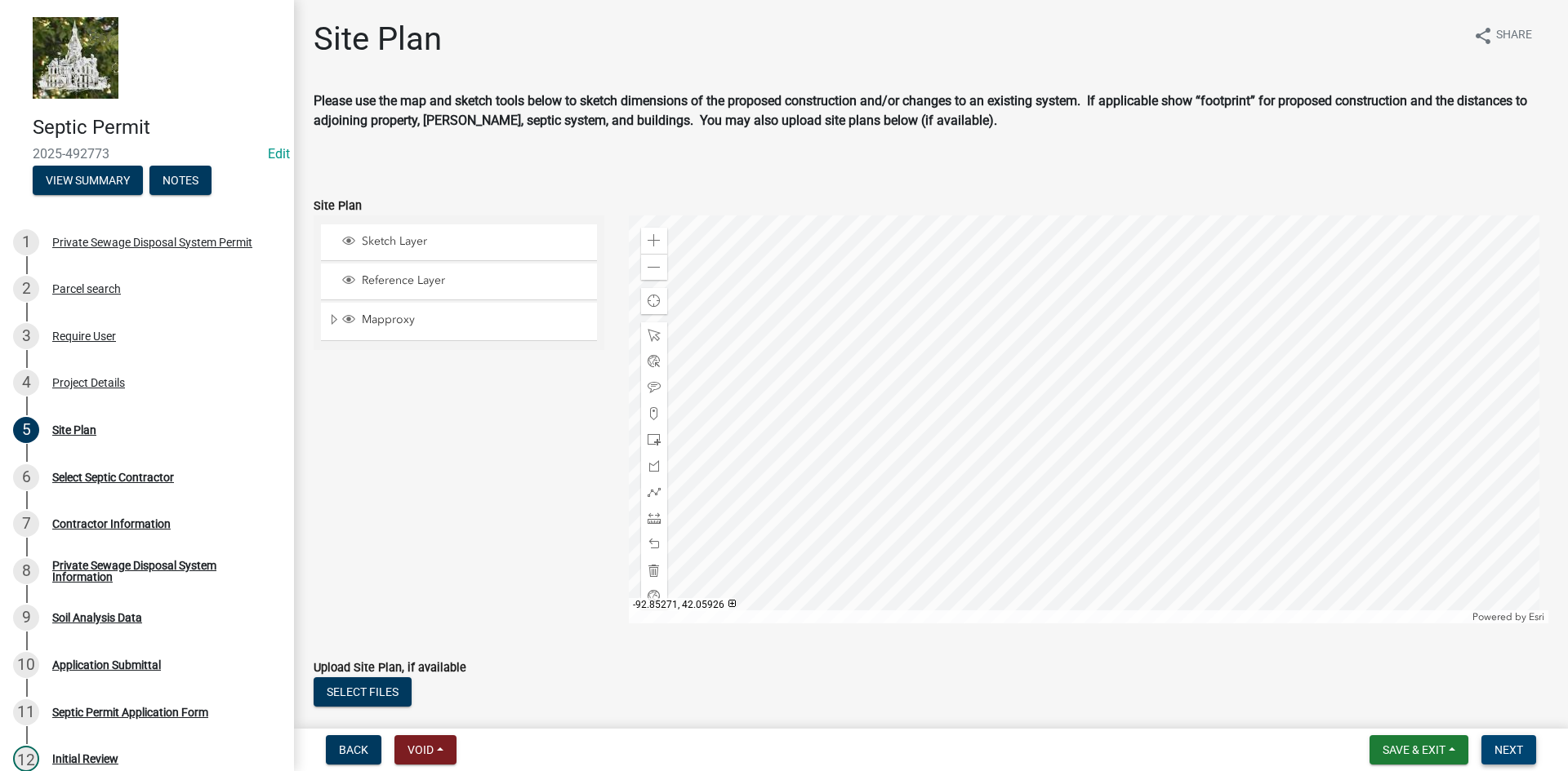
click at [1507, 752] on span "Next" at bounding box center [1508, 750] width 28 height 13
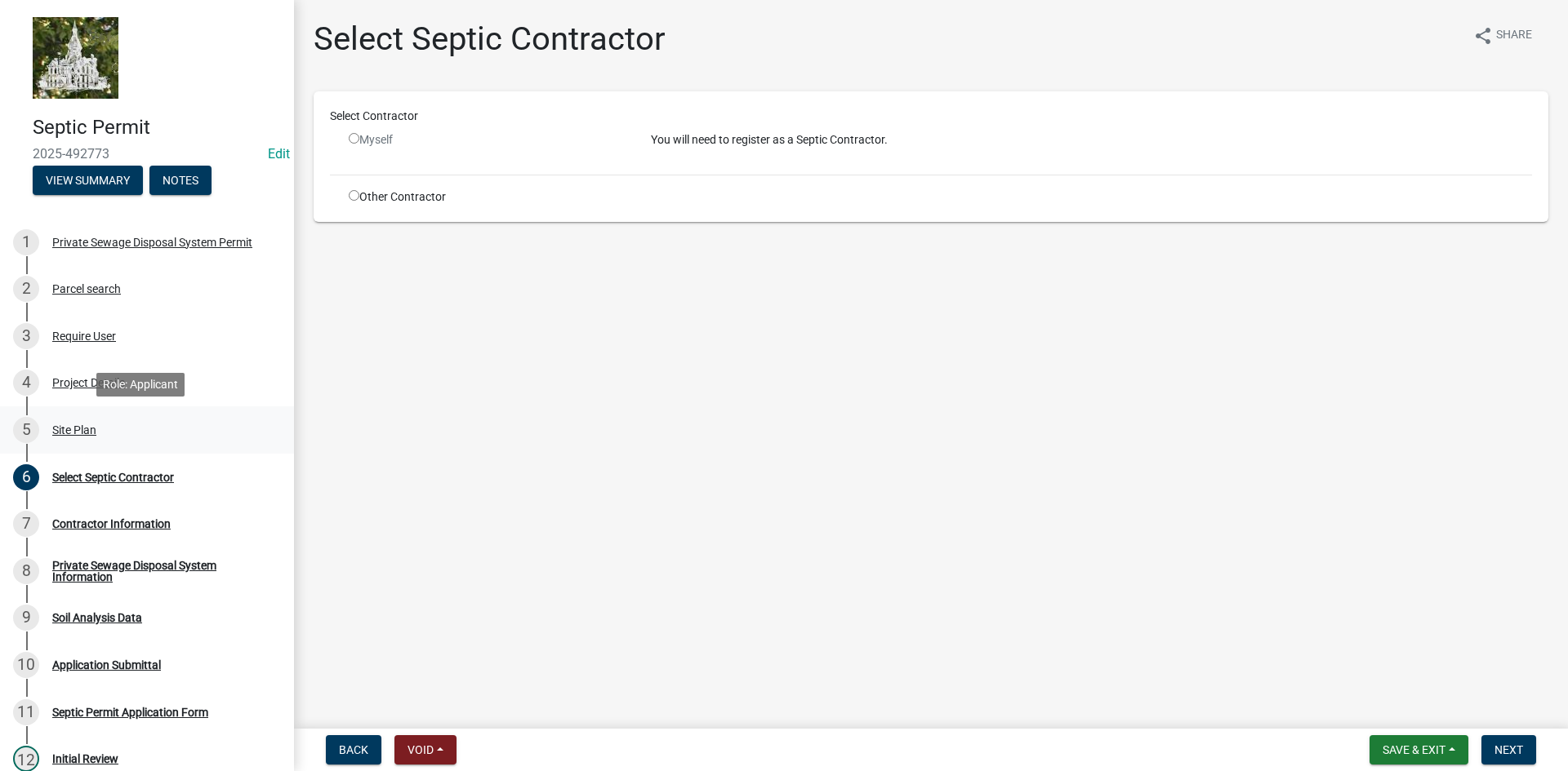
click at [73, 435] on div "Site Plan" at bounding box center [74, 430] width 44 height 11
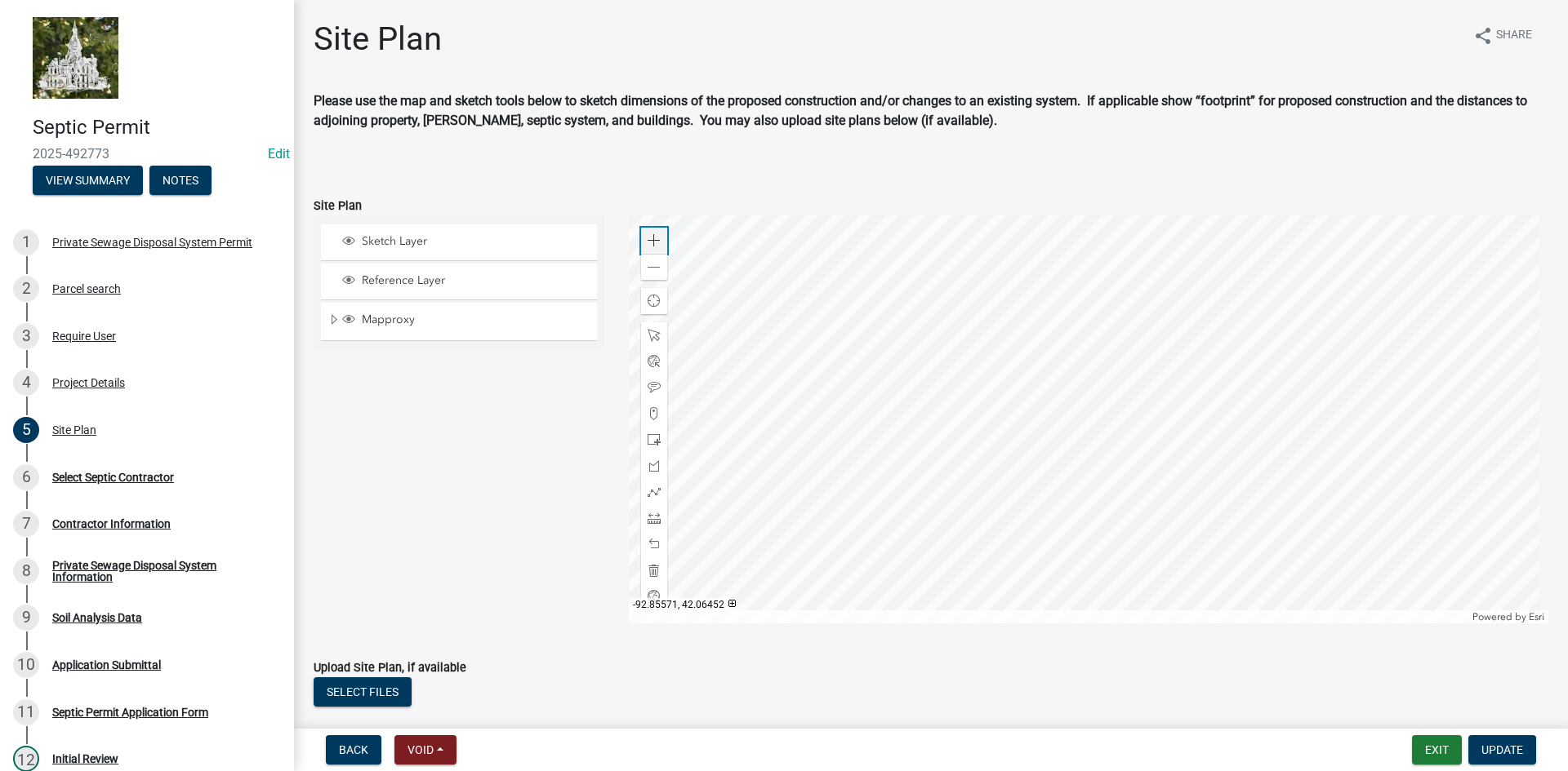
click at [650, 241] on span at bounding box center [654, 241] width 13 height 13
click at [647, 239] on span at bounding box center [654, 241] width 13 height 13
click at [656, 490] on span at bounding box center [654, 492] width 13 height 13
click at [1233, 455] on div at bounding box center [1089, 419] width 921 height 408
click at [1200, 452] on div at bounding box center [1089, 419] width 921 height 408
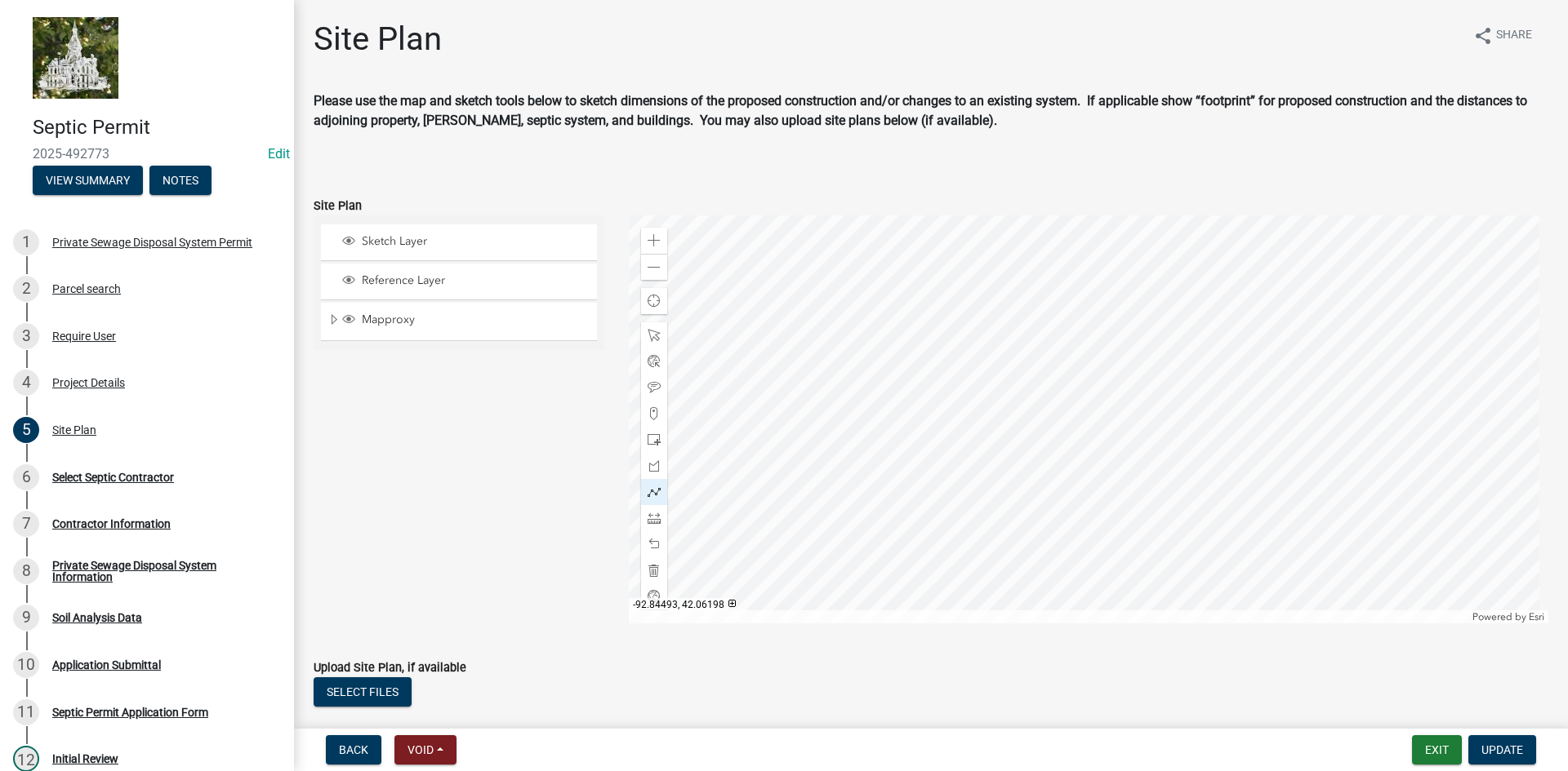
click at [1200, 452] on div at bounding box center [1089, 419] width 921 height 408
click at [647, 440] on span at bounding box center [654, 440] width 13 height 13
click at [1194, 458] on div at bounding box center [1089, 419] width 921 height 408
click at [652, 489] on span at bounding box center [654, 492] width 13 height 13
click at [1198, 459] on div at bounding box center [1089, 419] width 921 height 408
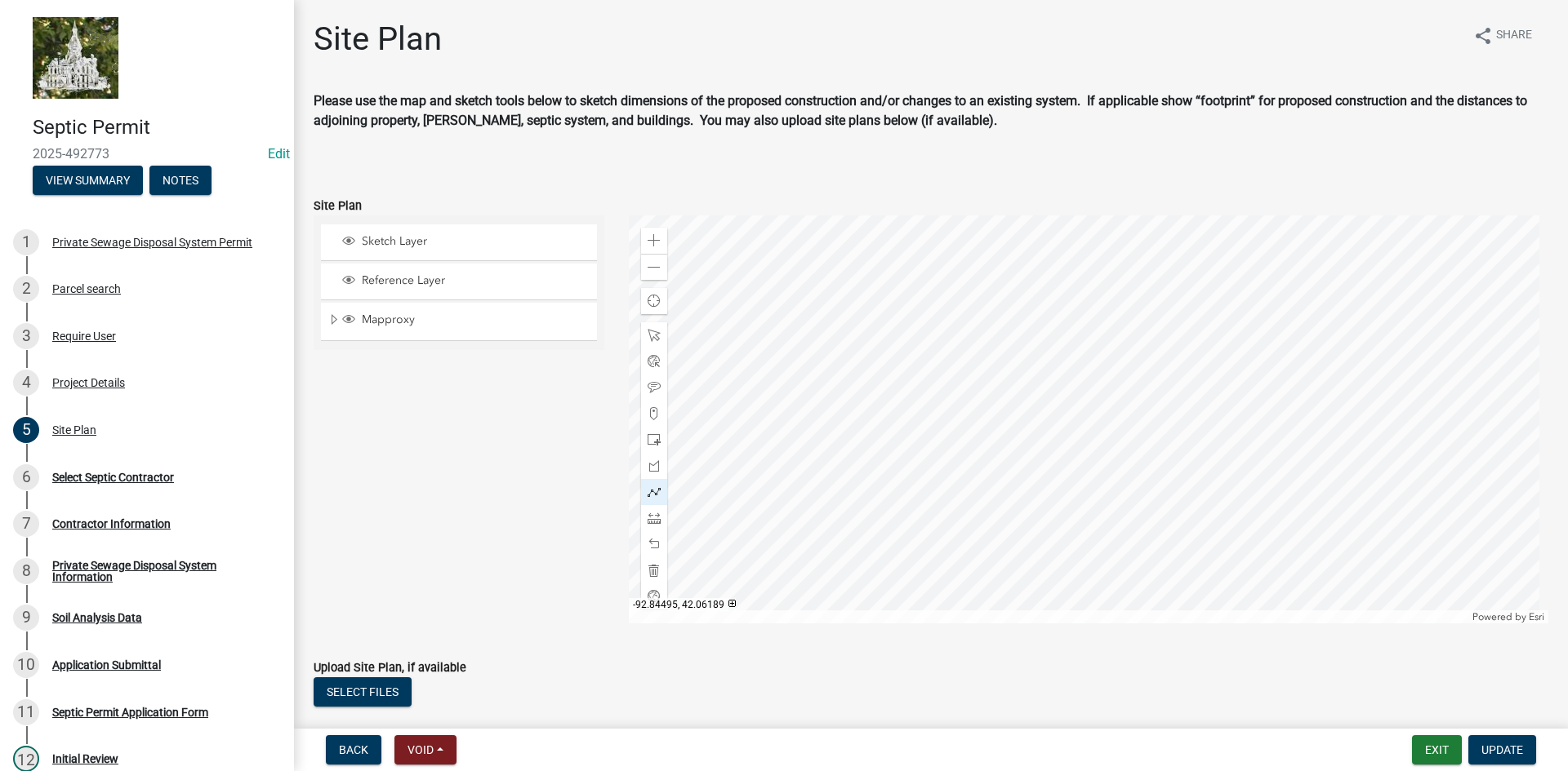
click at [1198, 474] on div at bounding box center [1089, 419] width 921 height 408
click at [650, 439] on span at bounding box center [654, 440] width 13 height 13
click at [1201, 480] on div at bounding box center [1089, 419] width 921 height 408
click at [653, 490] on span at bounding box center [654, 492] width 13 height 13
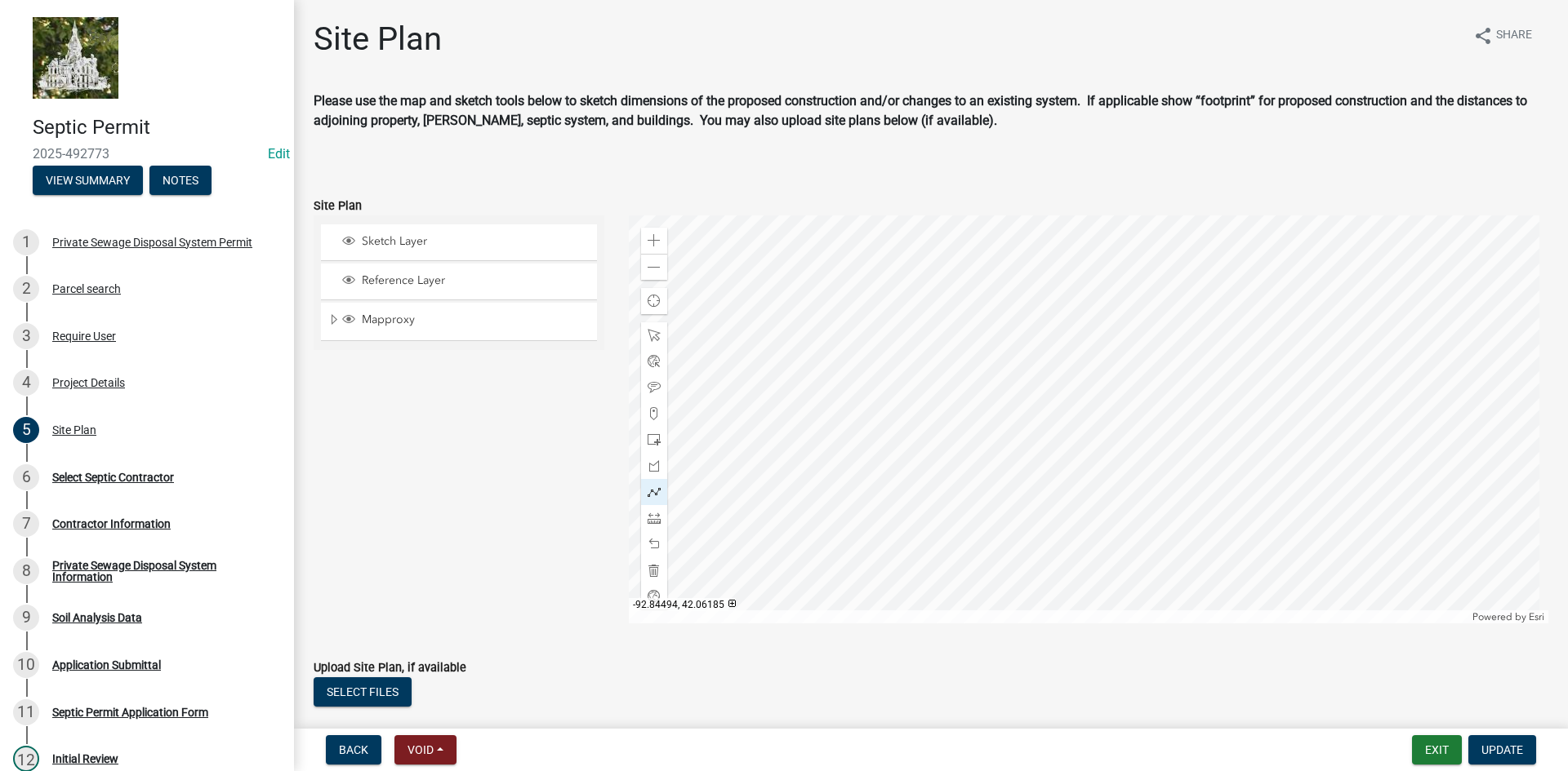
click at [1199, 483] on div at bounding box center [1089, 419] width 921 height 408
click at [1199, 488] on div at bounding box center [1089, 419] width 921 height 408
click at [1181, 488] on div at bounding box center [1089, 419] width 921 height 408
click at [1200, 490] on div at bounding box center [1089, 419] width 921 height 408
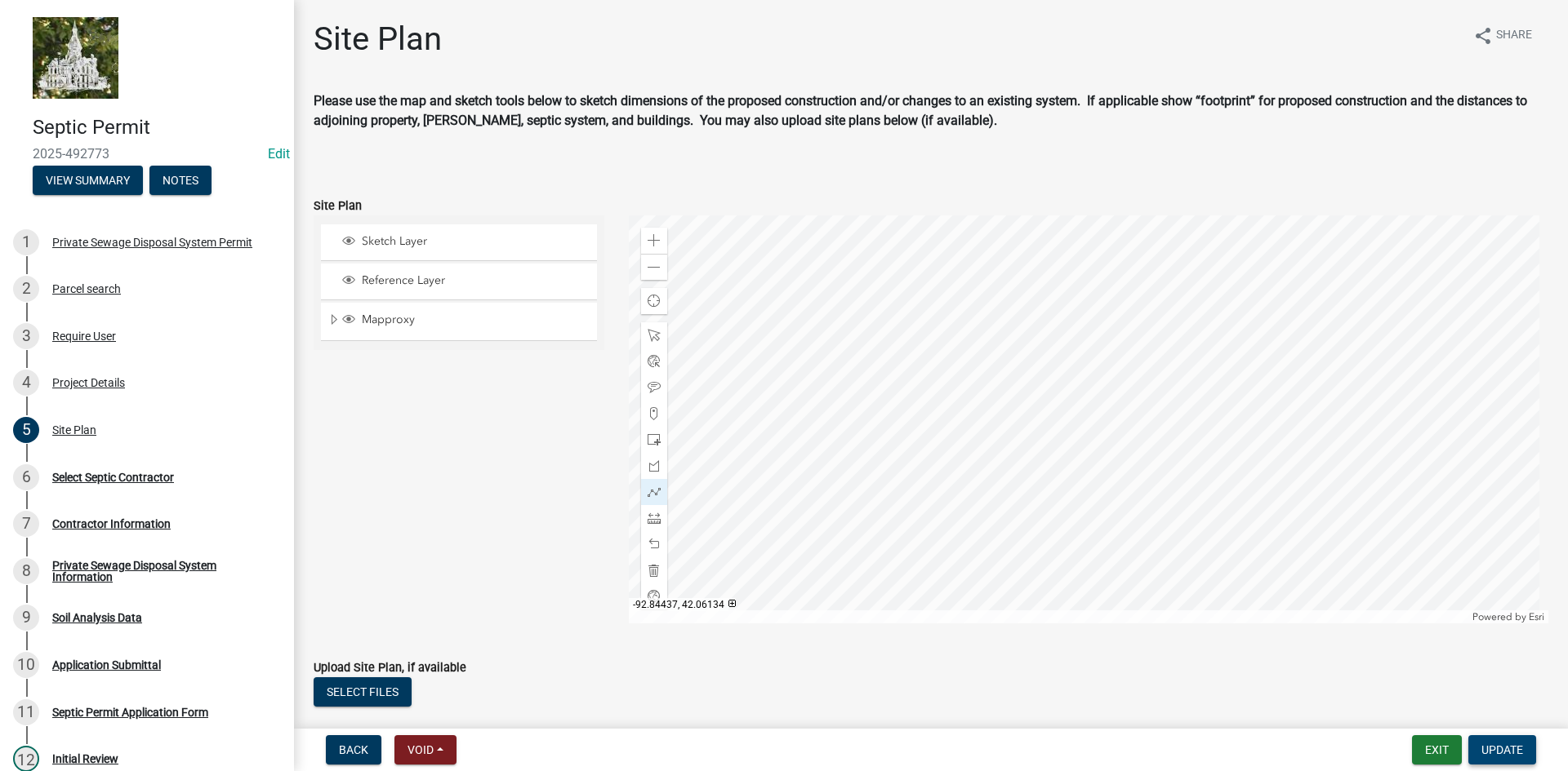
click at [1498, 749] on span "Update" at bounding box center [1501, 750] width 41 height 13
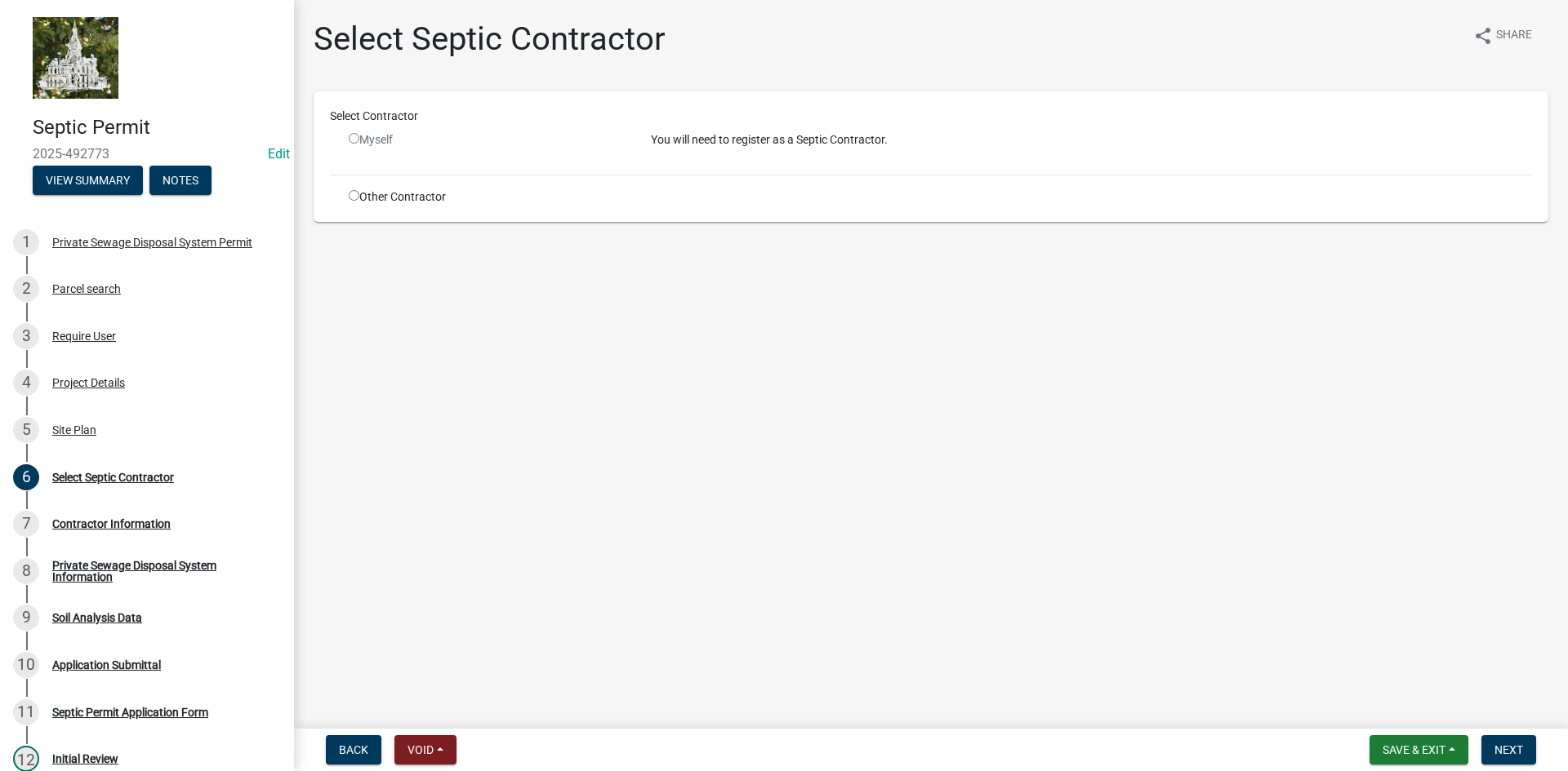
click at [357, 137] on input "radio" at bounding box center [354, 138] width 11 height 11
radio input "false"
click at [350, 194] on input "radio" at bounding box center [354, 195] width 11 height 11
radio input "true"
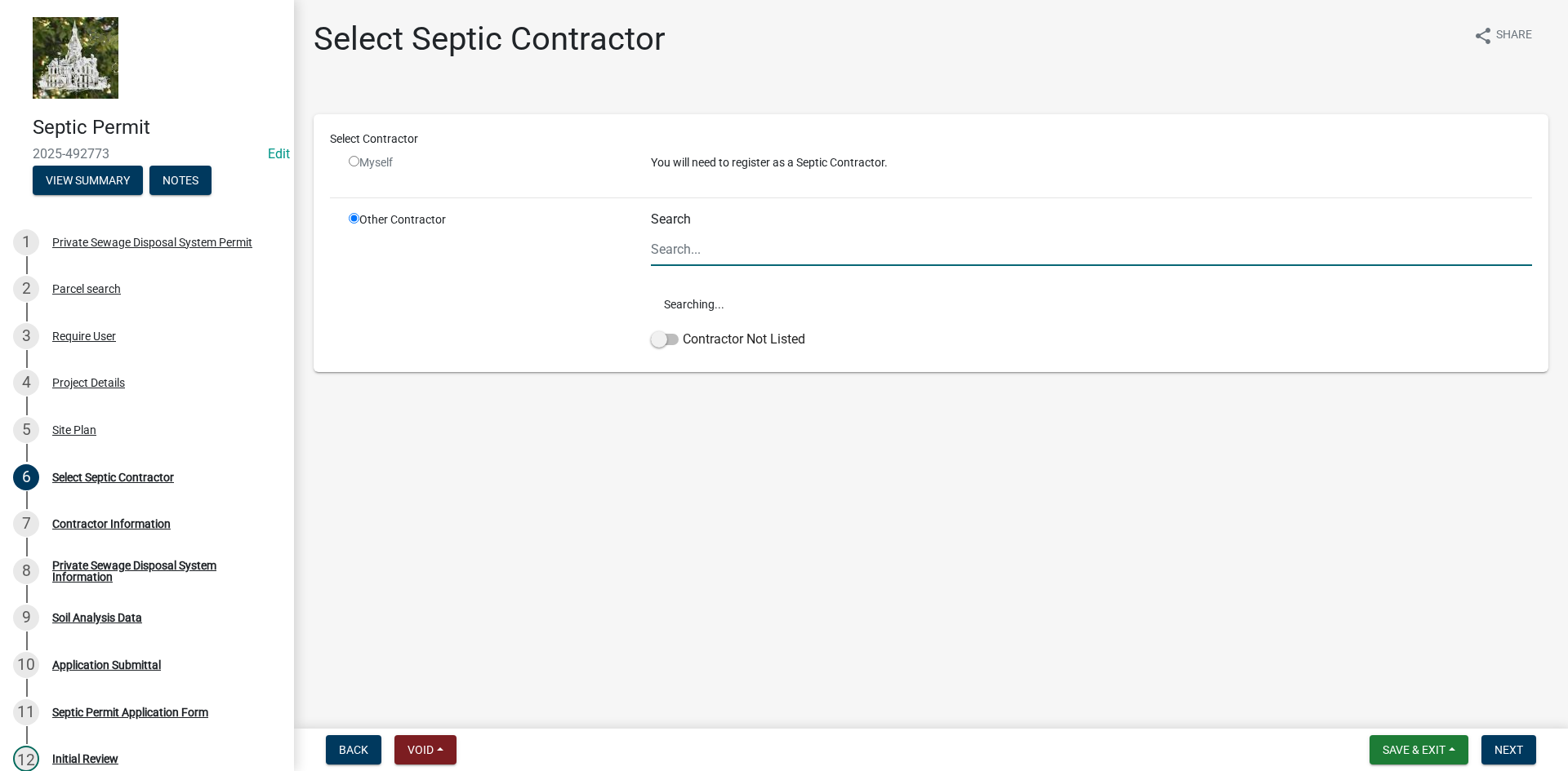
click at [668, 242] on input "Search" at bounding box center [1091, 249] width 881 height 34
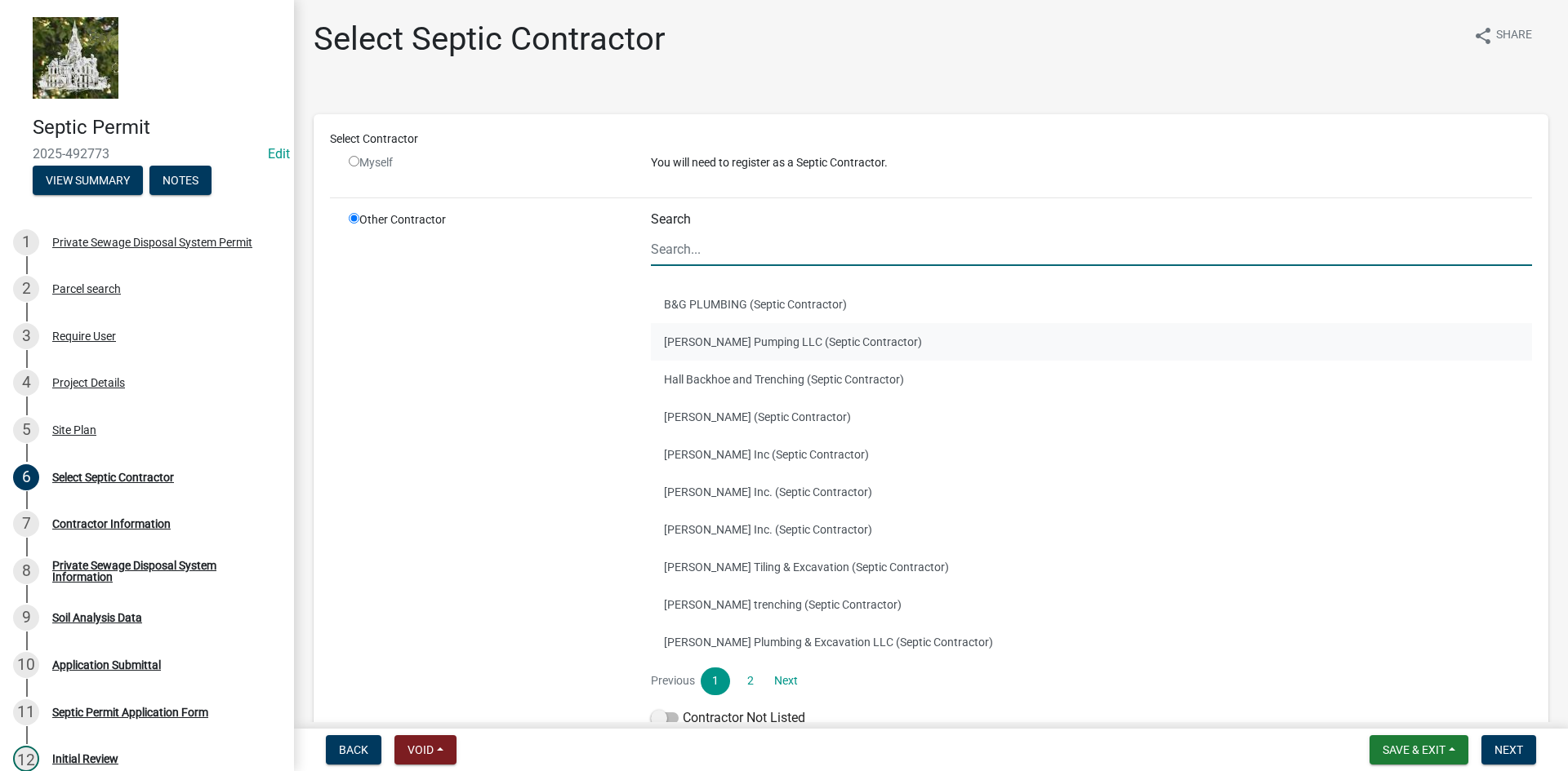
click at [676, 344] on button "Cooley Pumping LLC (Septic Contractor)" at bounding box center [1091, 342] width 881 height 38
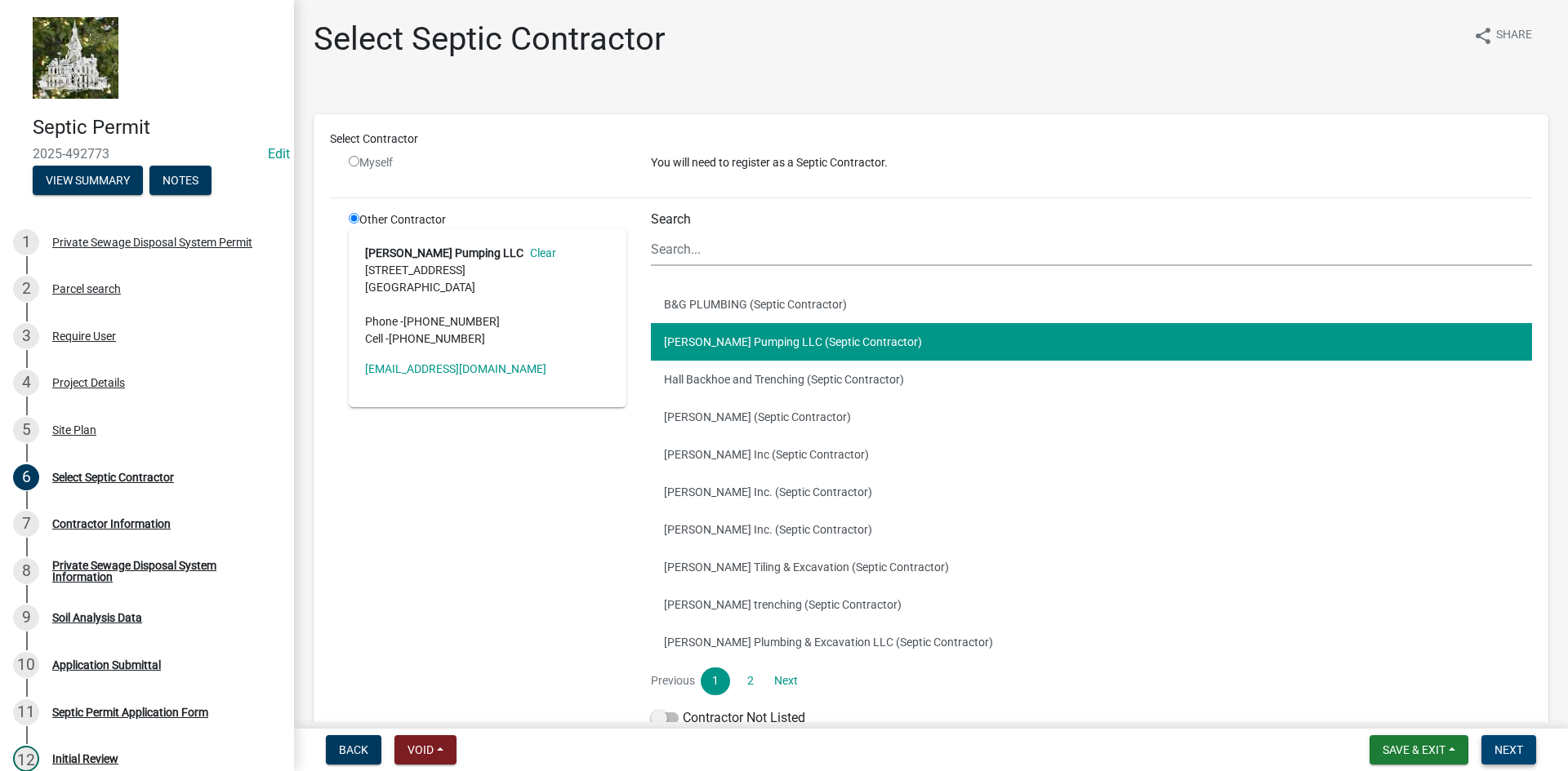
click at [1507, 747] on span "Next" at bounding box center [1508, 750] width 28 height 13
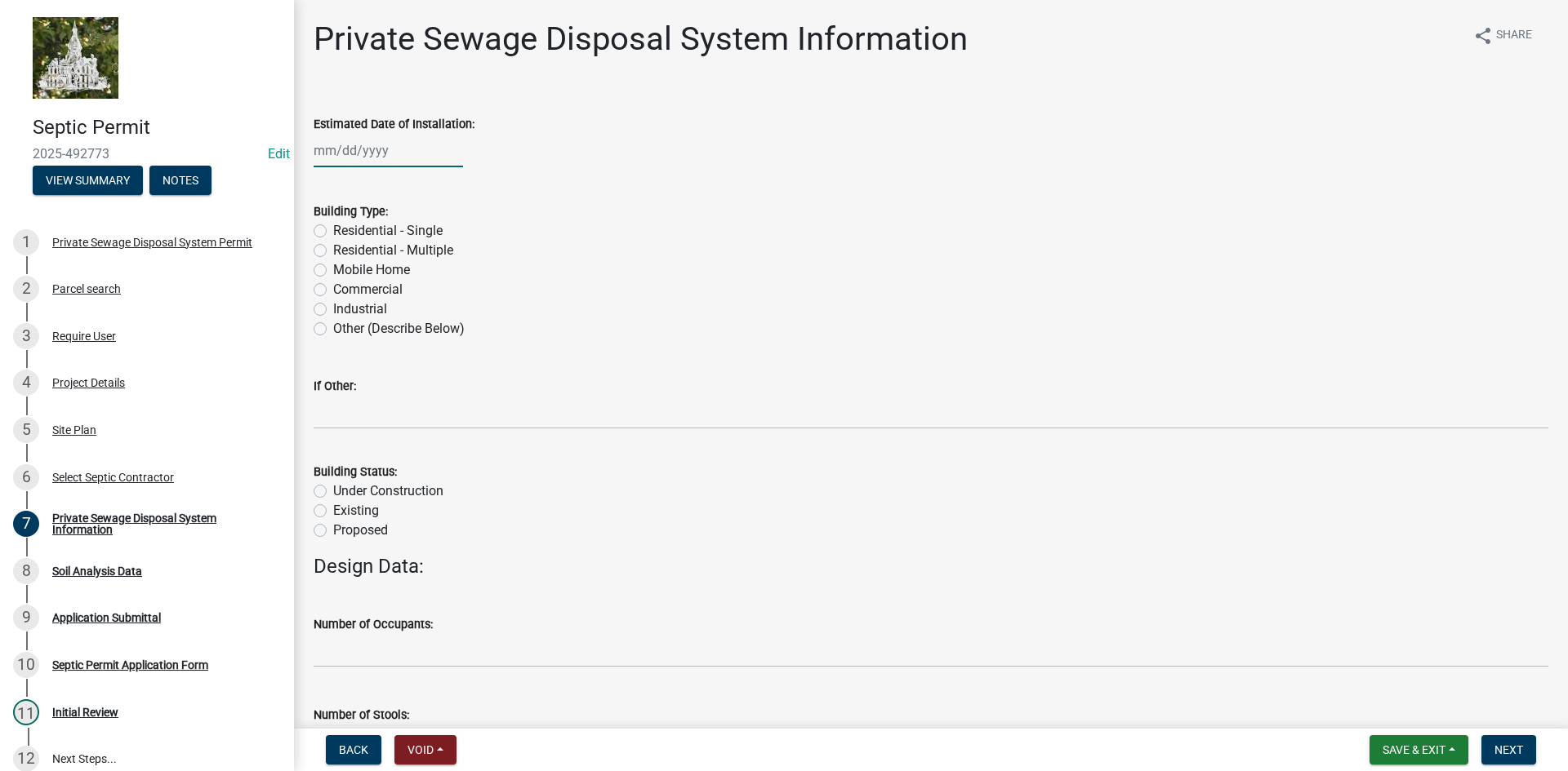
click at [327, 153] on div at bounding box center [388, 150] width 149 height 34
select select "10"
select select "2025"
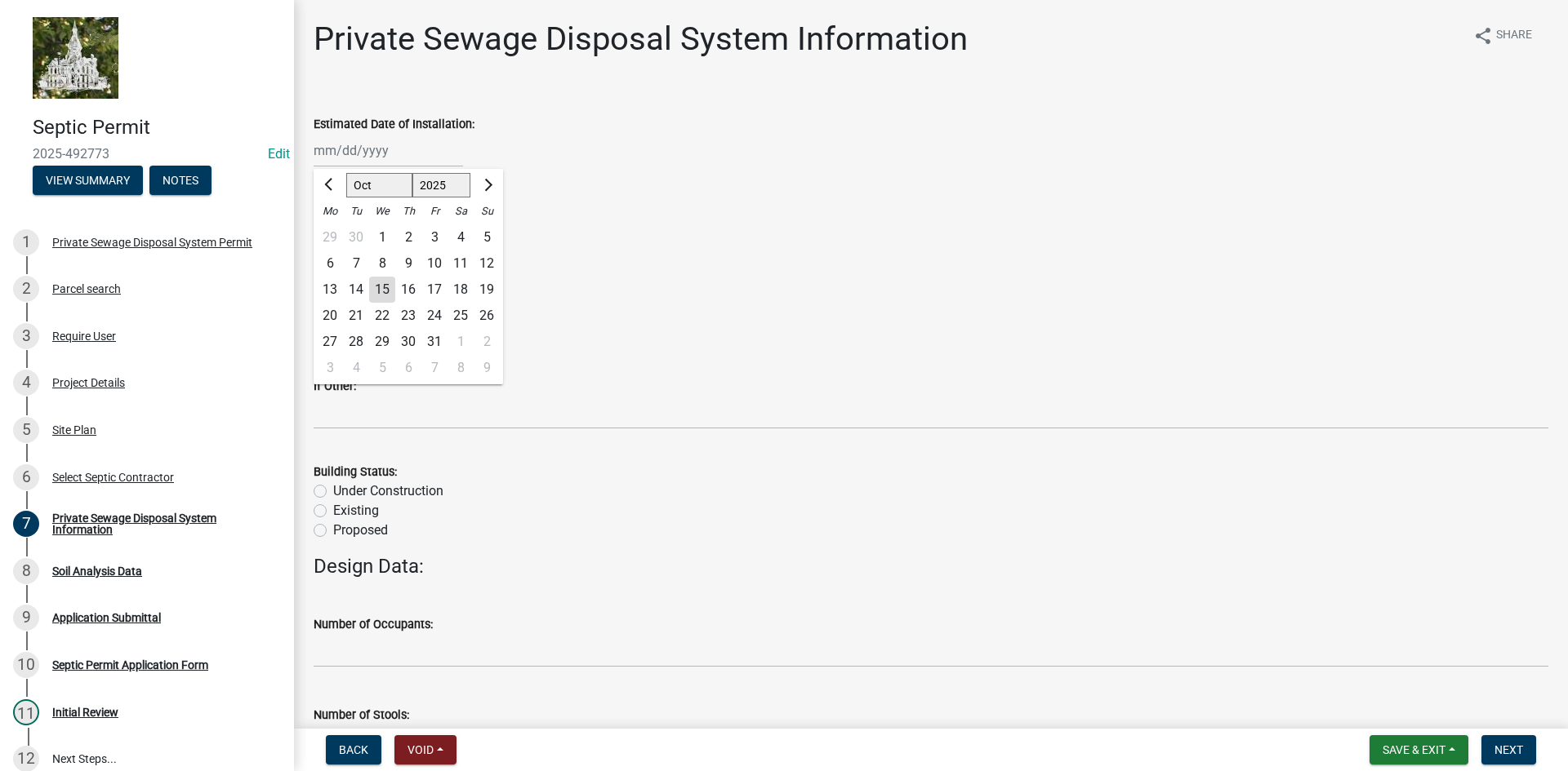
click at [355, 287] on div "14" at bounding box center [356, 290] width 26 height 26
type input "10/14/2025"
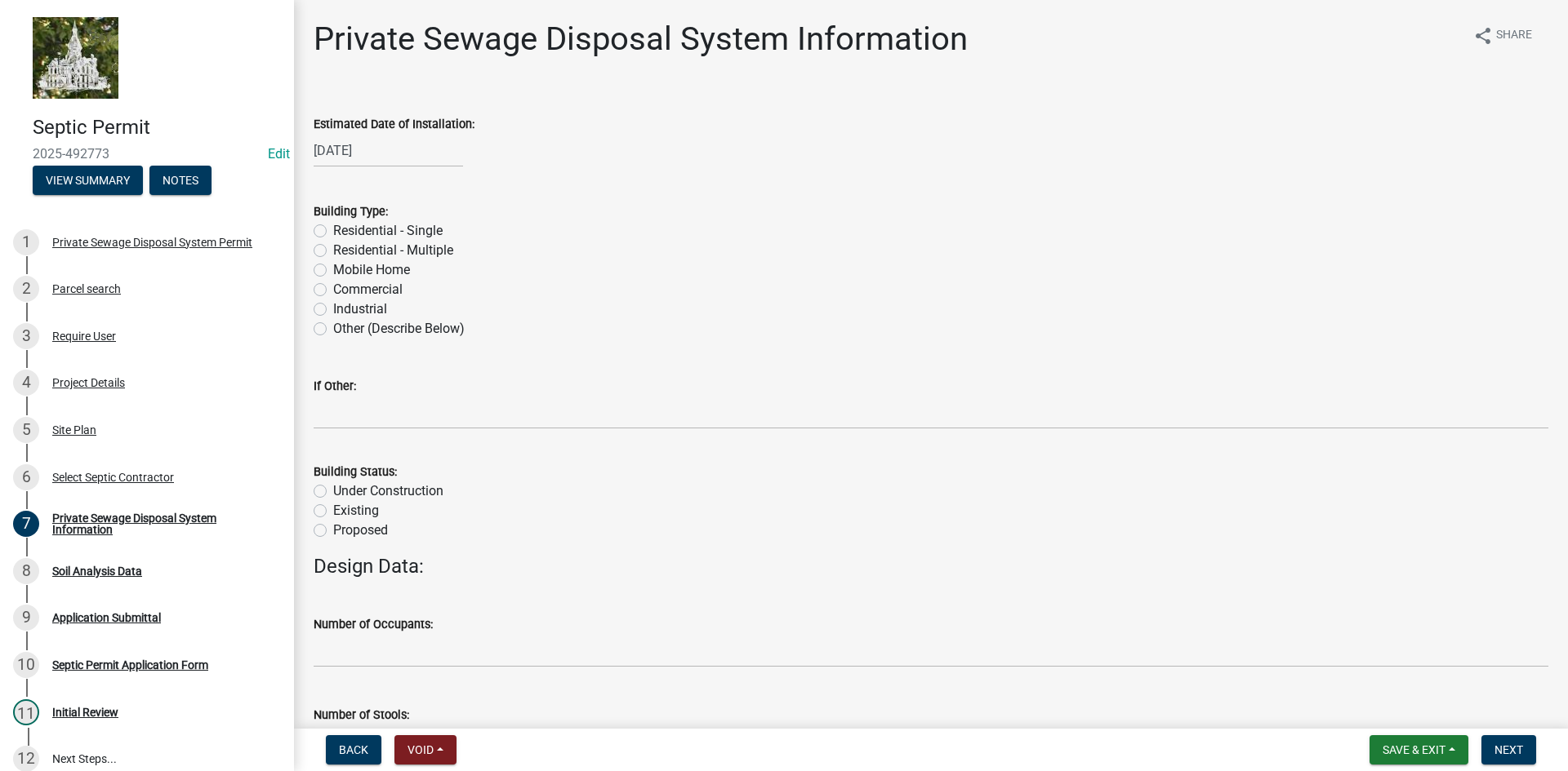
click at [333, 495] on label "Under Construction" at bounding box center [388, 490] width 110 height 19
click at [333, 492] on input "Under Construction" at bounding box center [338, 487] width 11 height 11
radio input "true"
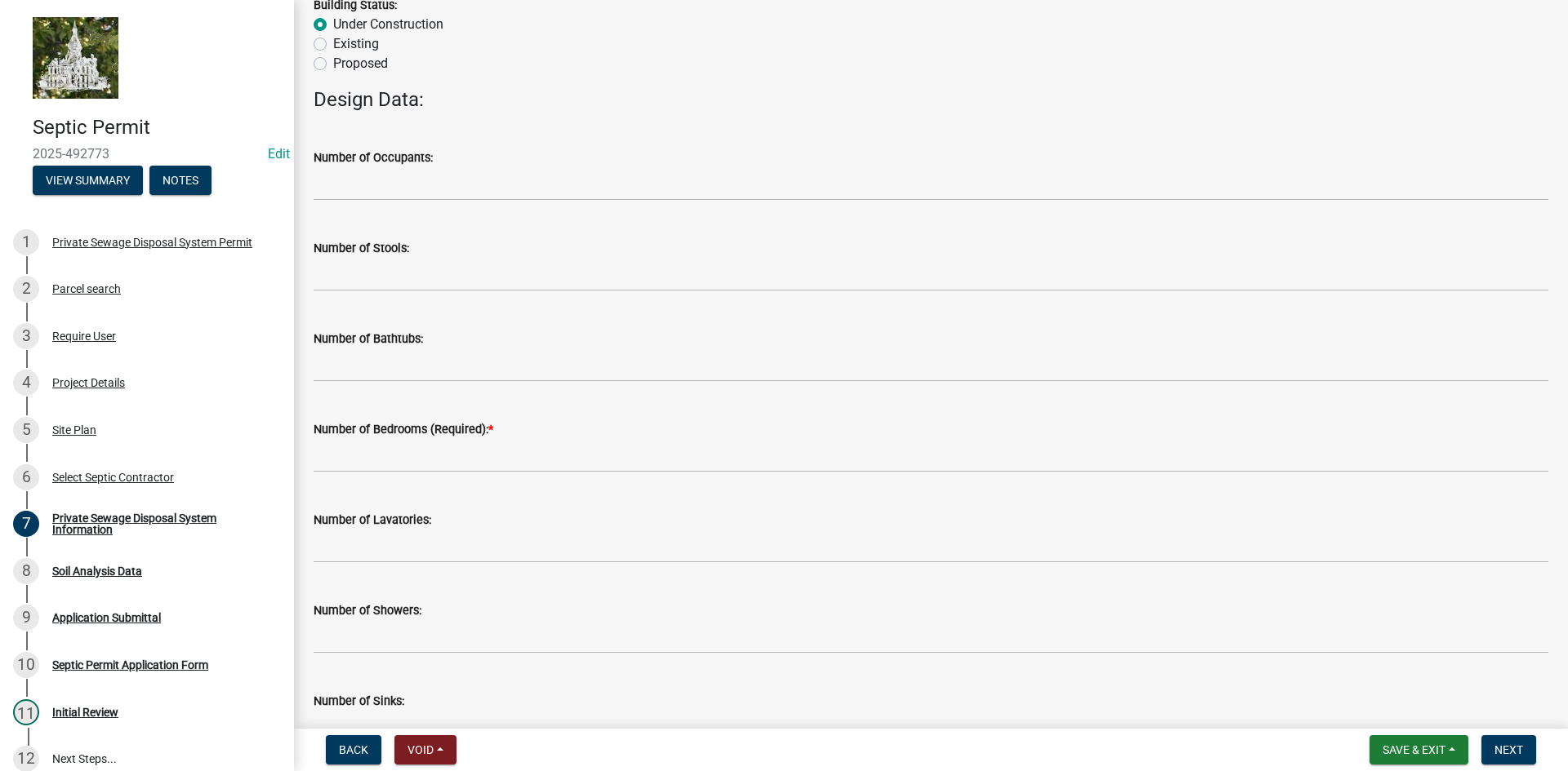
scroll to position [490, 0]
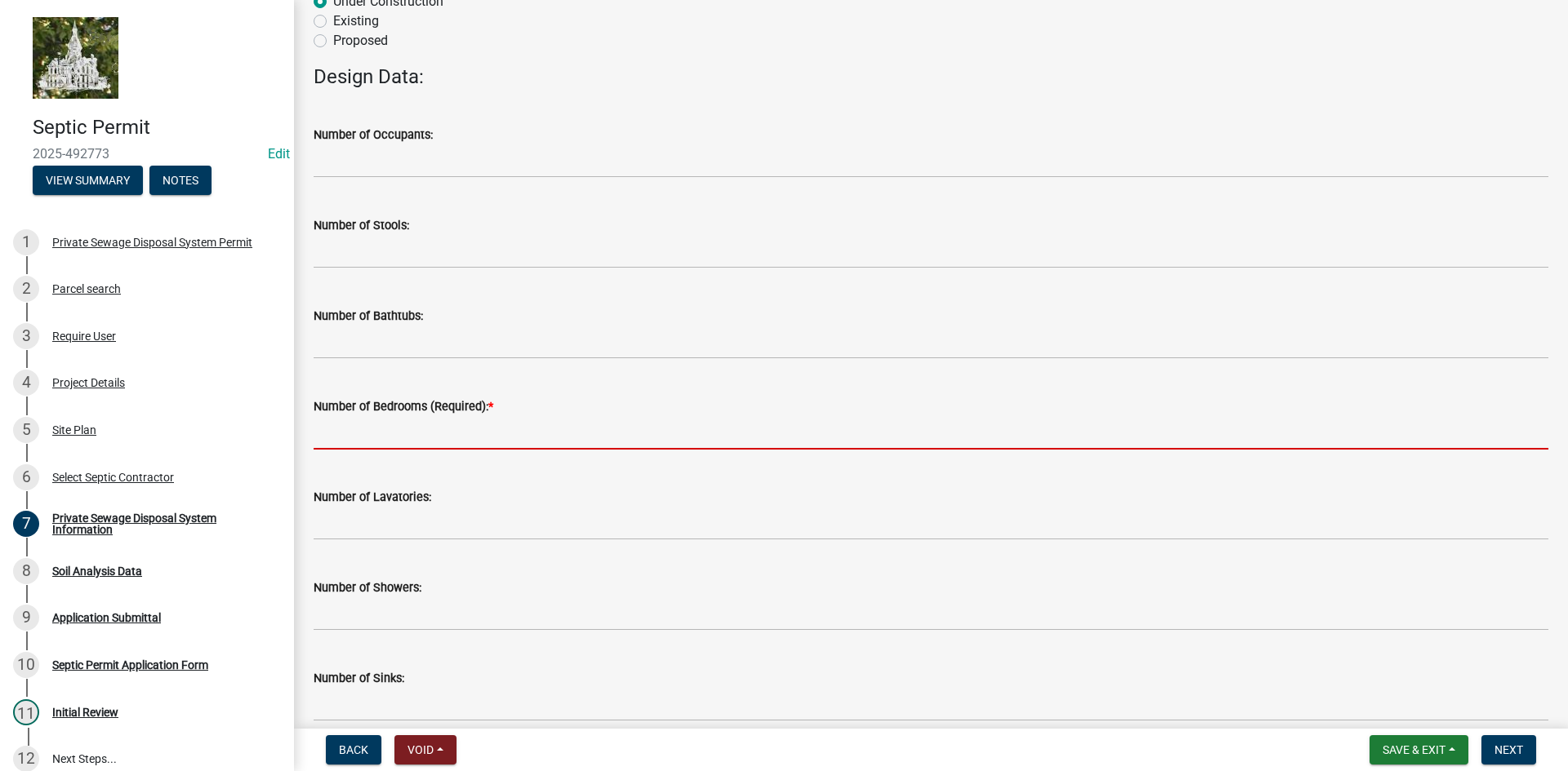
click at [333, 444] on input "text" at bounding box center [931, 433] width 1234 height 34
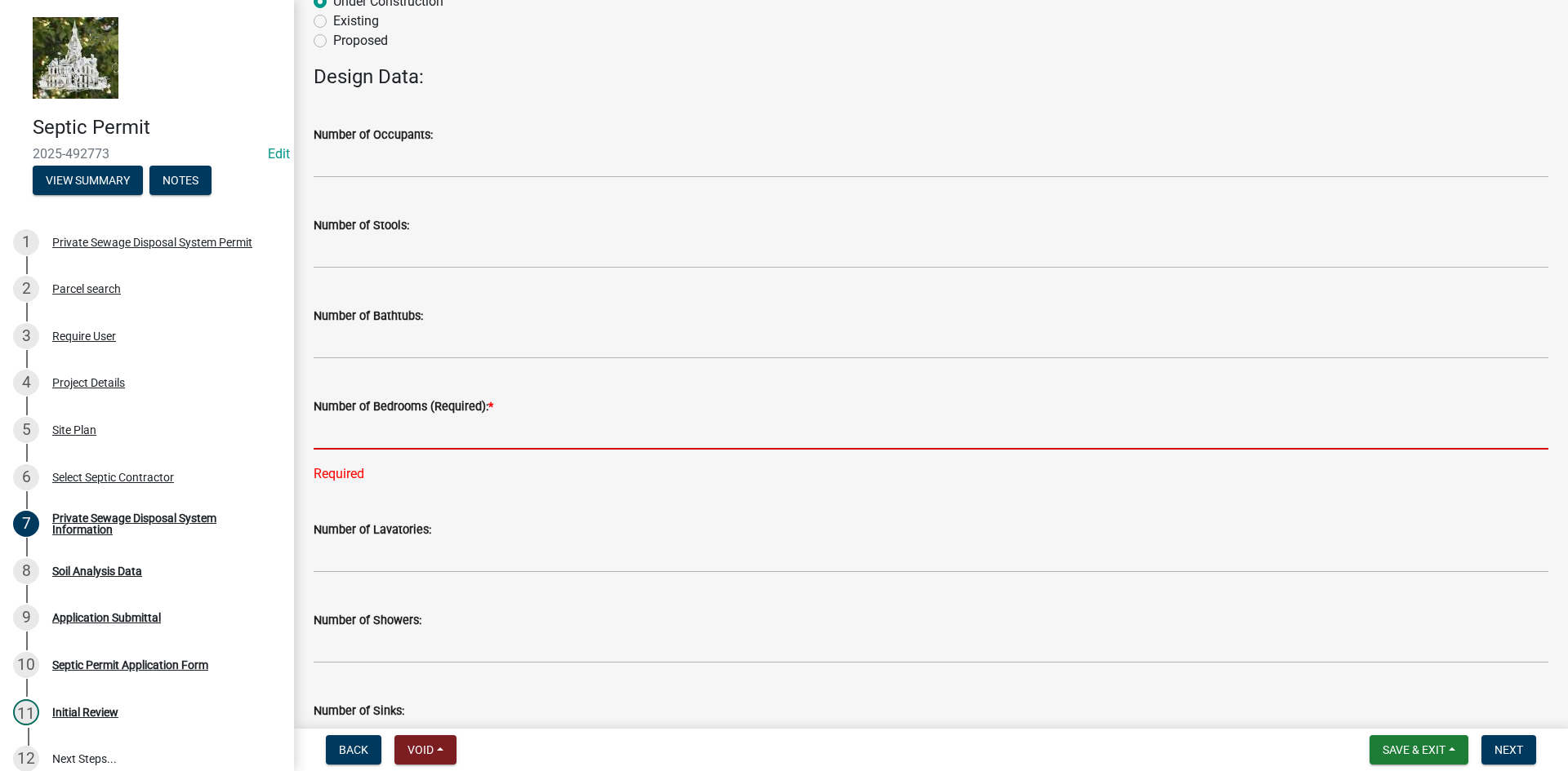
type input "3"
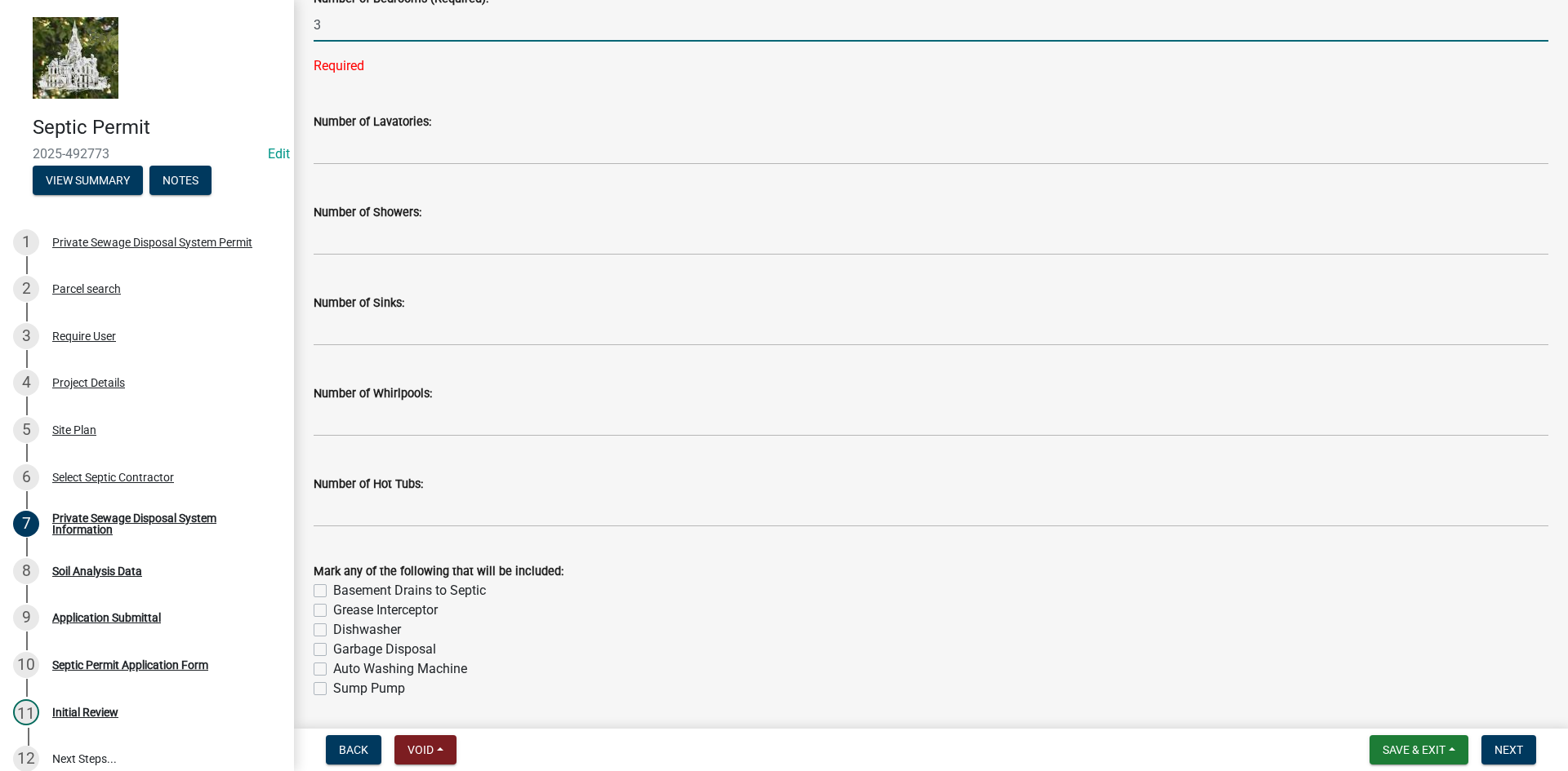
scroll to position [953, 0]
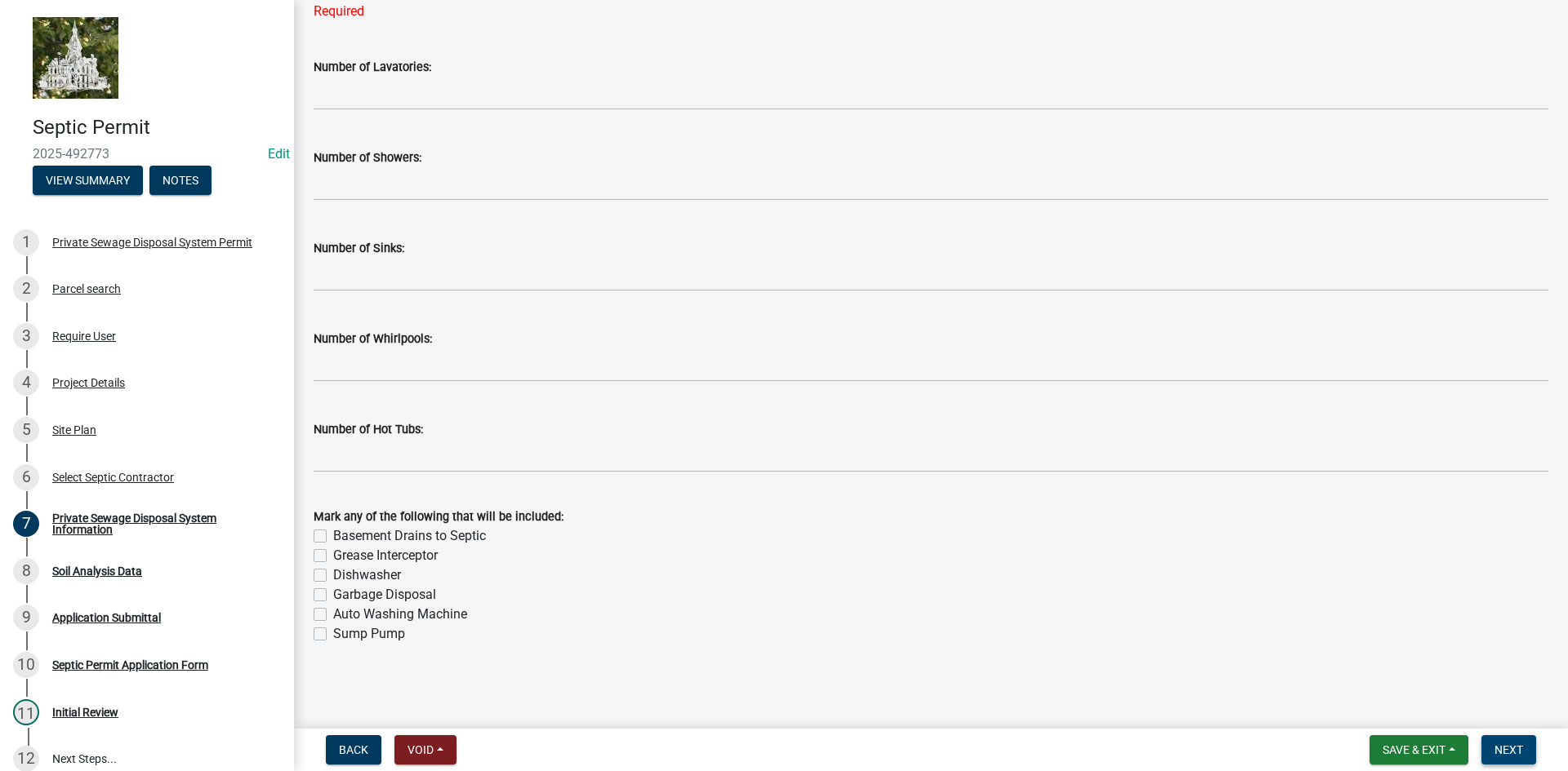
click at [1491, 746] on button "Next" at bounding box center [1508, 750] width 55 height 29
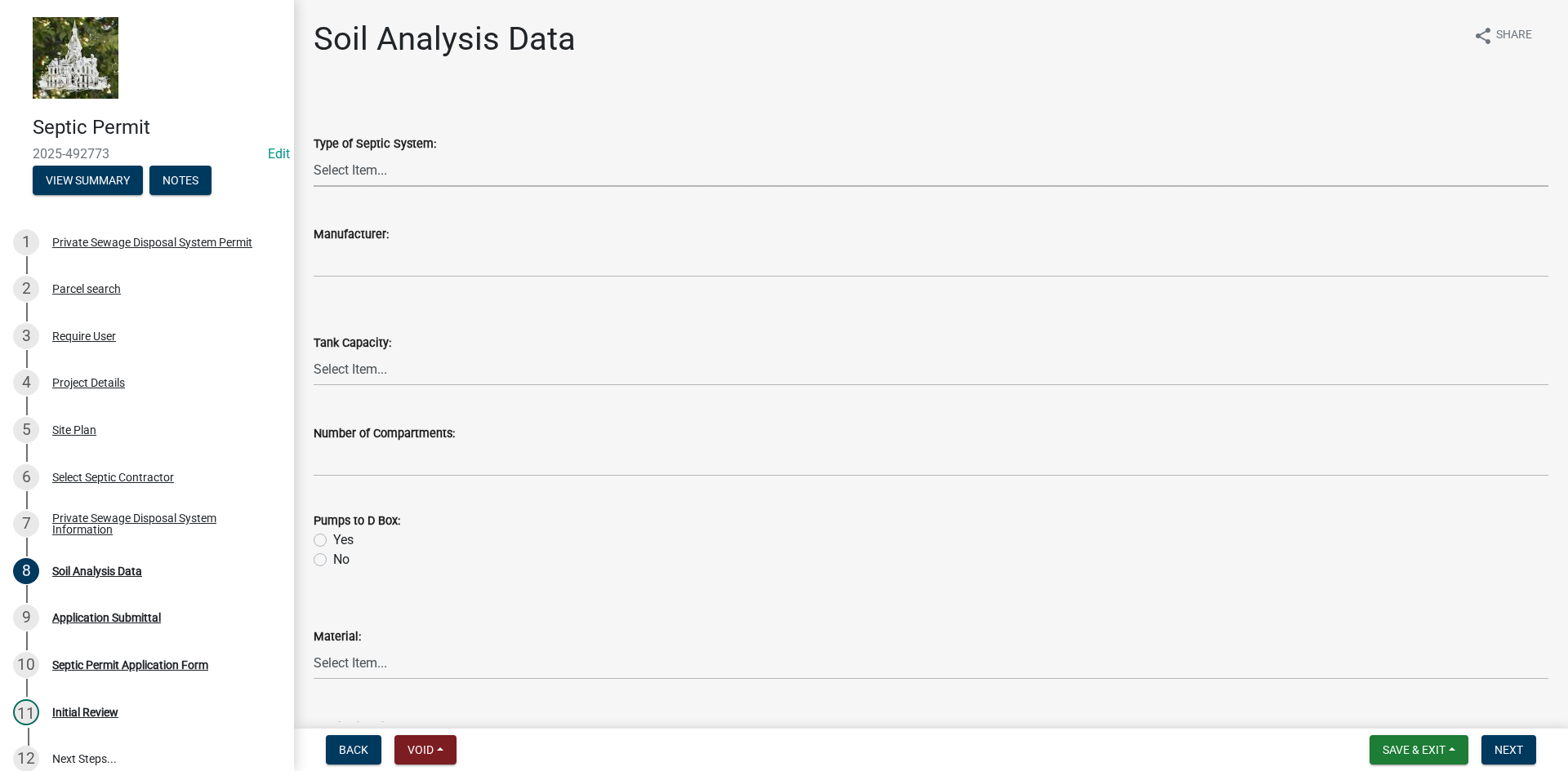
click at [348, 168] on select "Select Item... Traditional Alternative Custom" at bounding box center [931, 170] width 1234 height 34
click at [314, 153] on select "Select Item... Traditional Alternative Custom" at bounding box center [931, 170] width 1234 height 34
select select "e2121c16-693f-4024-b25e-235f649794e2"
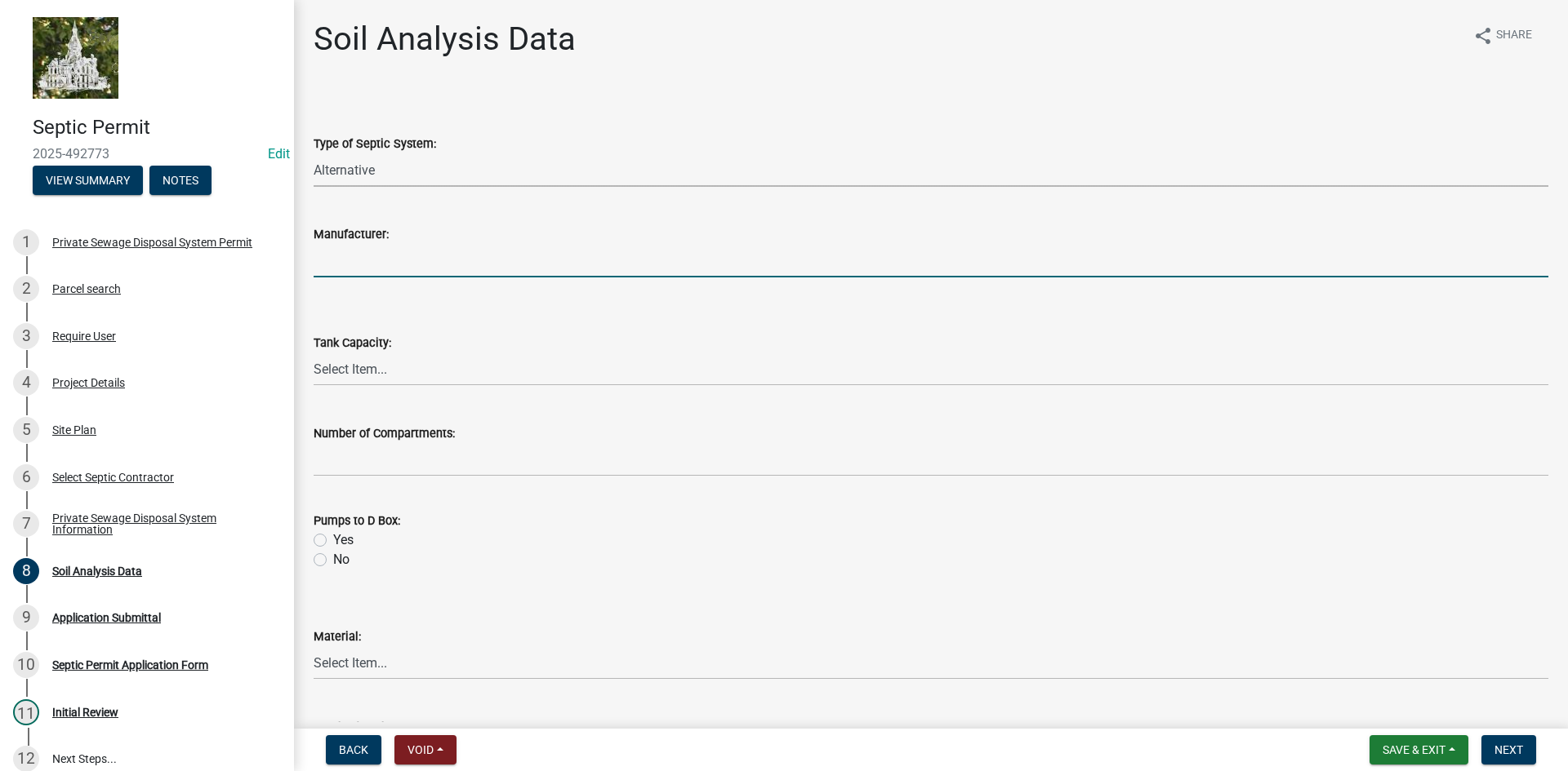
click at [367, 274] on input "Manufacturer:" at bounding box center [931, 260] width 1234 height 34
type input "e"
type input "EcoFlo"
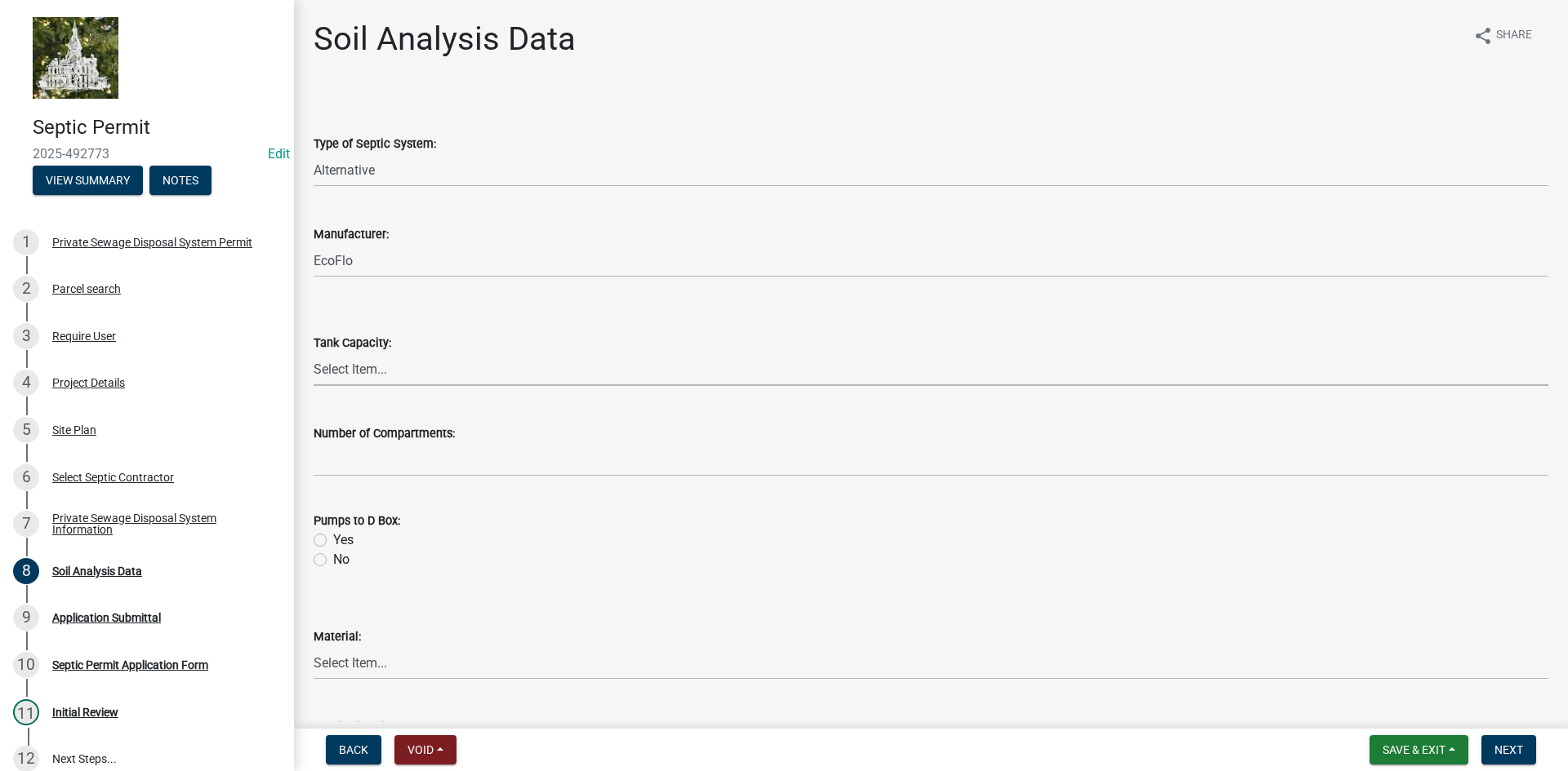
click at [370, 372] on select "Select Item... 500 1000 1250 1500 1750 2000" at bounding box center [931, 369] width 1234 height 34
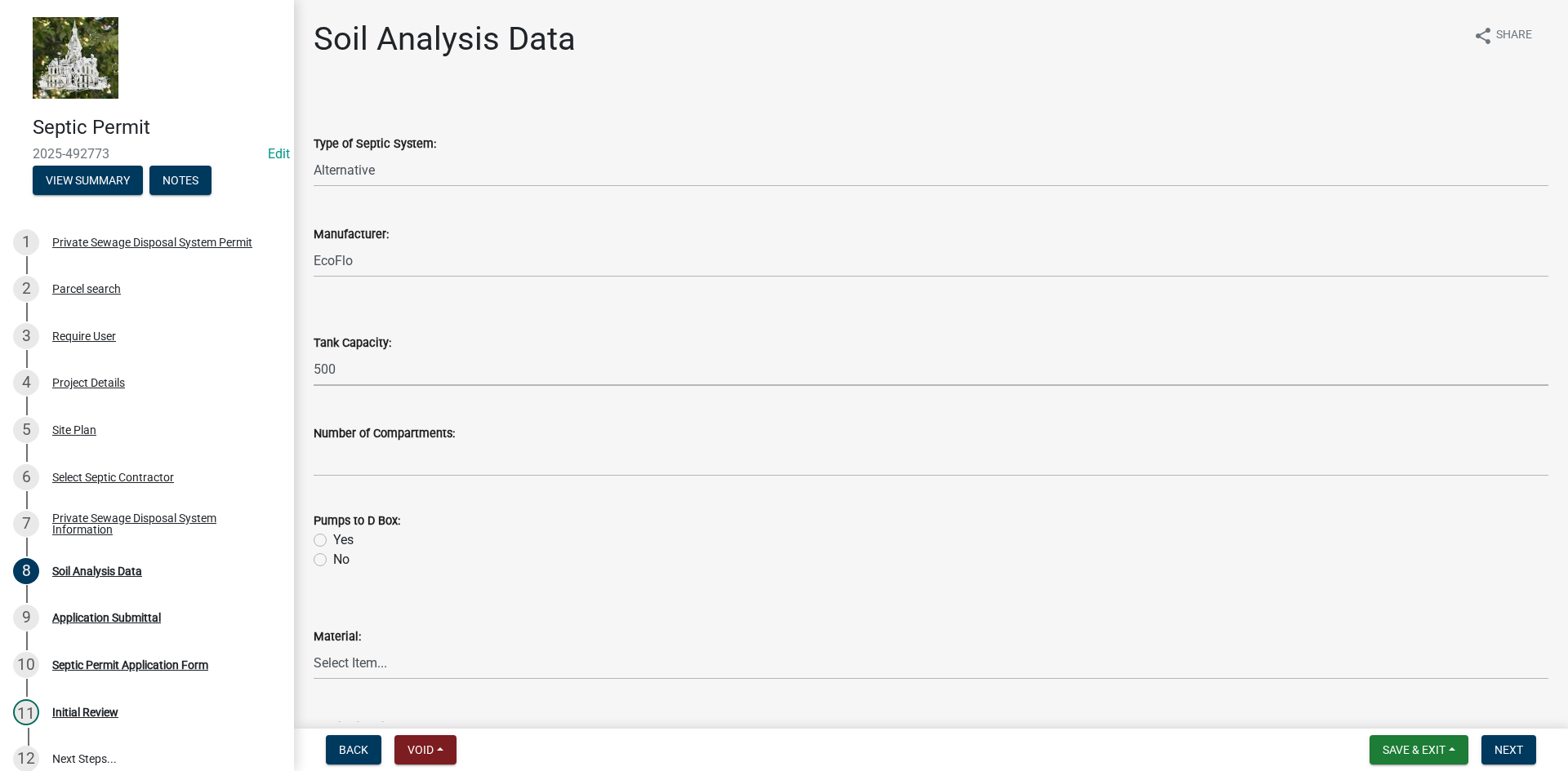
click at [314, 353] on select "Select Item... 500 1000 1250 1500 1750 2000" at bounding box center [931, 369] width 1234 height 34
select select "ebb6669e-cfc8-4535-99f1-096618d0a010"
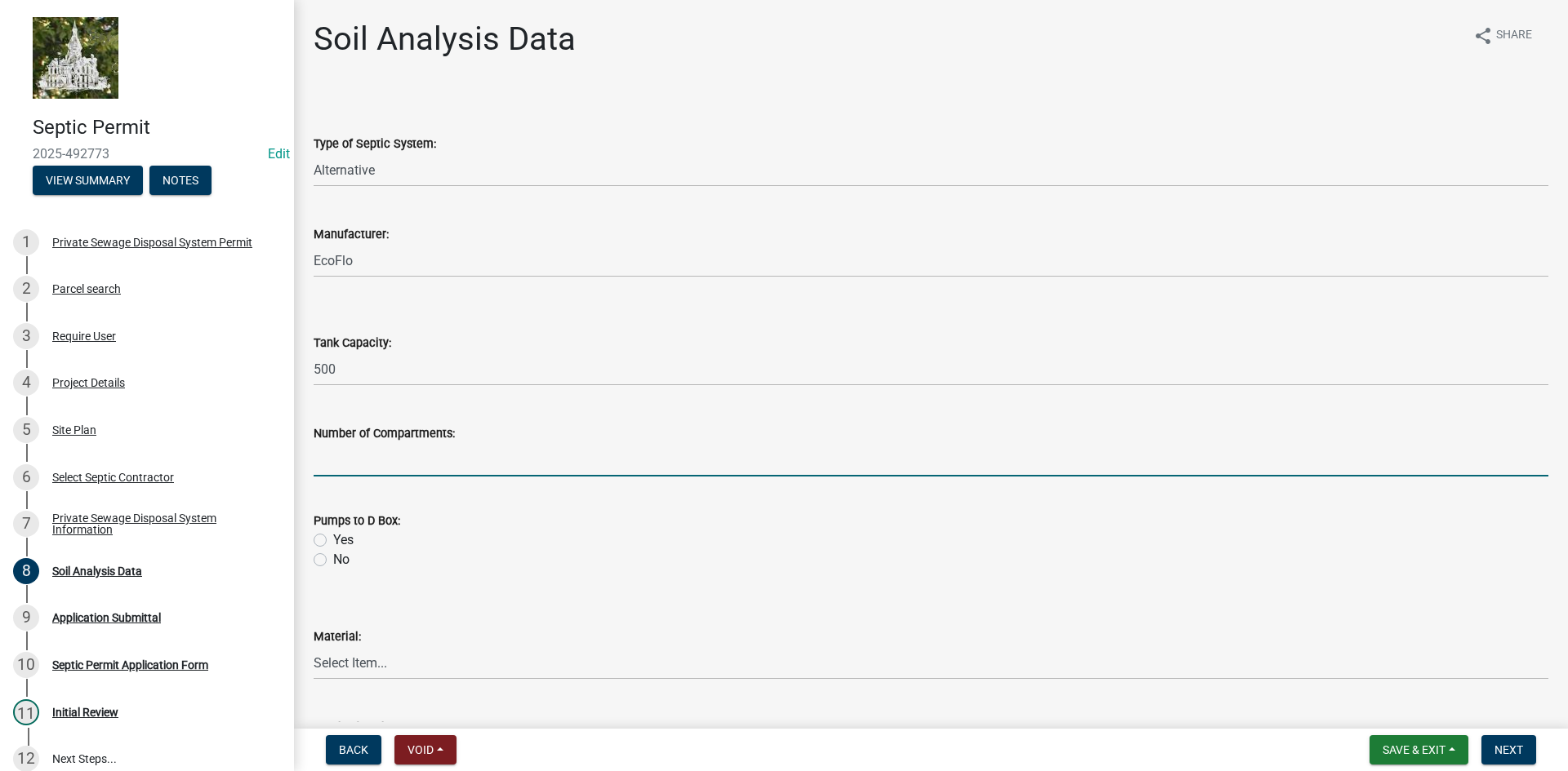
click at [382, 463] on input "text" at bounding box center [931, 460] width 1234 height 34
click at [722, 518] on div "Pumps to D Box:" at bounding box center [931, 520] width 1234 height 19
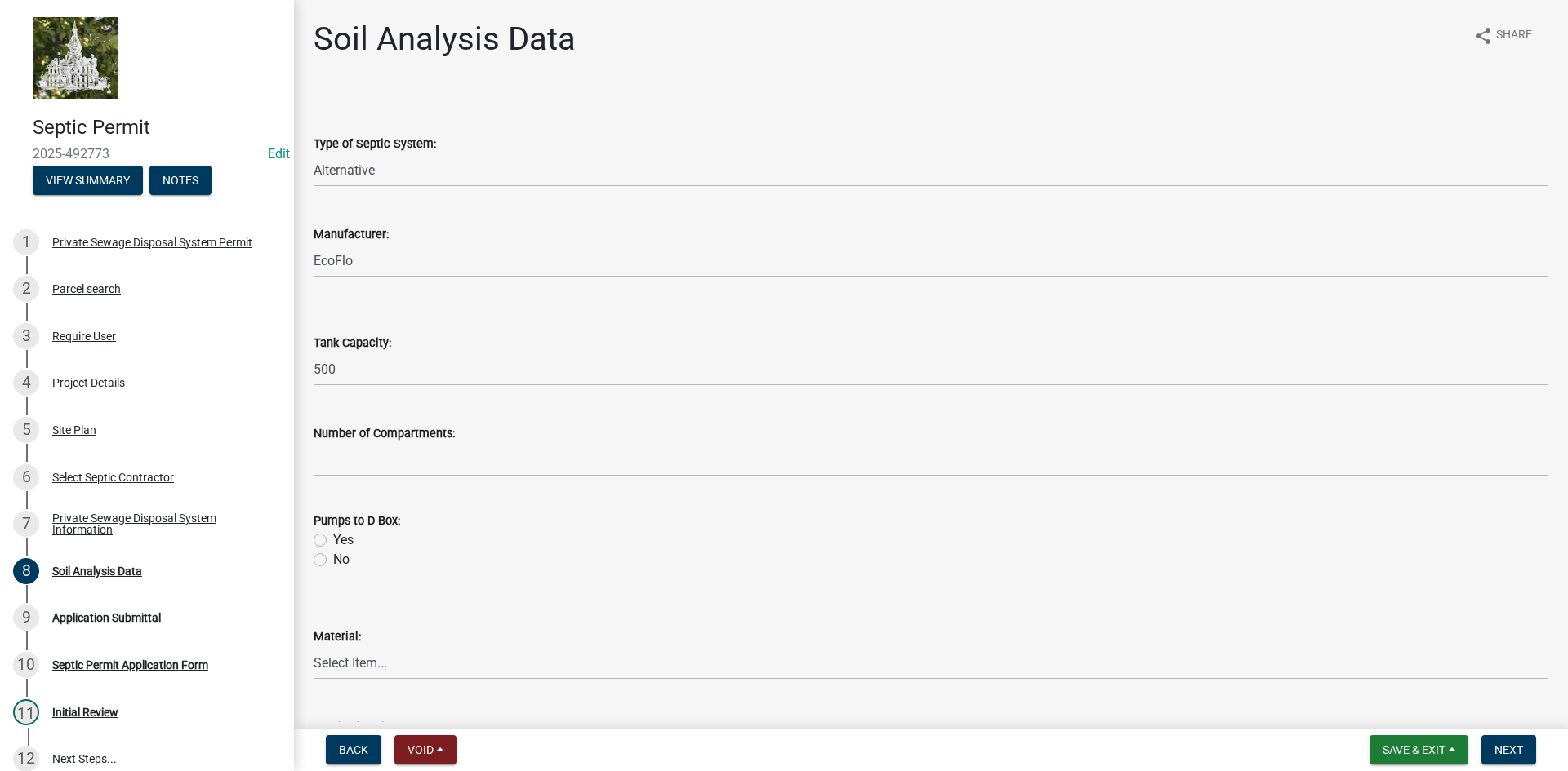
click at [333, 561] on label "No" at bounding box center [341, 559] width 17 height 19
click at [333, 561] on input "No" at bounding box center [338, 556] width 11 height 11
radio input "true"
click at [354, 657] on select "Select Item... Concrete Plastic Fiberglass" at bounding box center [931, 663] width 1234 height 34
click at [314, 646] on select "Select Item... Concrete Plastic Fiberglass" at bounding box center [931, 663] width 1234 height 34
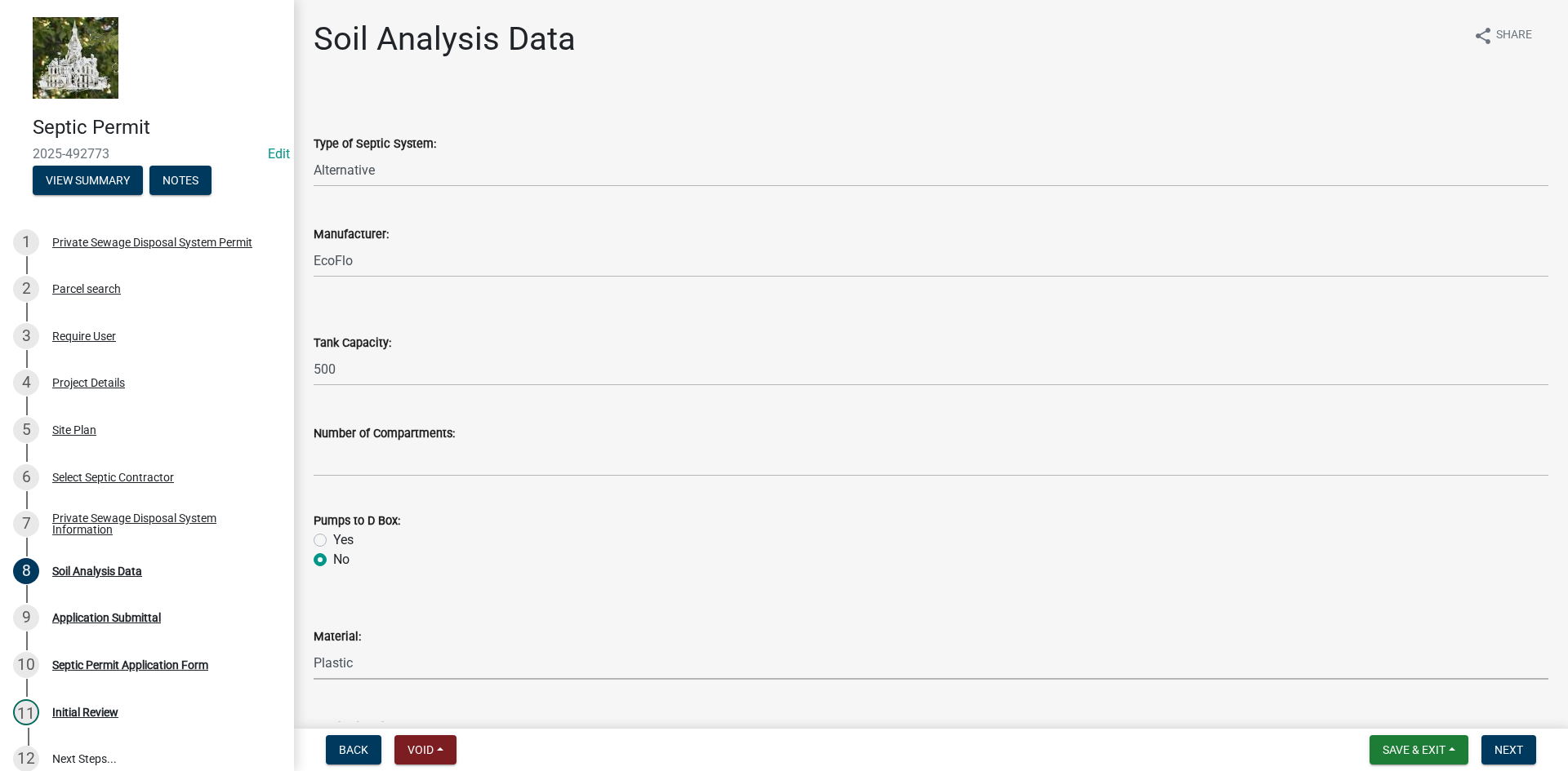
select select "f242888e-048e-42c1-9853-ab05a5cbf43e"
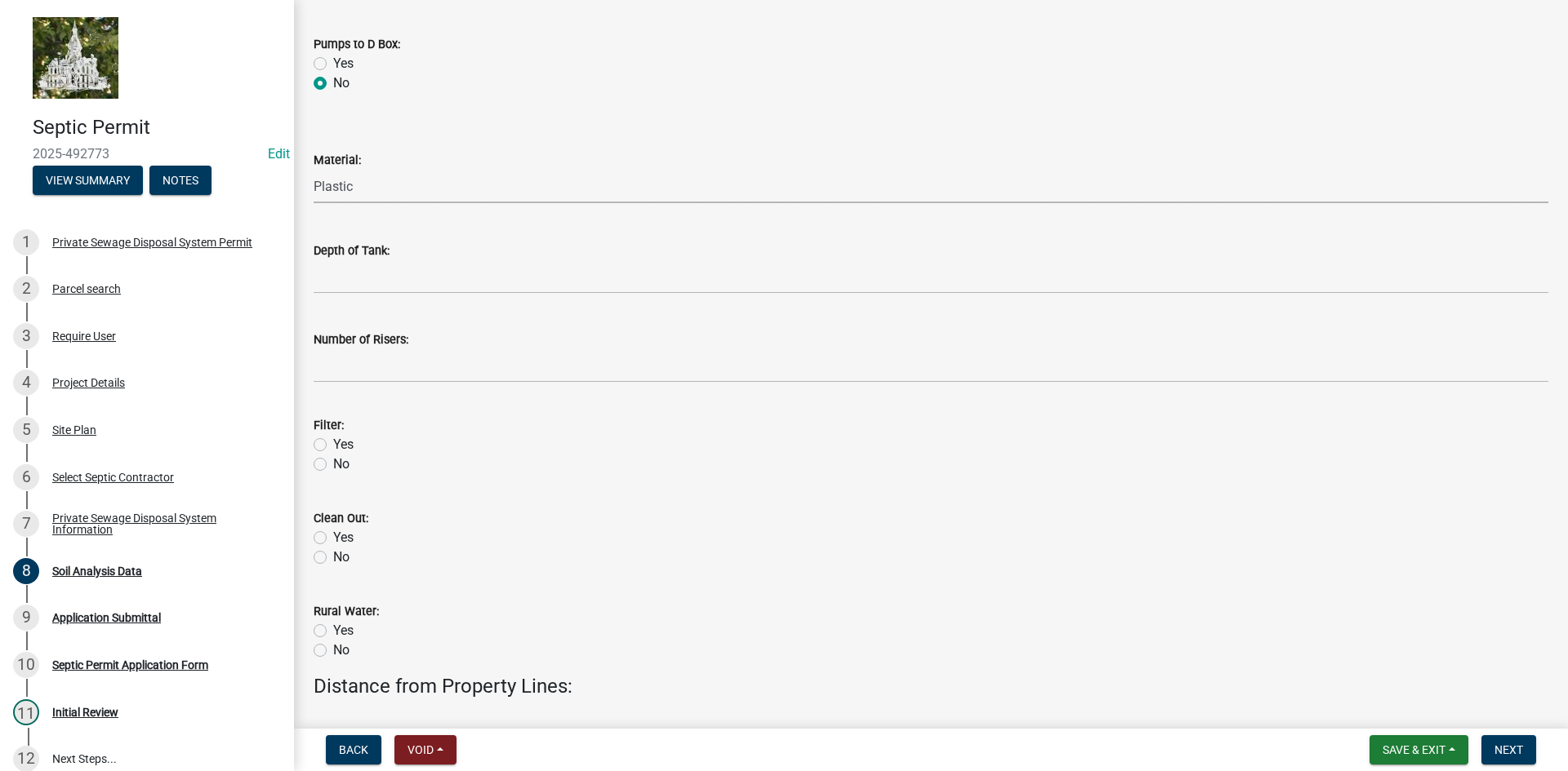
scroll to position [490, 0]
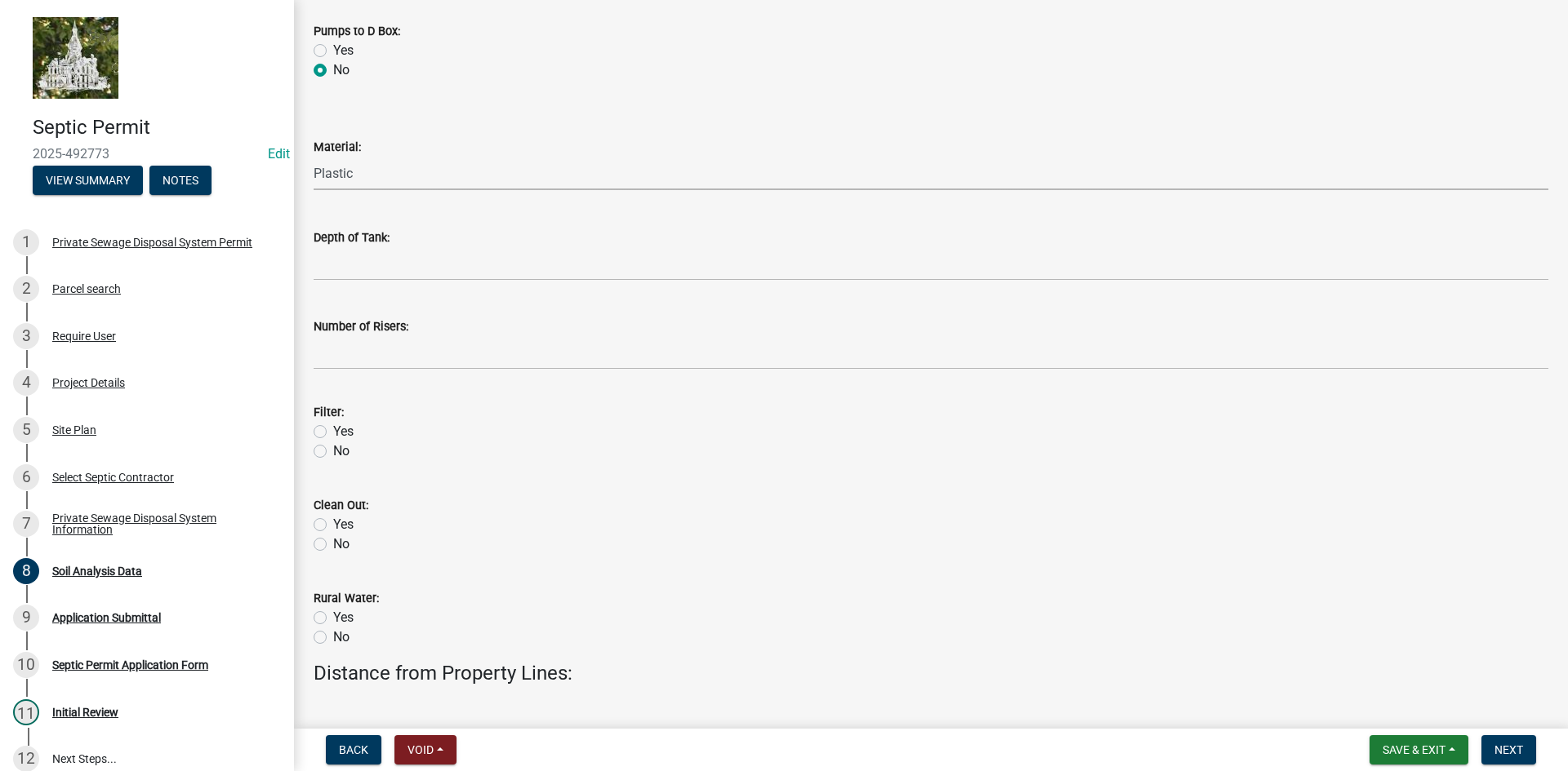
click at [333, 525] on label "Yes" at bounding box center [343, 524] width 20 height 19
click at [333, 525] on input "Yes" at bounding box center [338, 521] width 11 height 11
radio input "true"
click at [333, 620] on label "Yes" at bounding box center [343, 617] width 20 height 19
click at [333, 619] on input "Yes" at bounding box center [338, 613] width 11 height 11
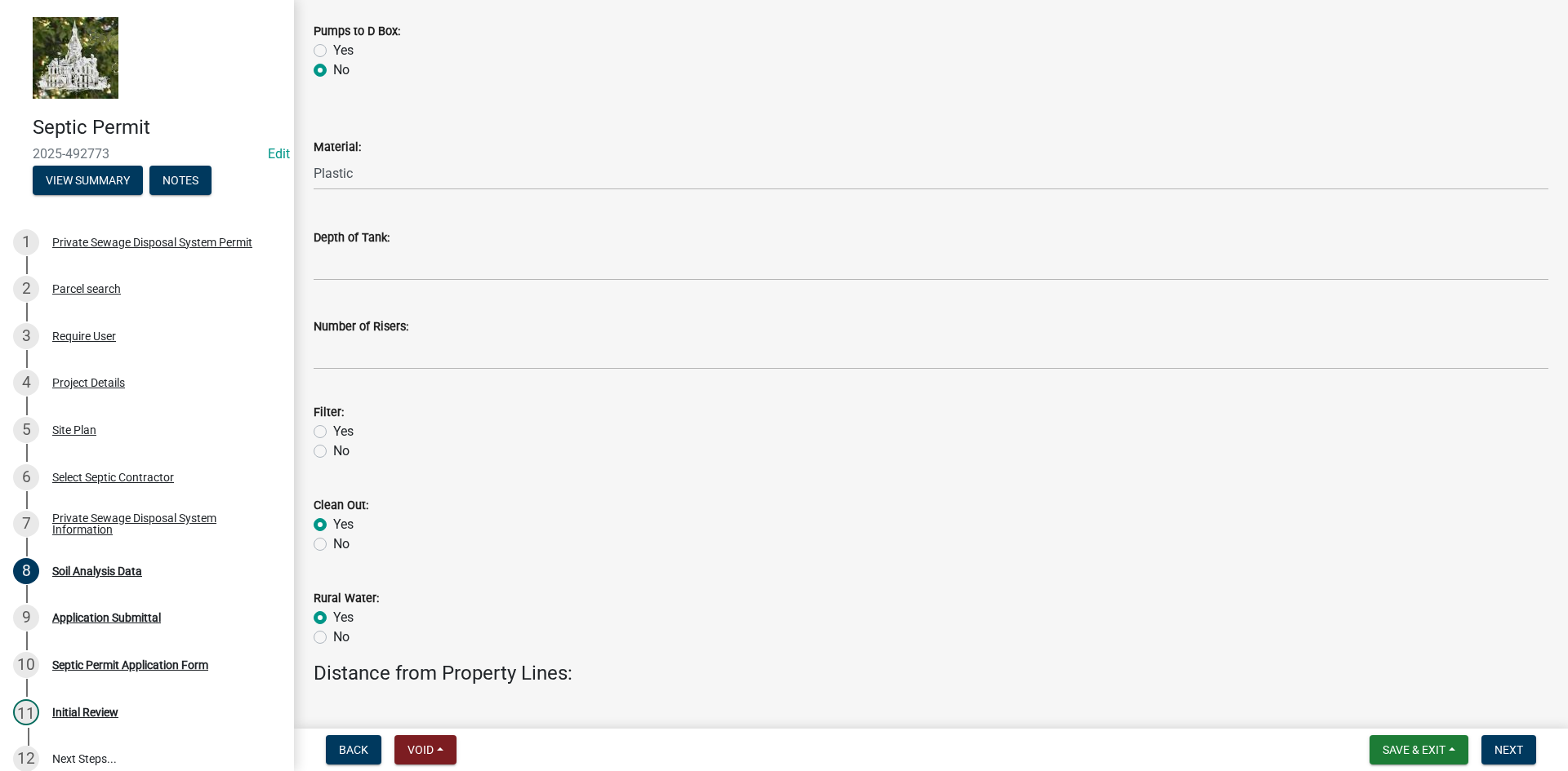
radio input "true"
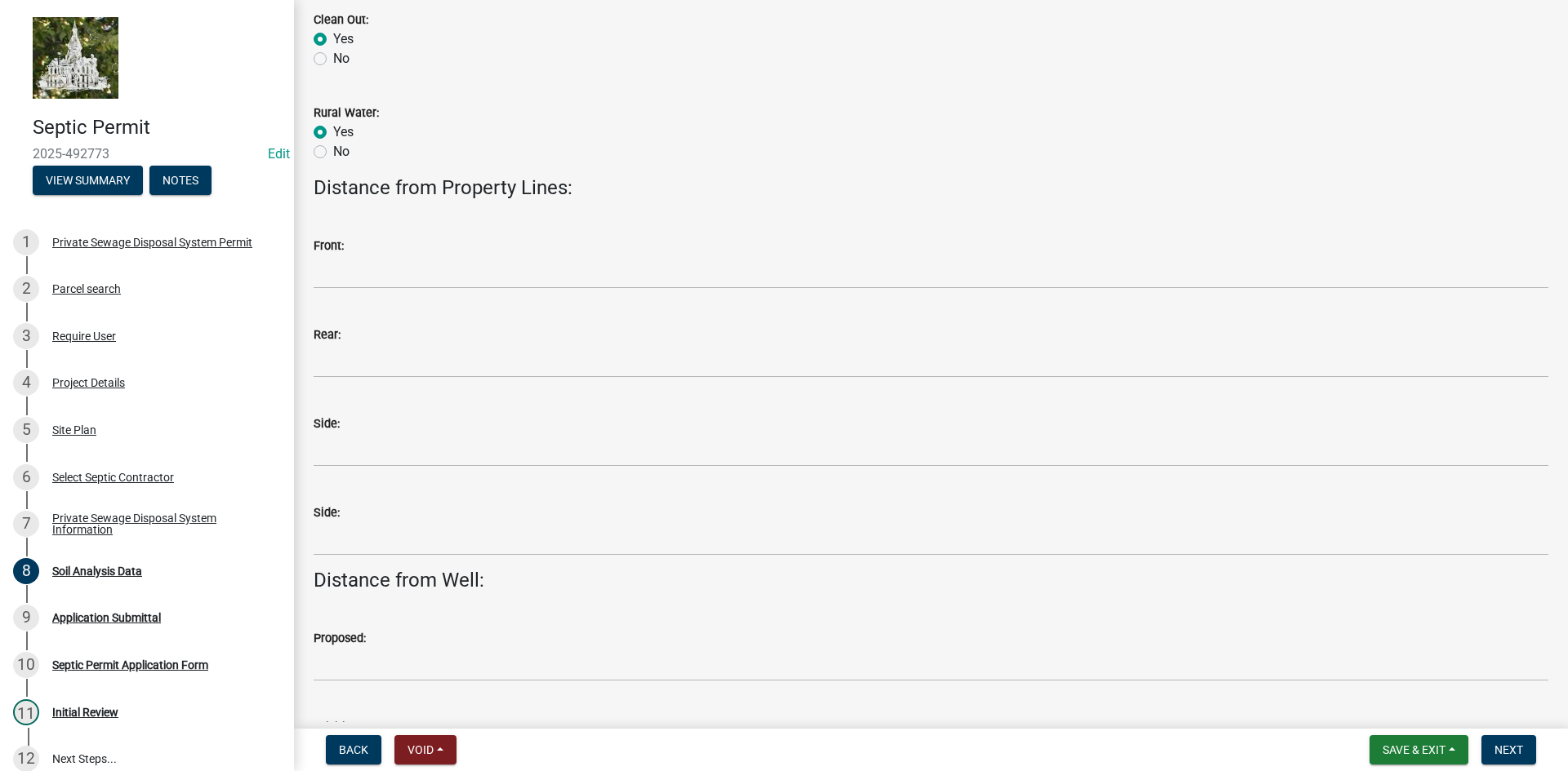
scroll to position [980, 0]
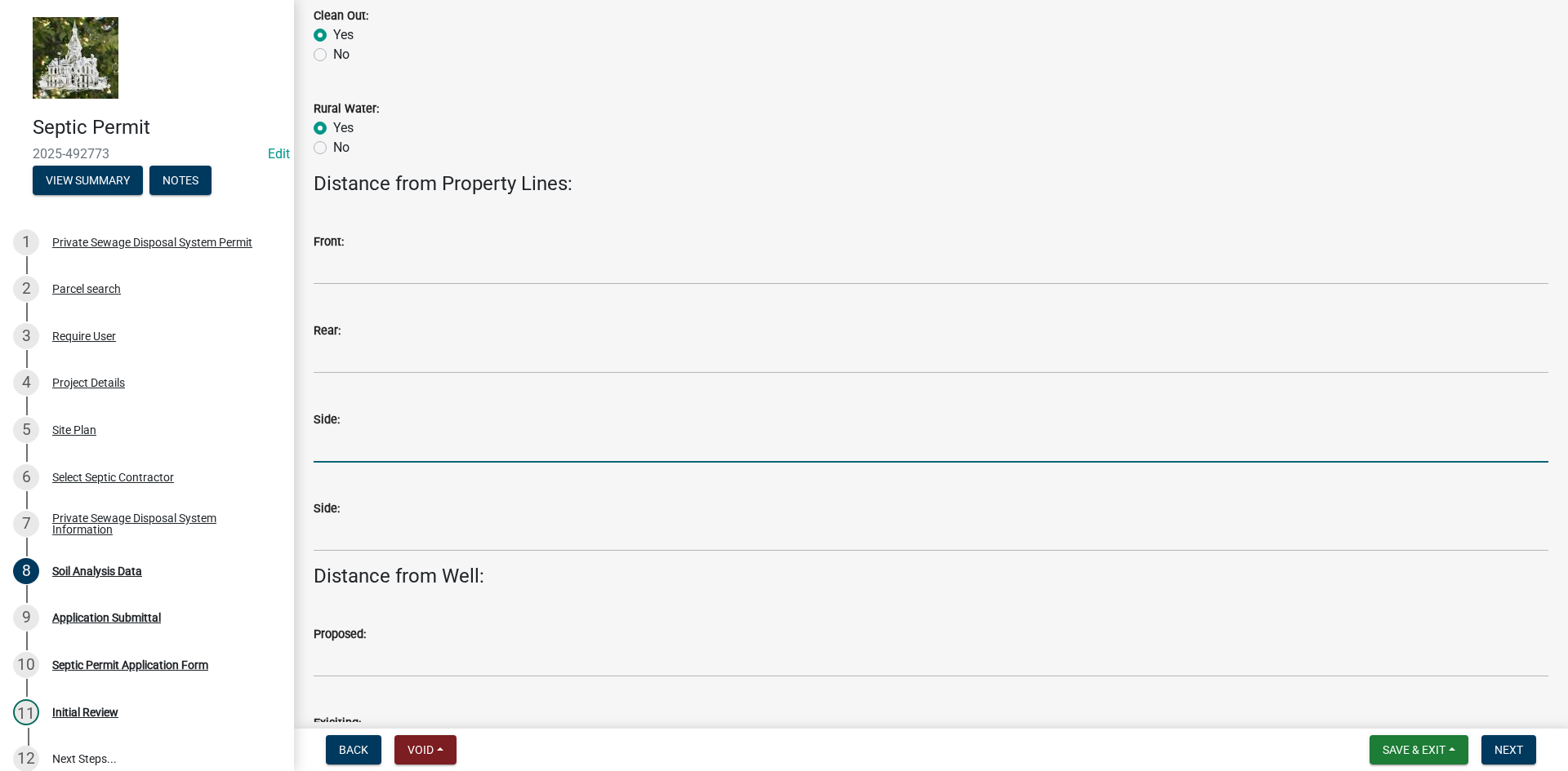
click at [366, 448] on input "Side:" at bounding box center [931, 446] width 1234 height 34
type input "500'"
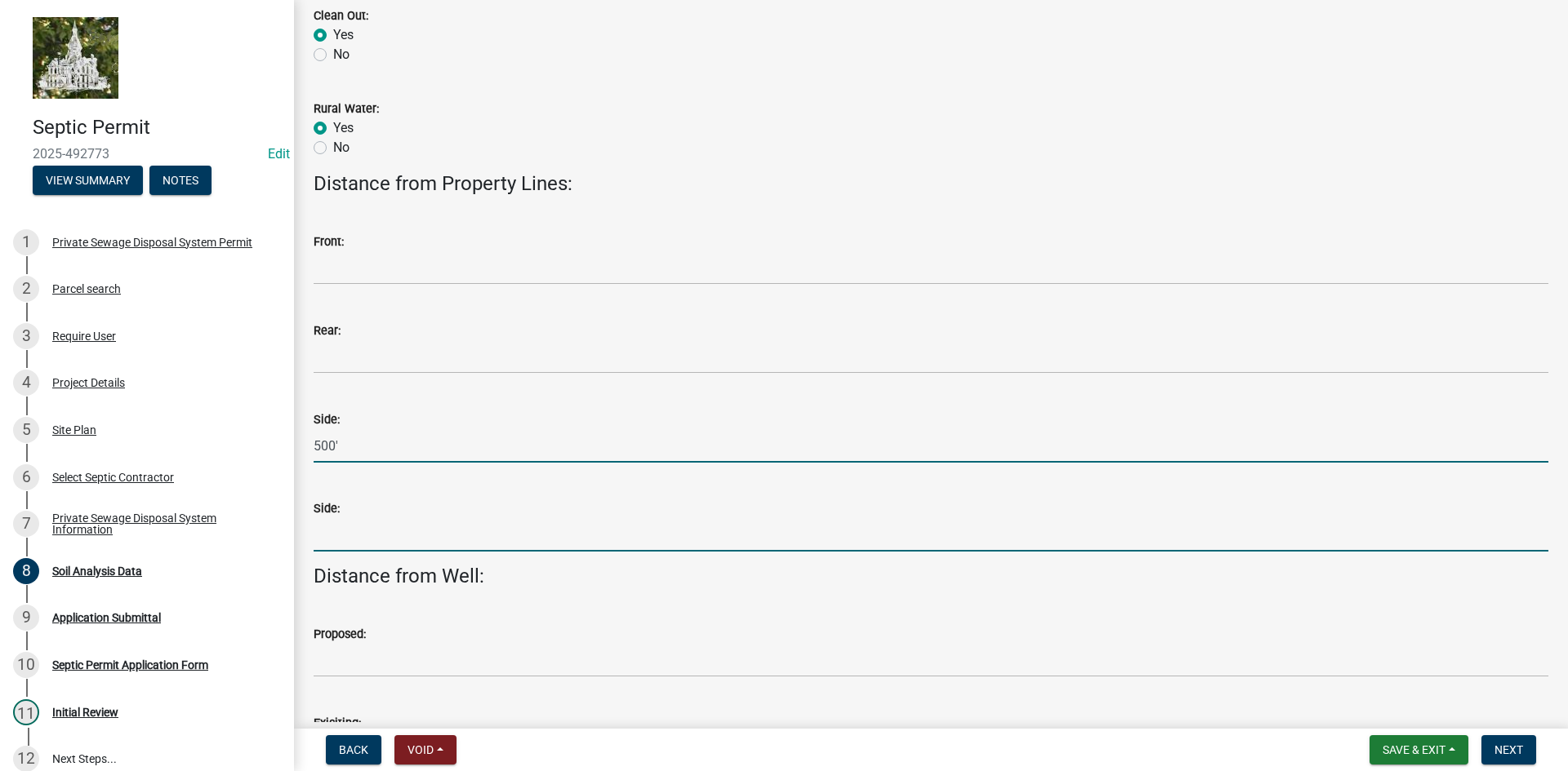
click at [340, 537] on input "Side:" at bounding box center [931, 534] width 1234 height 34
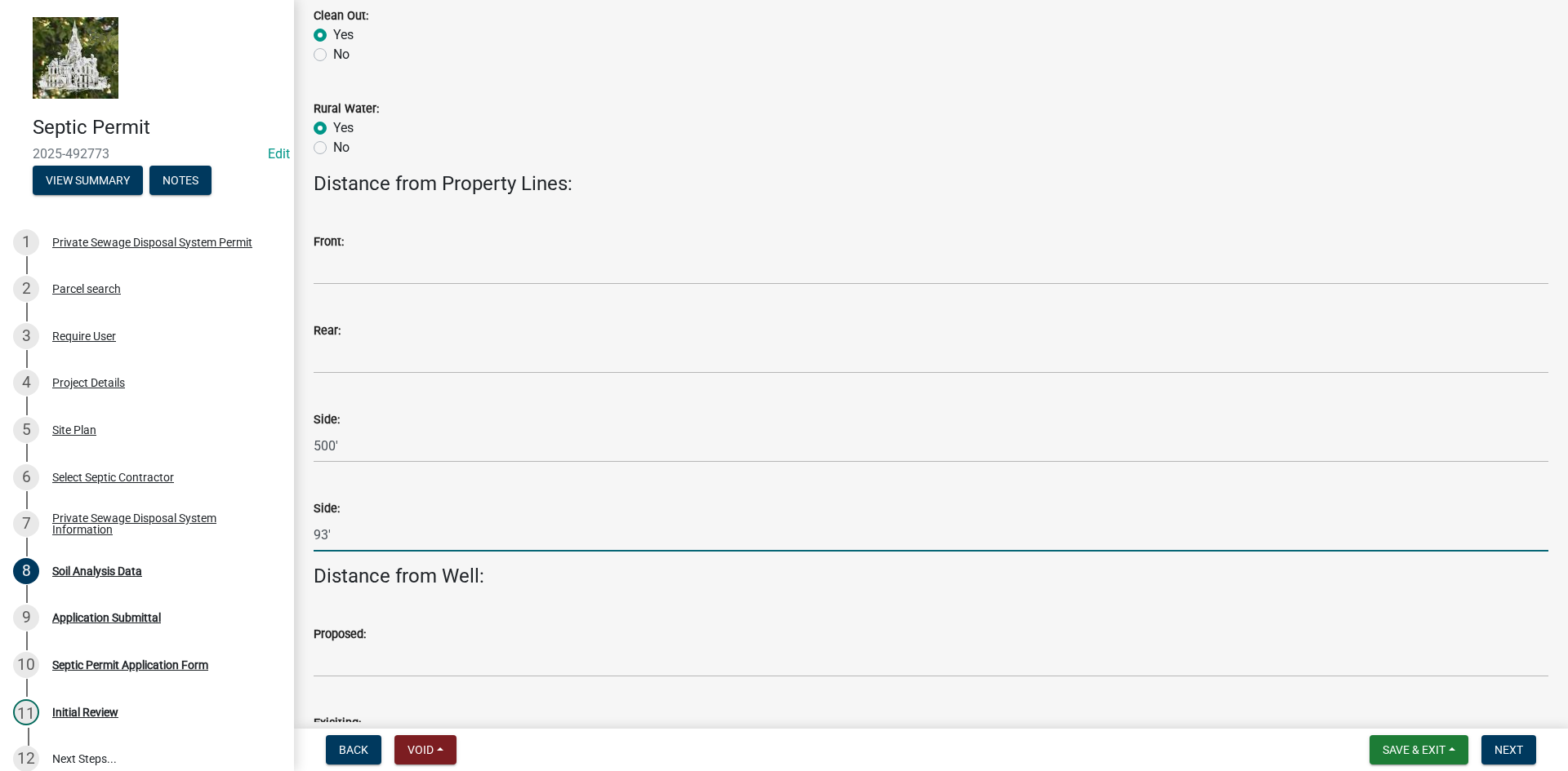
type input "93'"
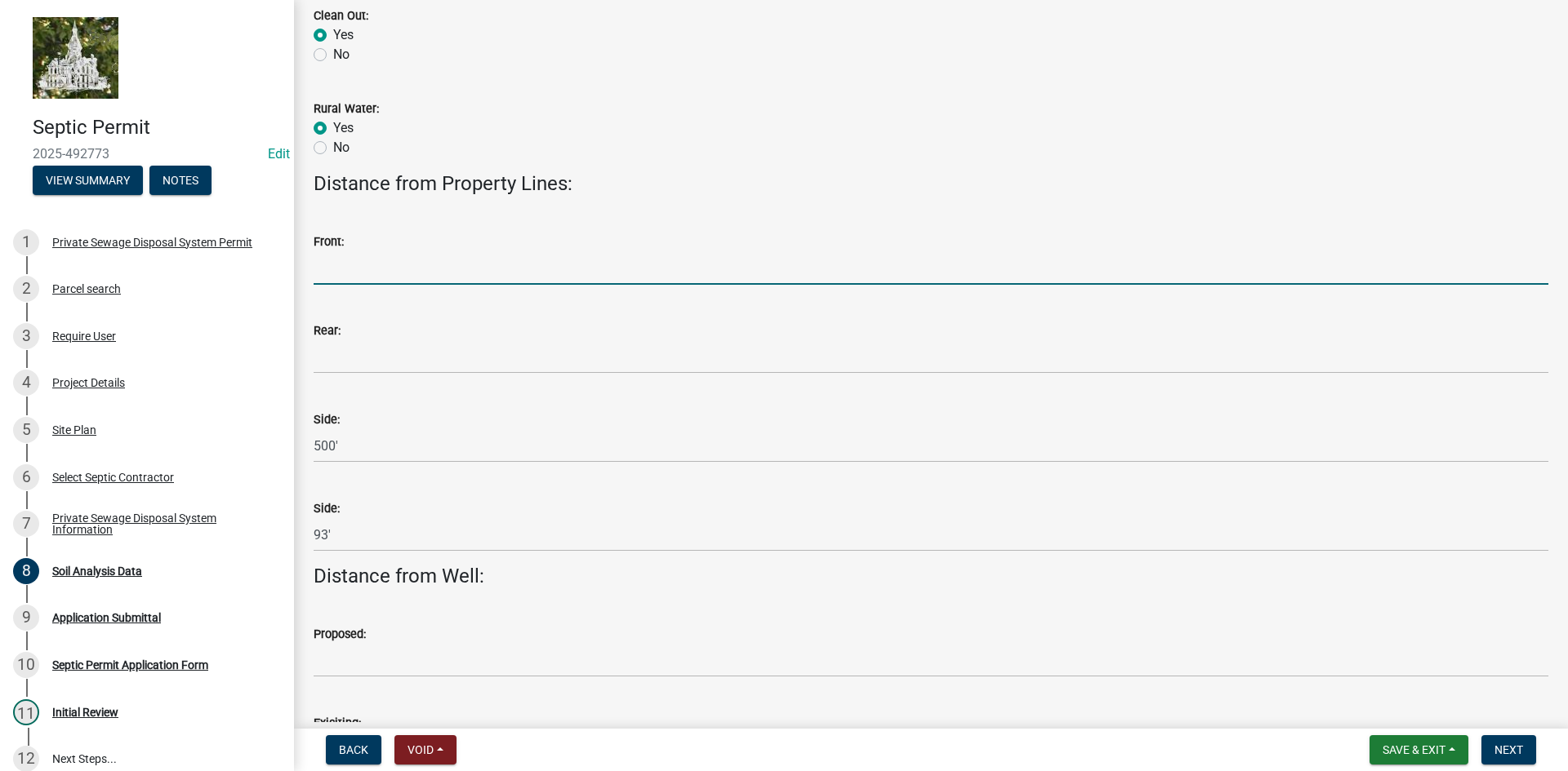
click at [343, 263] on input "Front:" at bounding box center [931, 268] width 1234 height 34
type input "9"
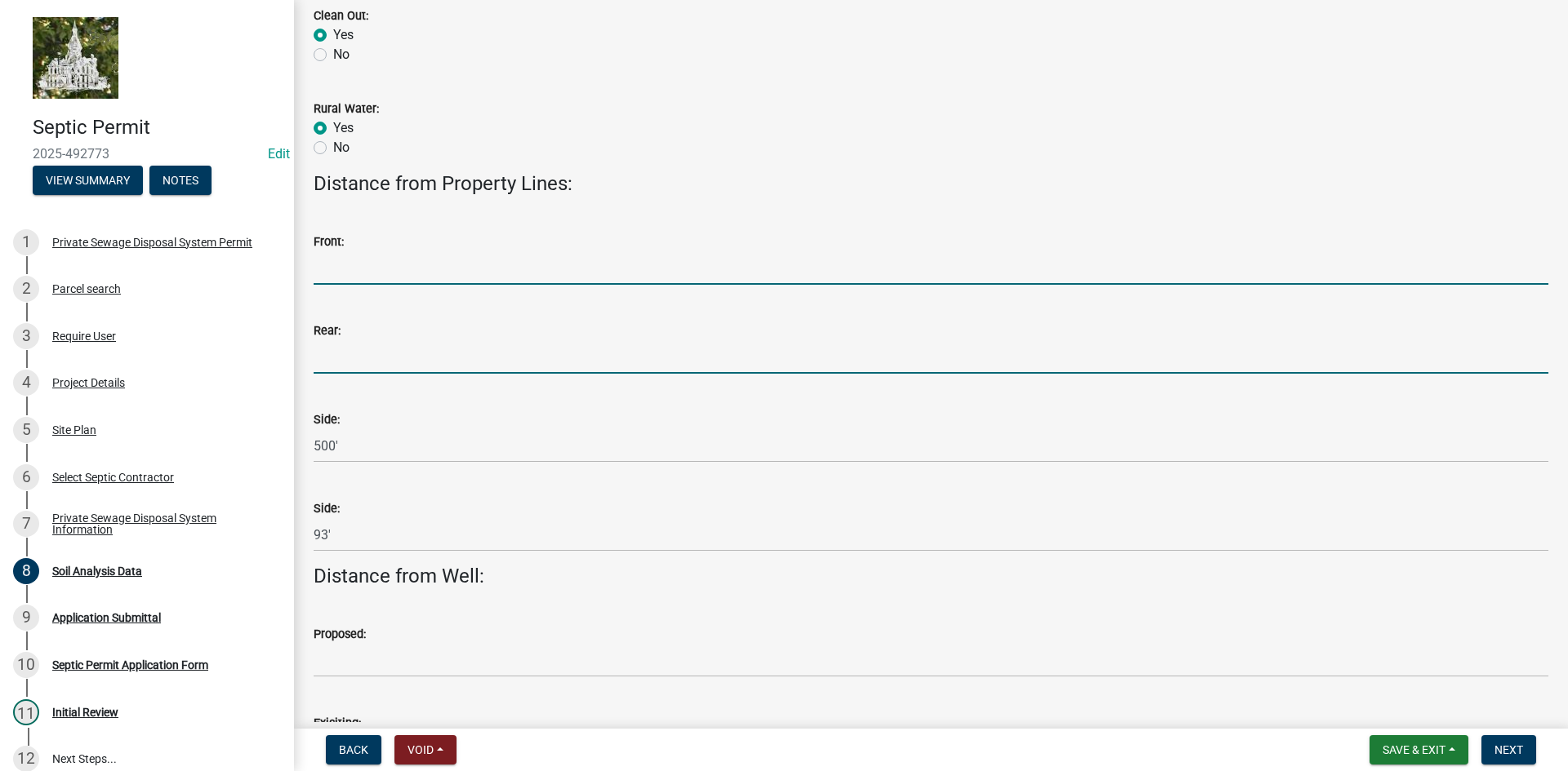
click at [337, 369] on input "Rear:" at bounding box center [931, 357] width 1234 height 34
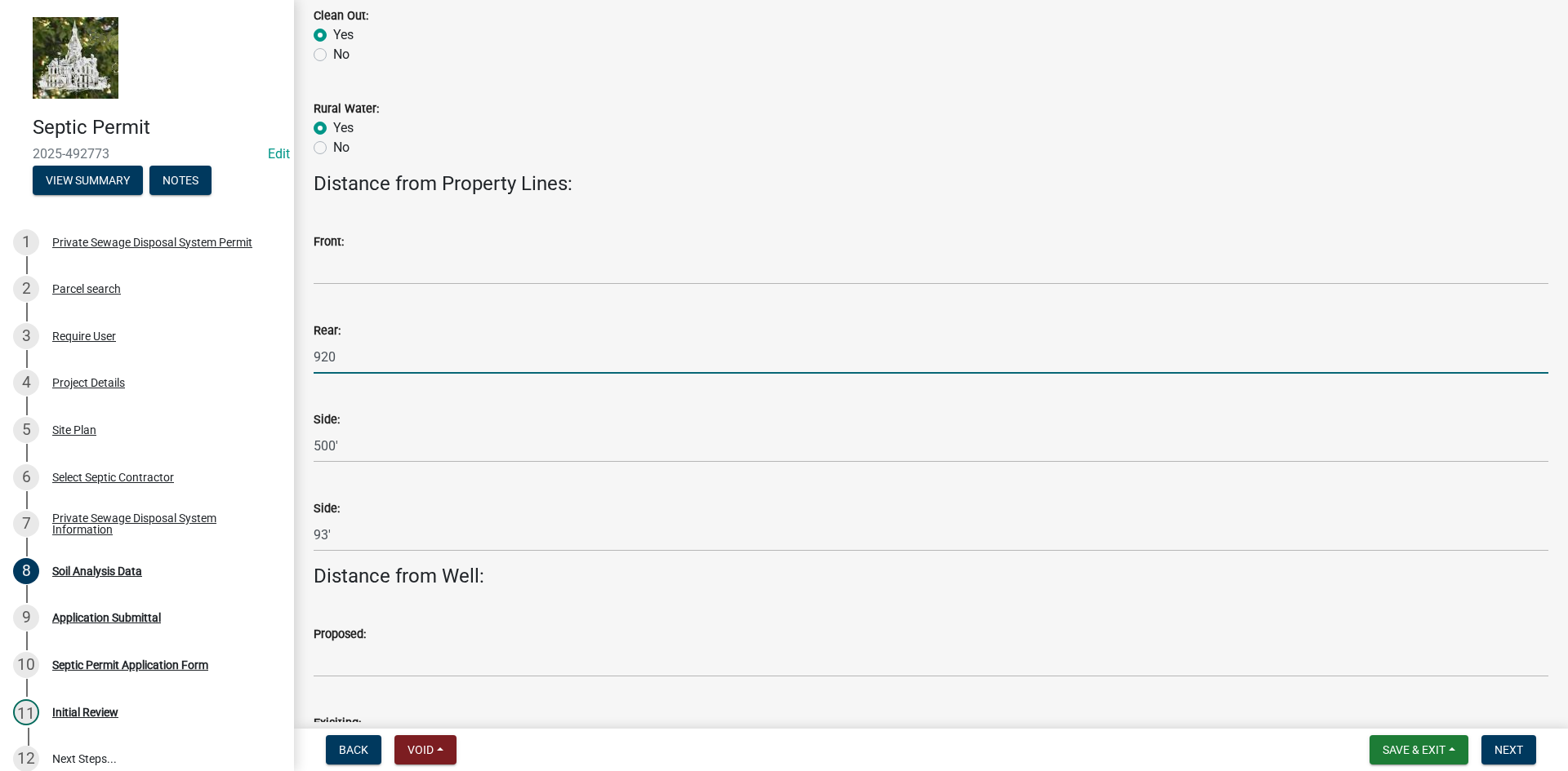
type input "920"
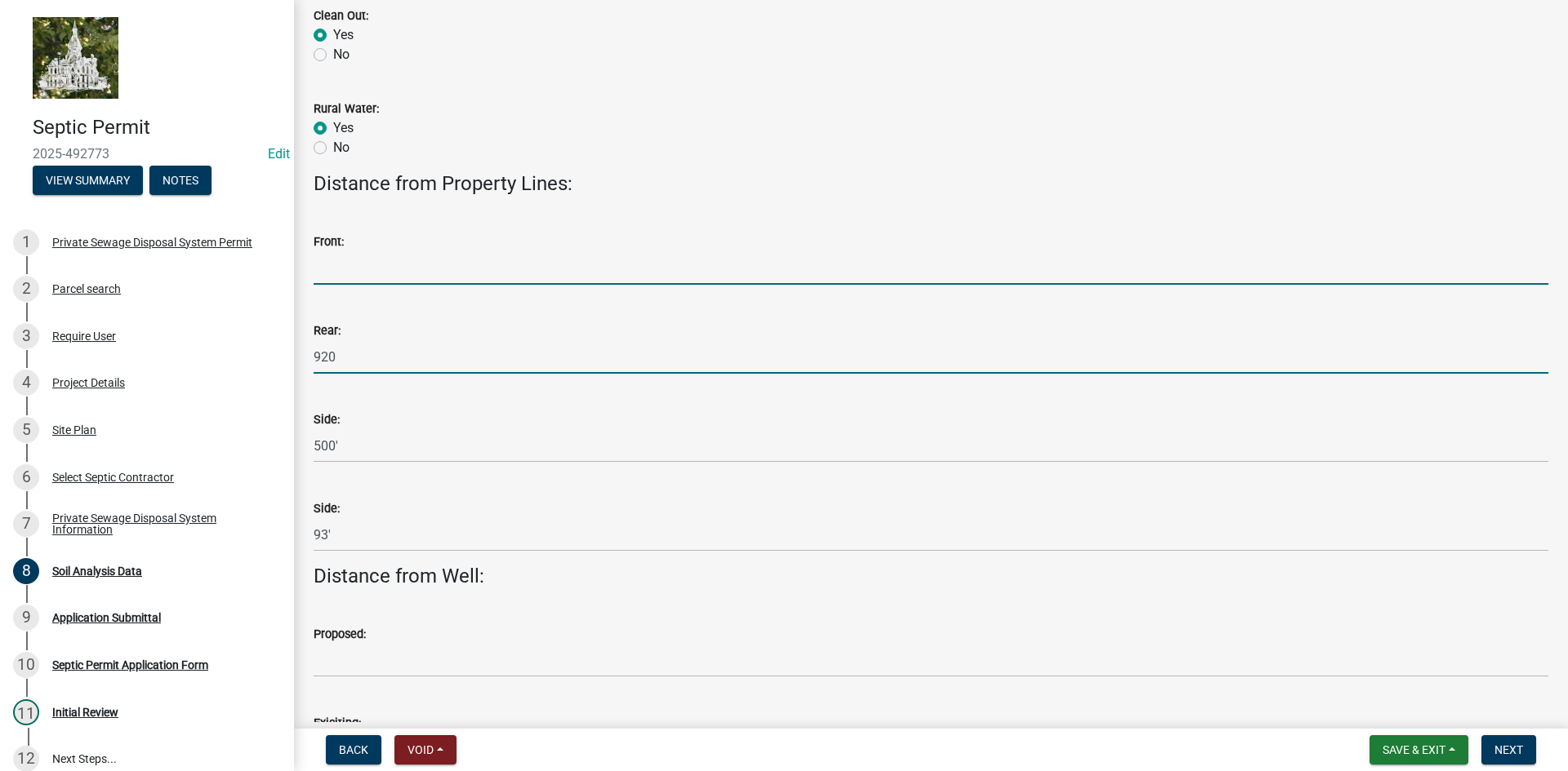
click at [368, 273] on input "Front:" at bounding box center [931, 268] width 1234 height 34
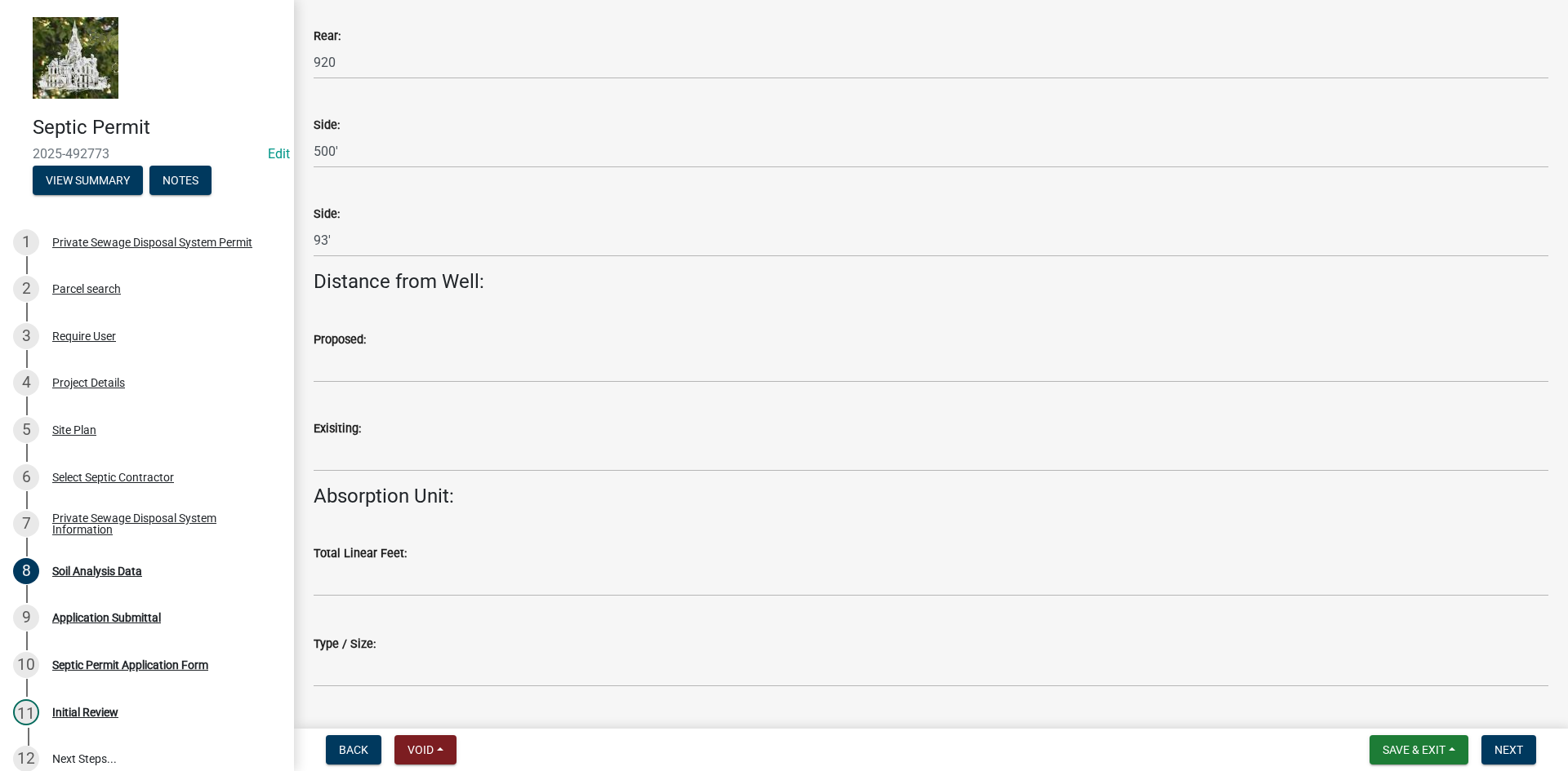
scroll to position [1388, 0]
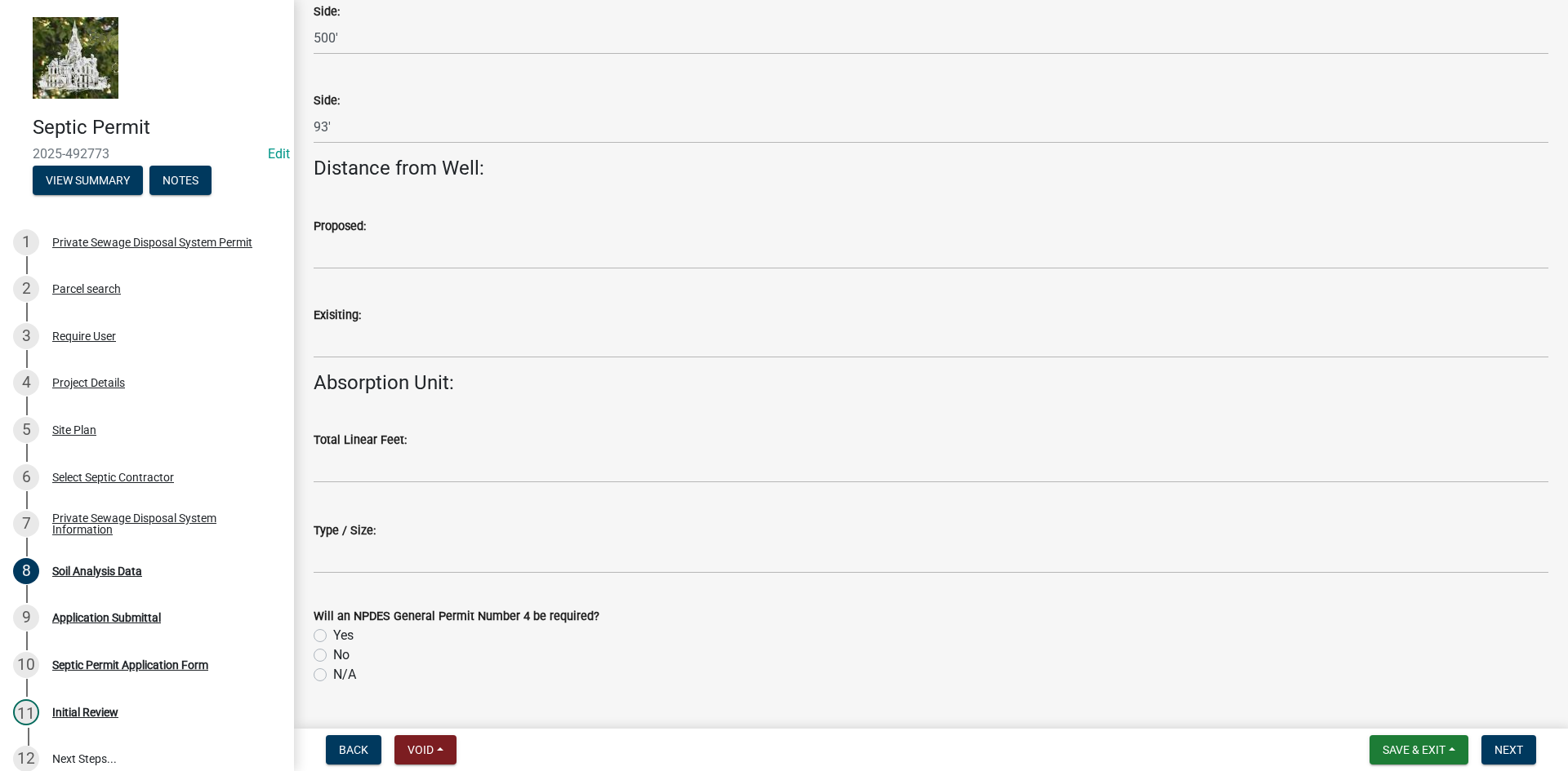
type input "560'"
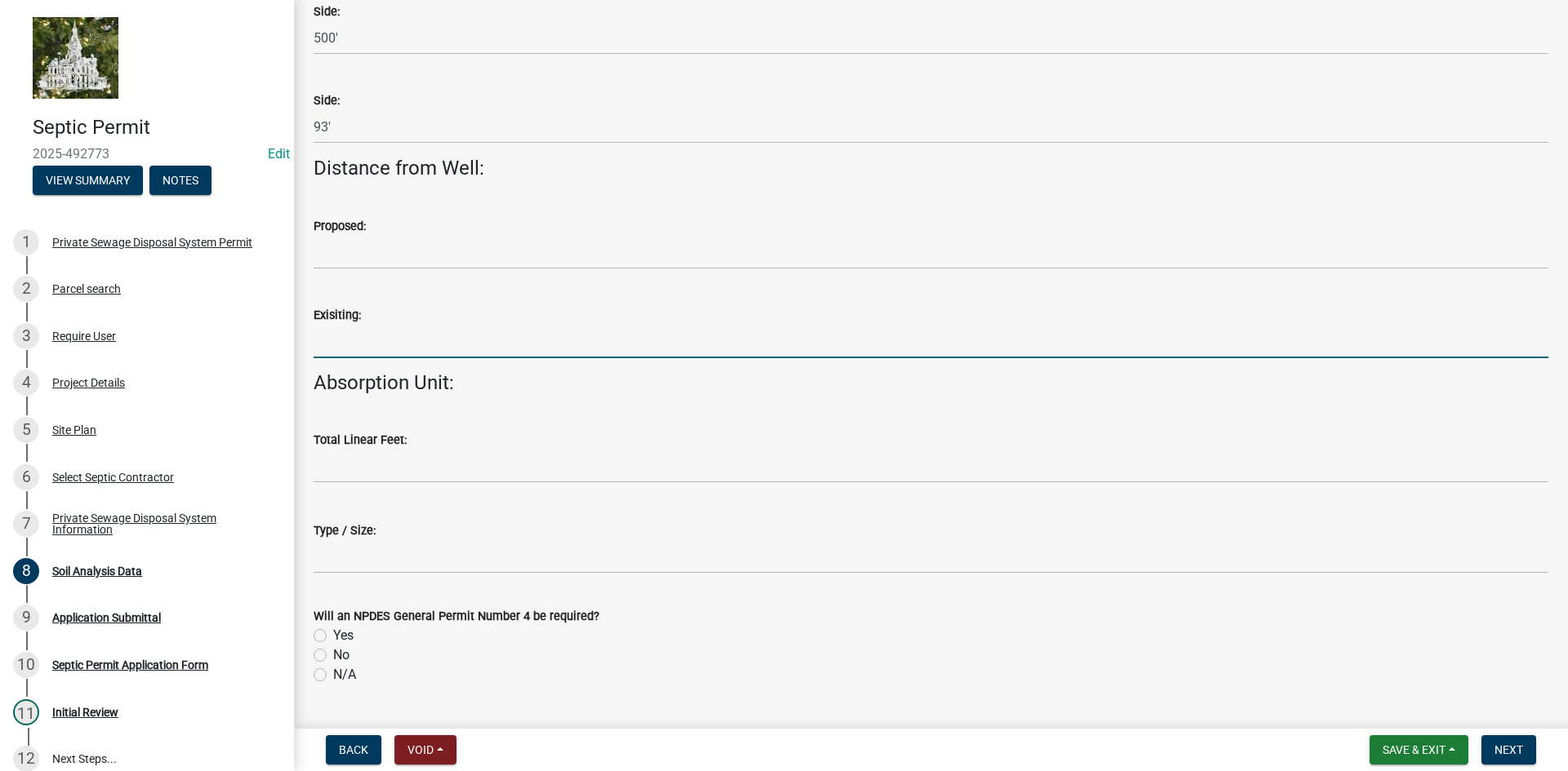
click at [364, 341] on input "Exisiting:" at bounding box center [931, 341] width 1234 height 34
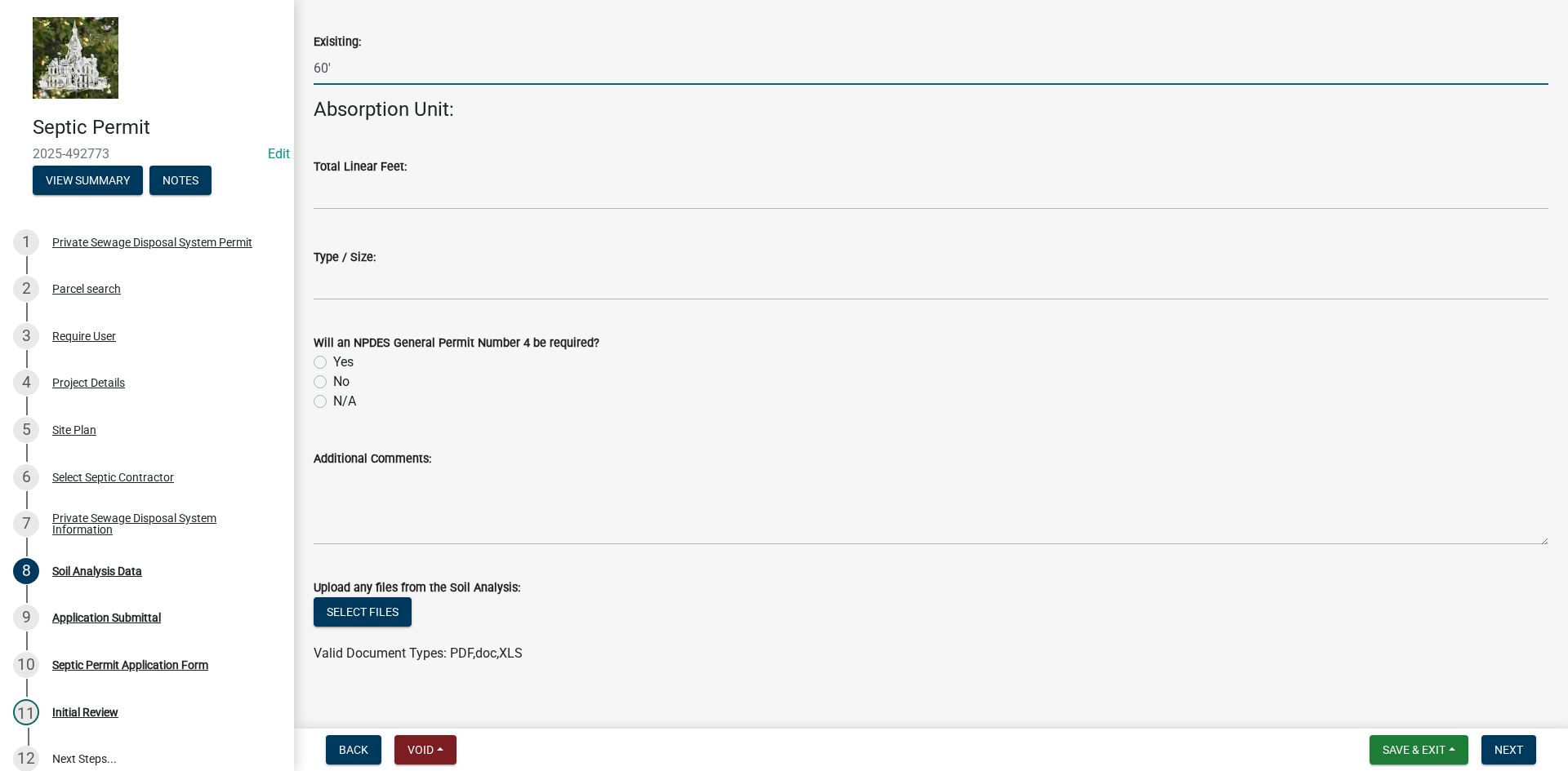
scroll to position [1680, 0]
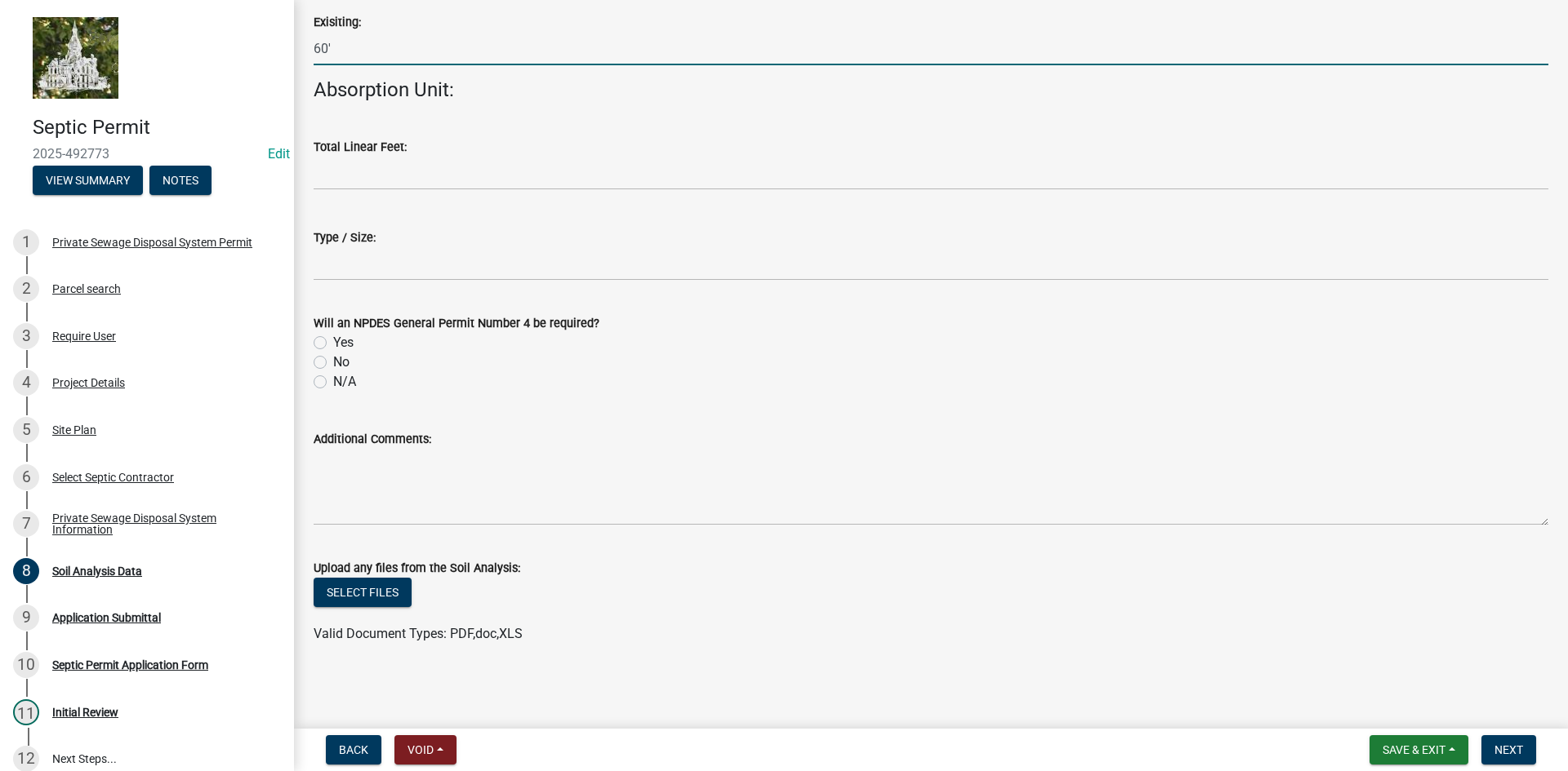
type input "60'"
click at [333, 360] on label "No" at bounding box center [341, 362] width 17 height 19
click at [333, 360] on input "No" at bounding box center [338, 358] width 11 height 11
radio input "true"
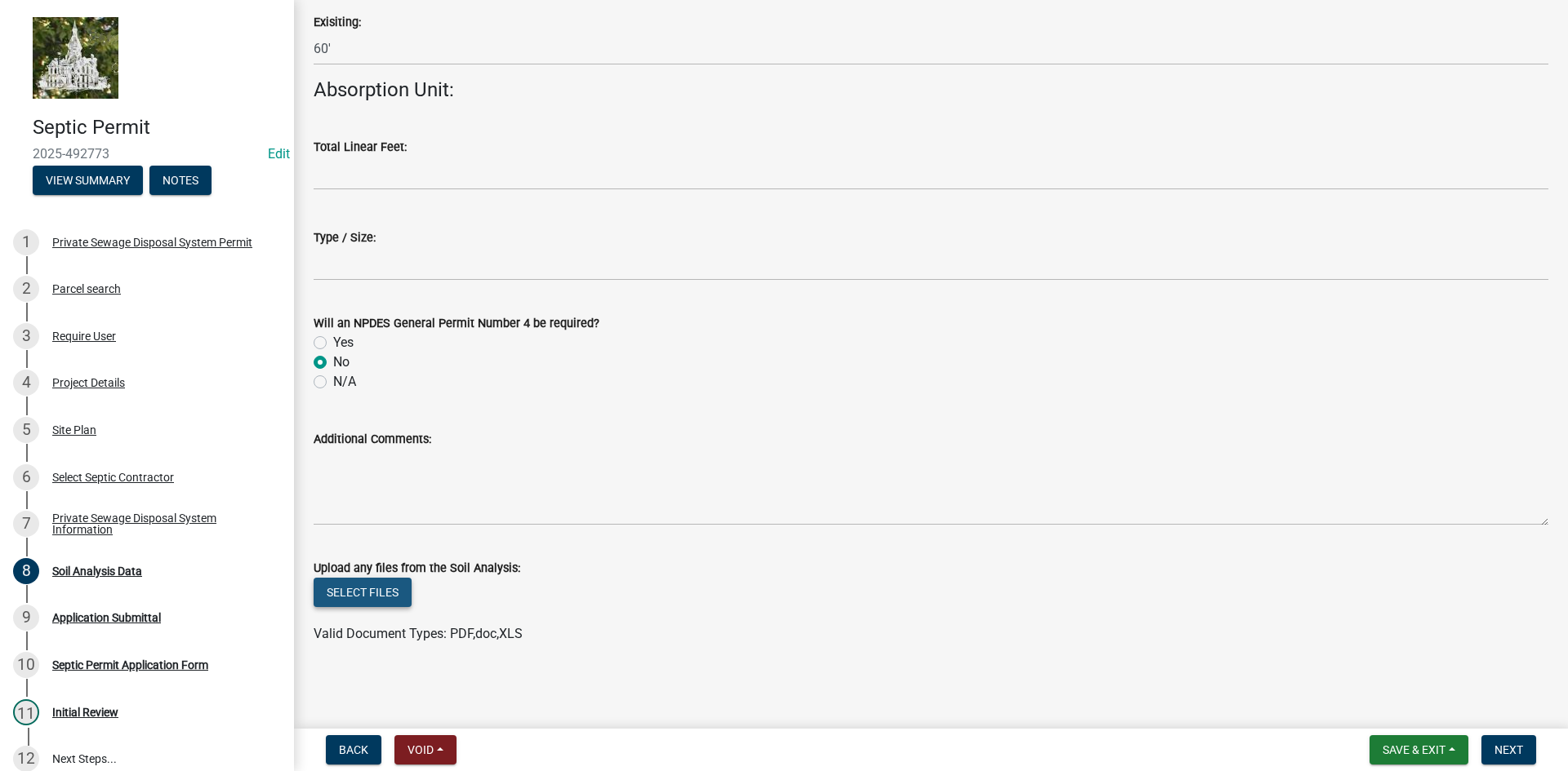
click at [371, 586] on button "Select files" at bounding box center [362, 592] width 98 height 29
click at [1496, 741] on button "Next" at bounding box center [1508, 750] width 55 height 29
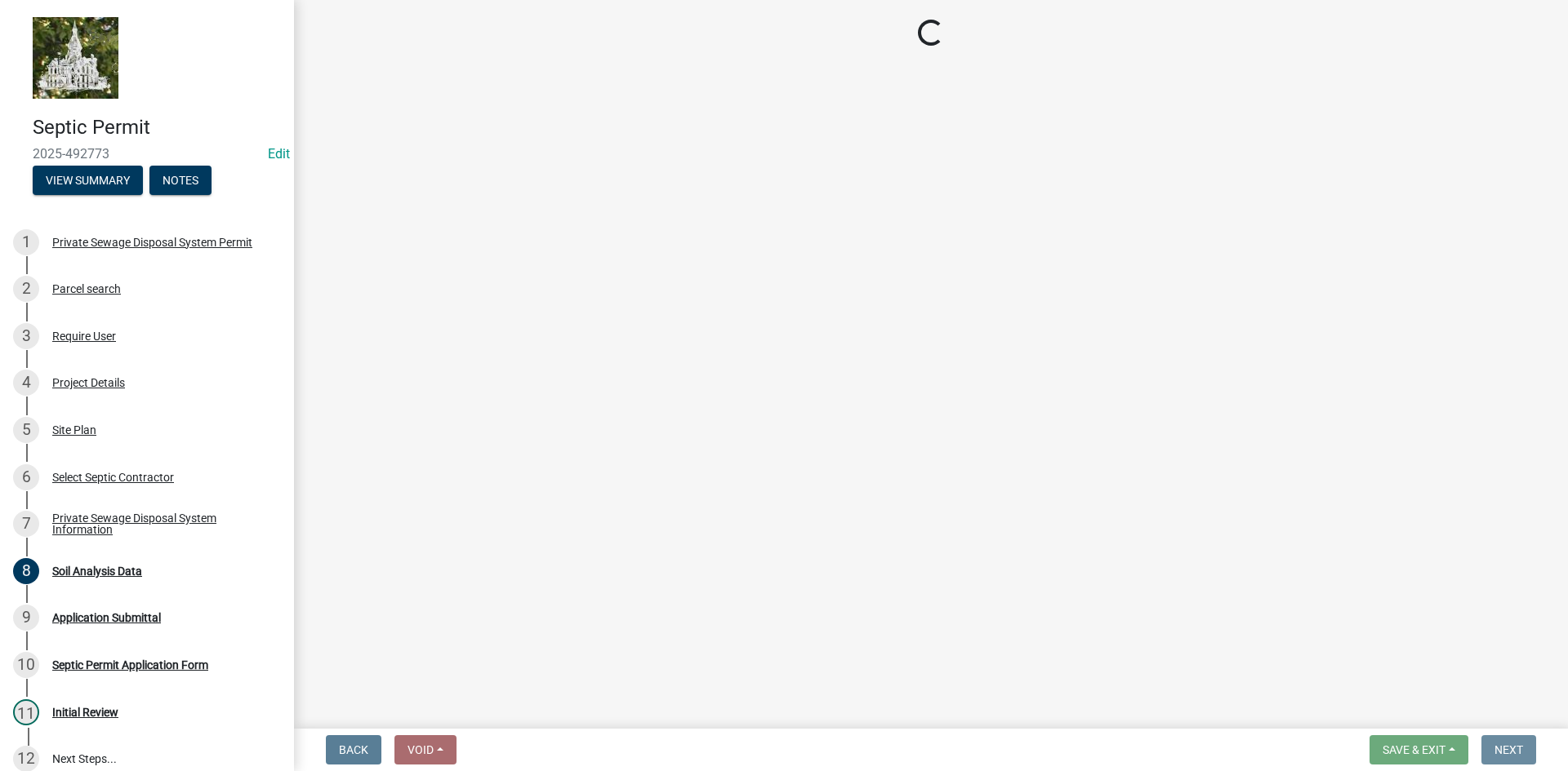
scroll to position [0, 0]
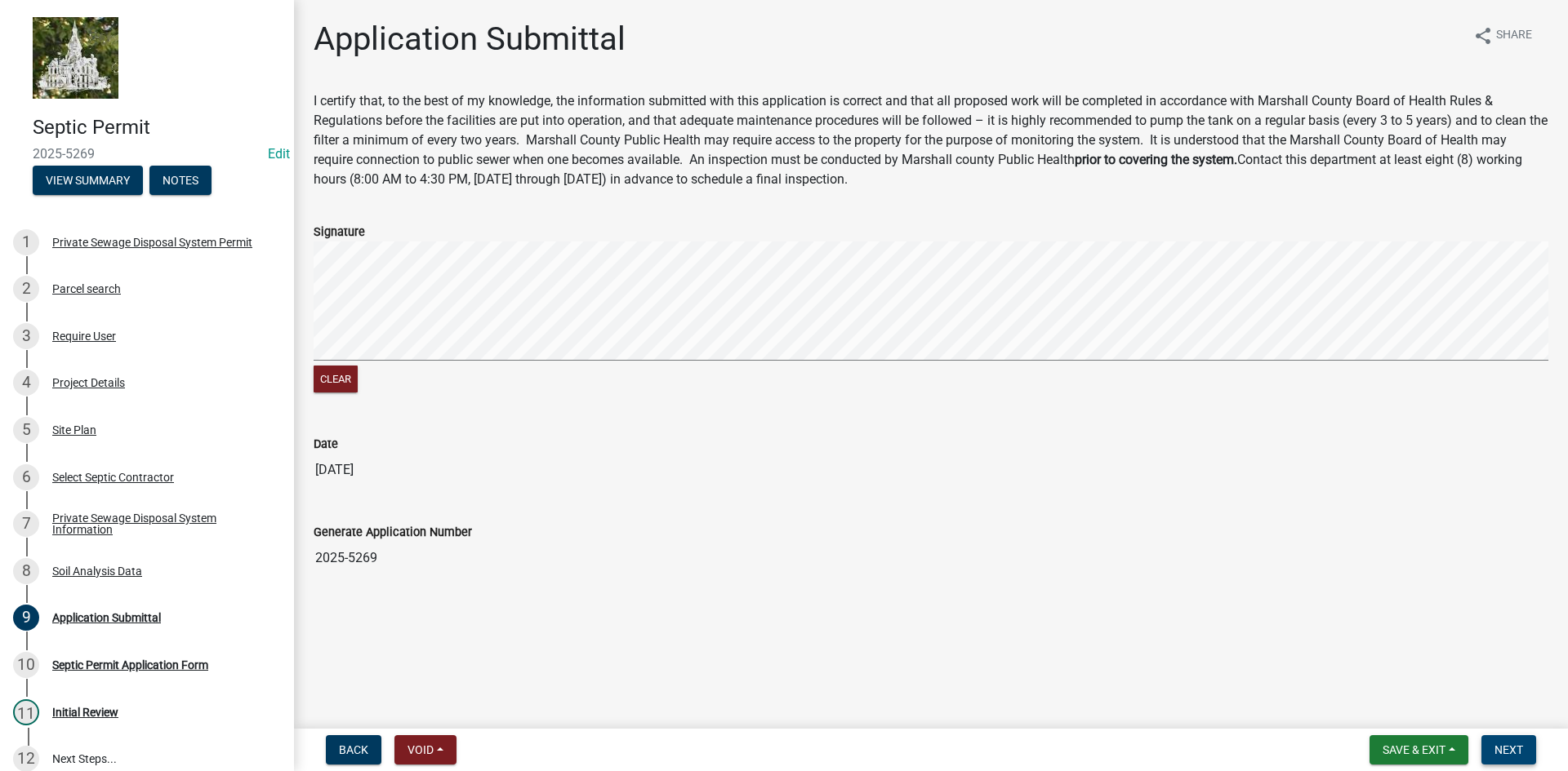
click at [1515, 753] on span "Next" at bounding box center [1508, 750] width 28 height 13
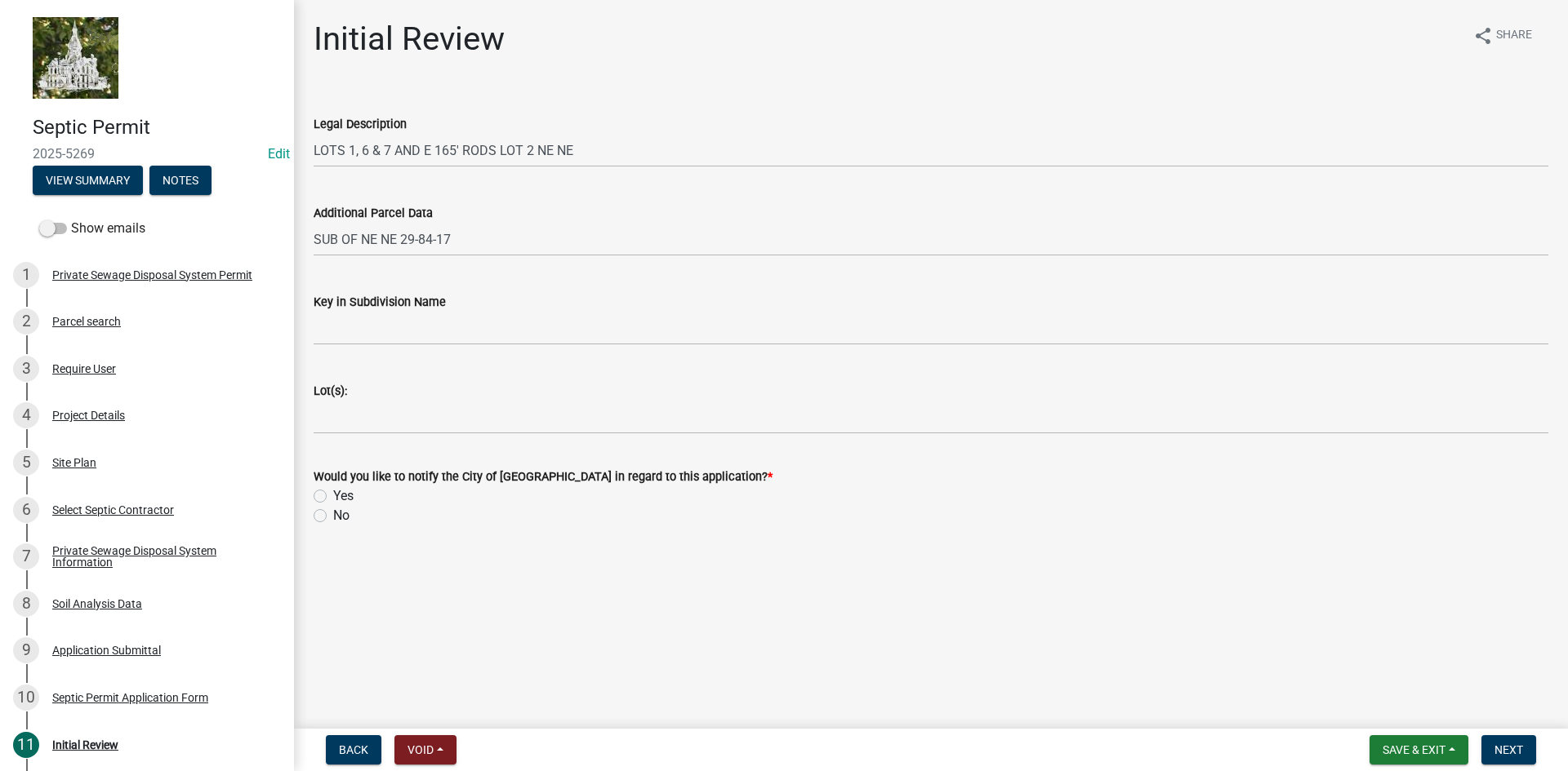
click at [333, 518] on label "No" at bounding box center [341, 515] width 17 height 19
click at [333, 517] on input "No" at bounding box center [338, 512] width 11 height 11
radio input "true"
click at [1515, 749] on span "Next" at bounding box center [1508, 750] width 28 height 13
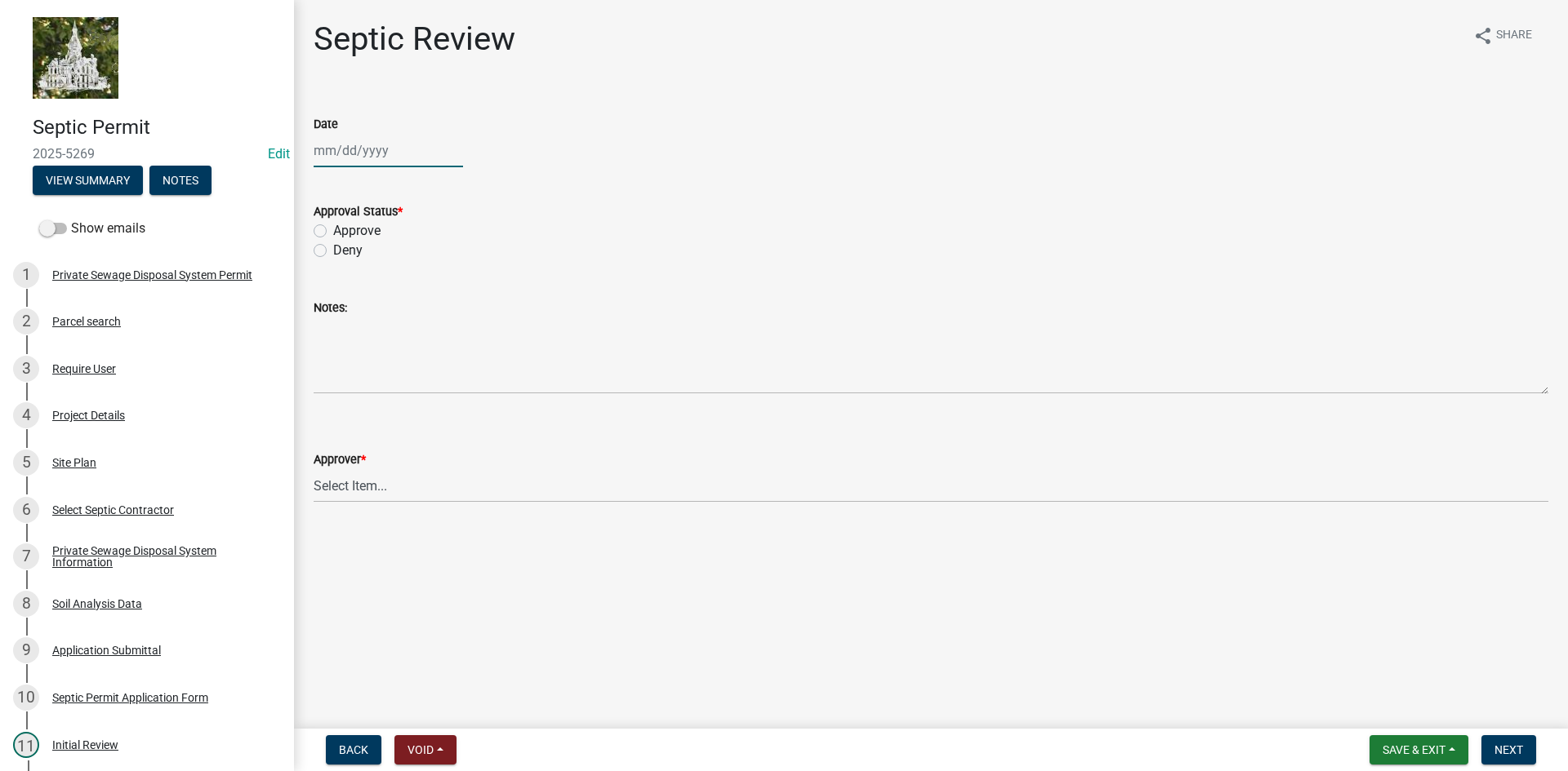
click at [329, 149] on div at bounding box center [388, 150] width 149 height 34
select select "10"
select select "2025"
click at [377, 289] on div "15" at bounding box center [381, 290] width 26 height 26
type input "10/15/2025"
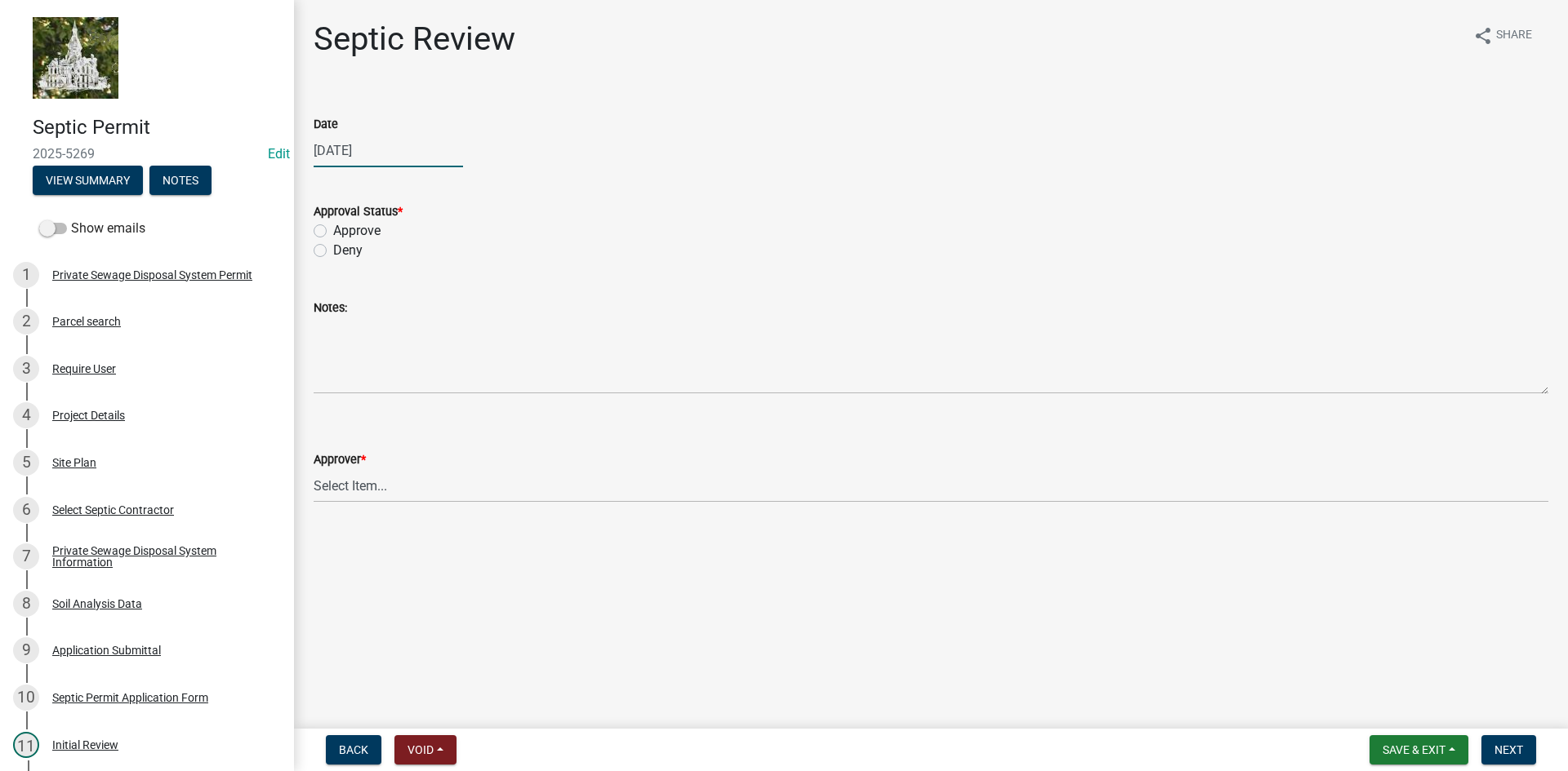
click at [318, 153] on div "10/15/2025" at bounding box center [388, 150] width 149 height 34
select select "10"
select select "2025"
click at [352, 290] on div "14" at bounding box center [356, 290] width 26 height 26
type input "10/14/2025"
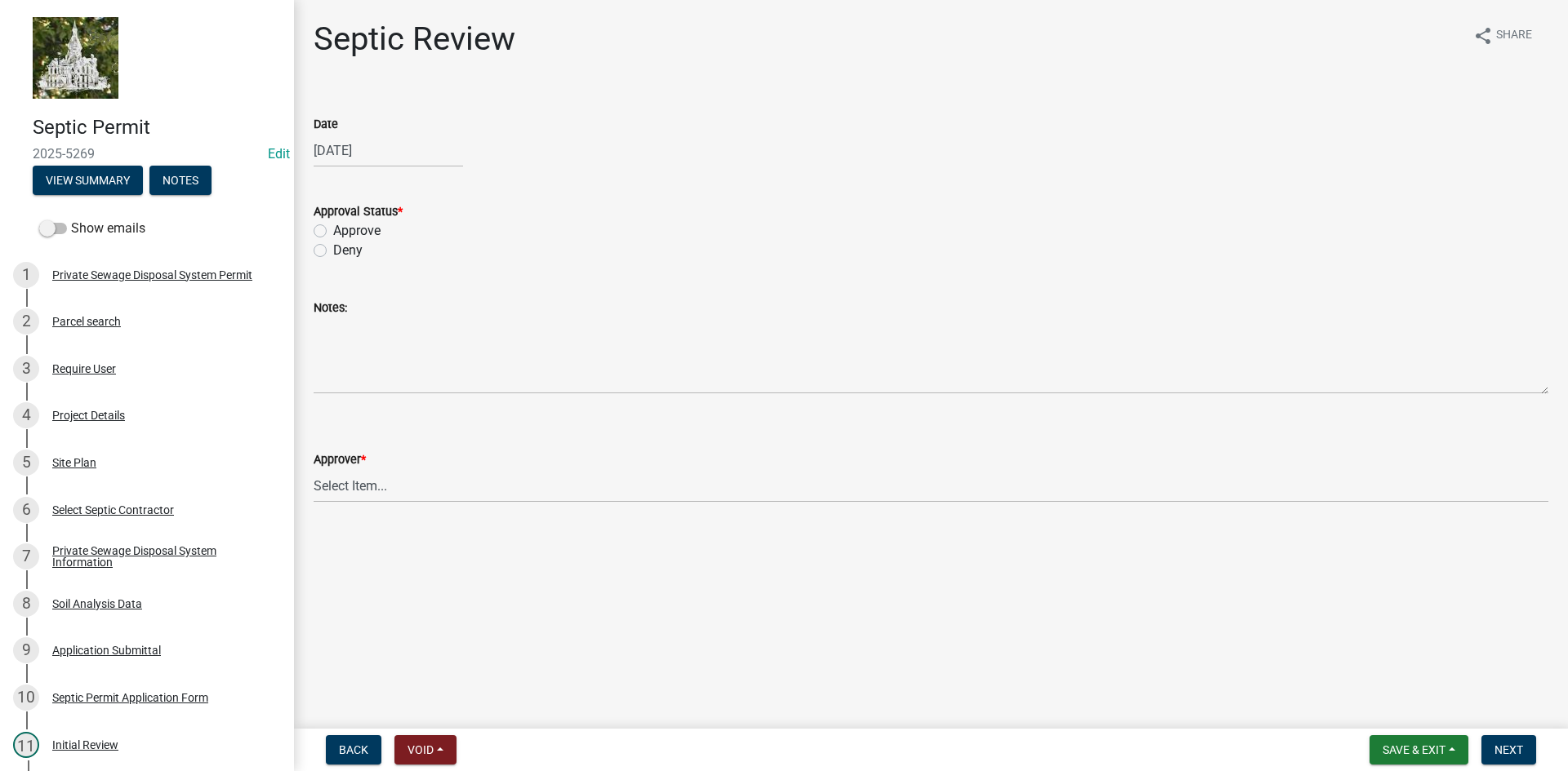
click at [333, 232] on label "Approve" at bounding box center [357, 230] width 48 height 19
click at [333, 232] on input "Approve" at bounding box center [338, 226] width 11 height 11
radio input "true"
click at [358, 479] on select "Select Item... Tyler Kelley Taveis Stevens Todd Apfel" at bounding box center [931, 486] width 1234 height 34
click at [314, 469] on select "Select Item... Tyler Kelley Taveis Stevens Todd Apfel" at bounding box center [931, 486] width 1234 height 34
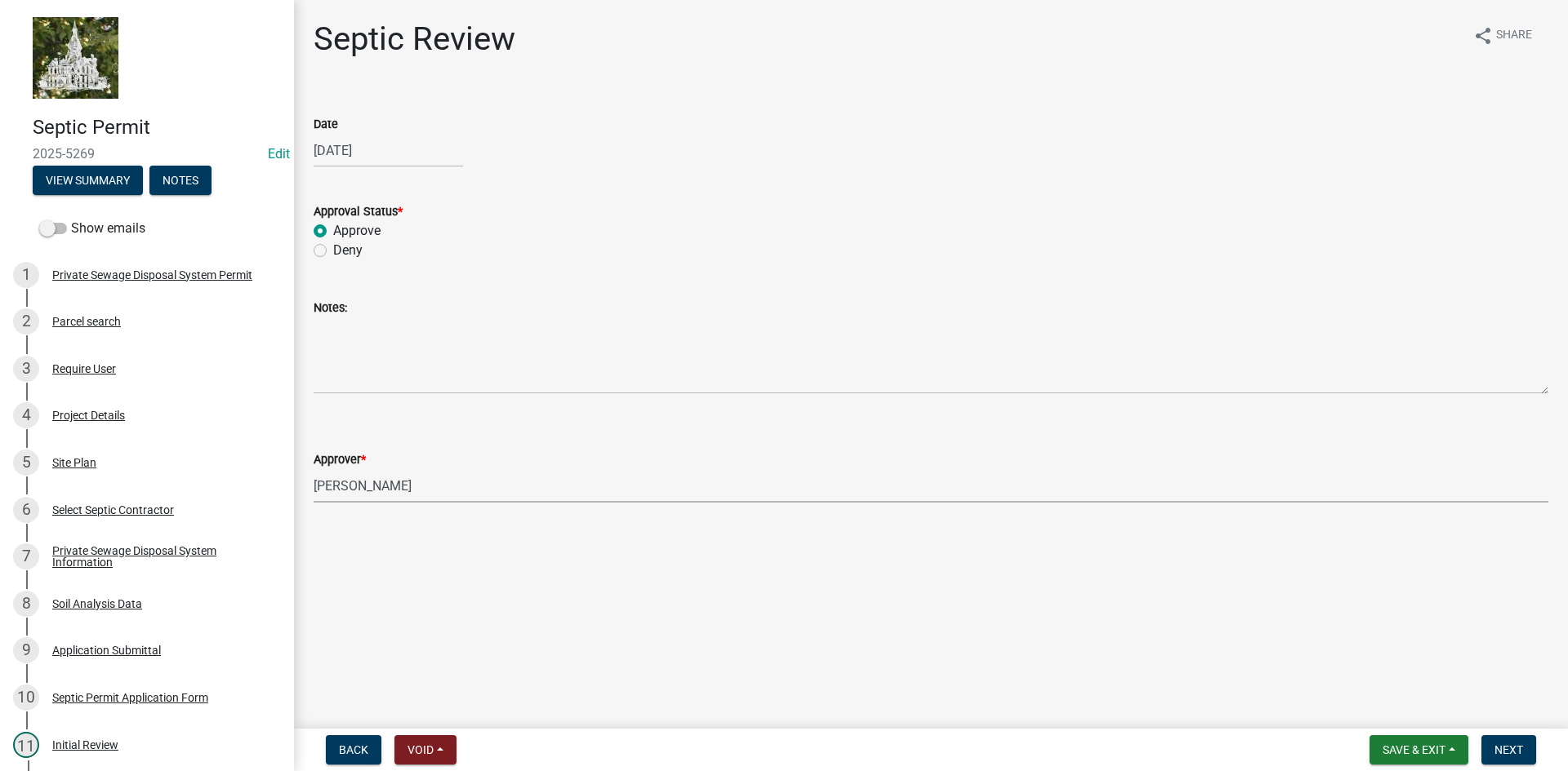
select select "61a96a0a-9003-40ca-83a4-3b4bdf05623d"
click at [1500, 748] on span "Next" at bounding box center [1508, 750] width 28 height 13
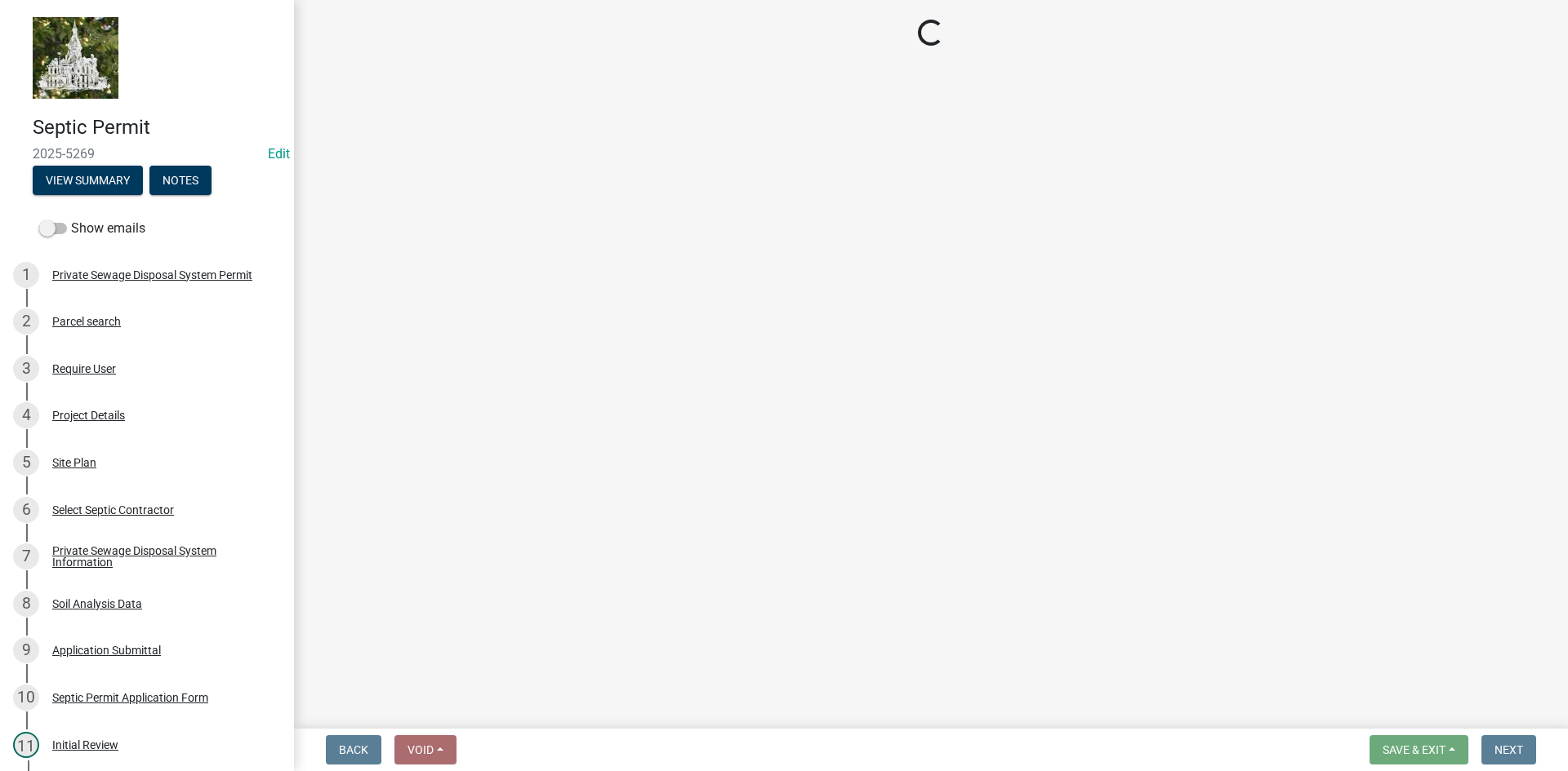
select select "3: 3"
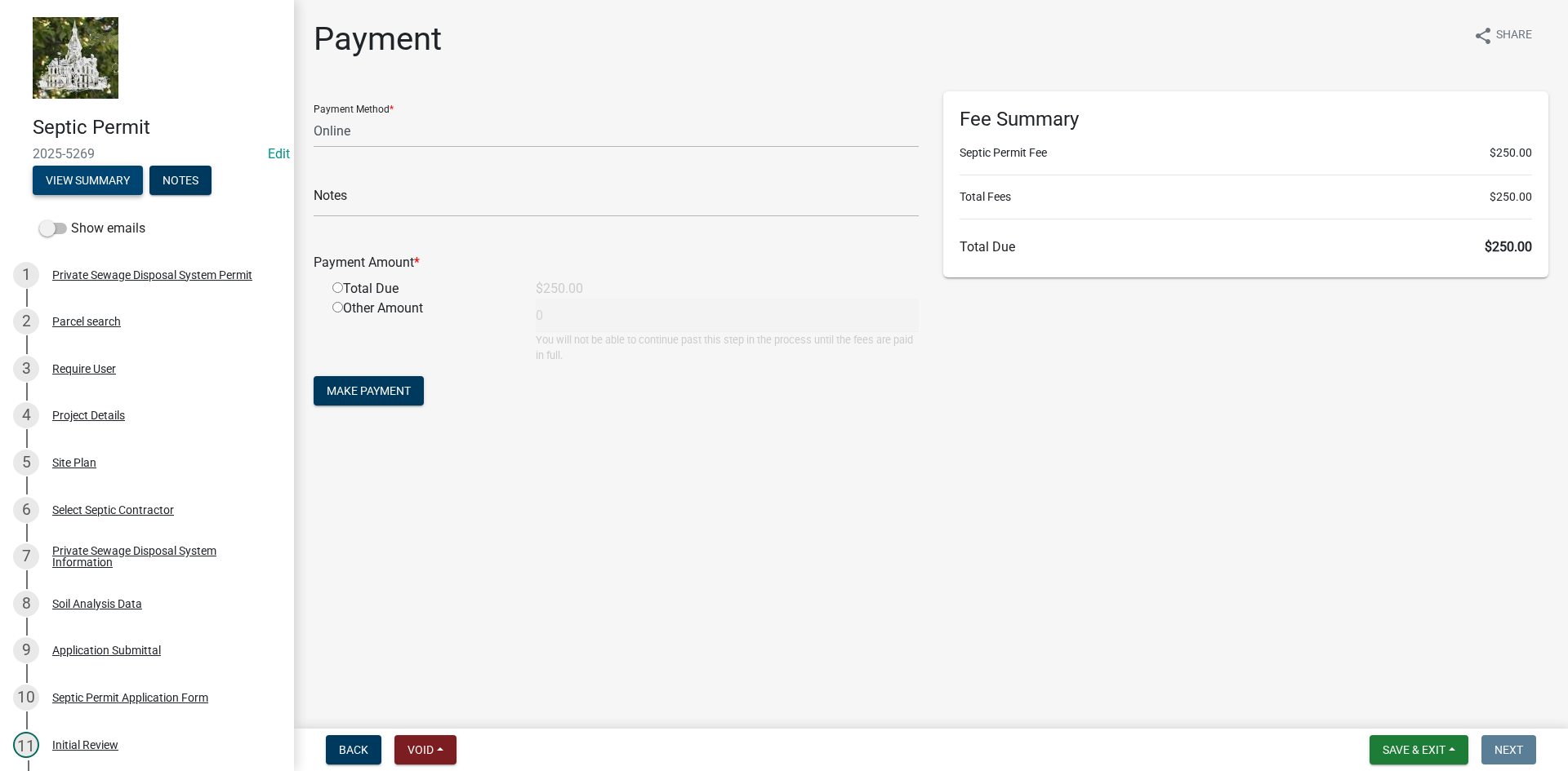
click at [101, 187] on button "View Summary" at bounding box center [88, 181] width 110 height 29
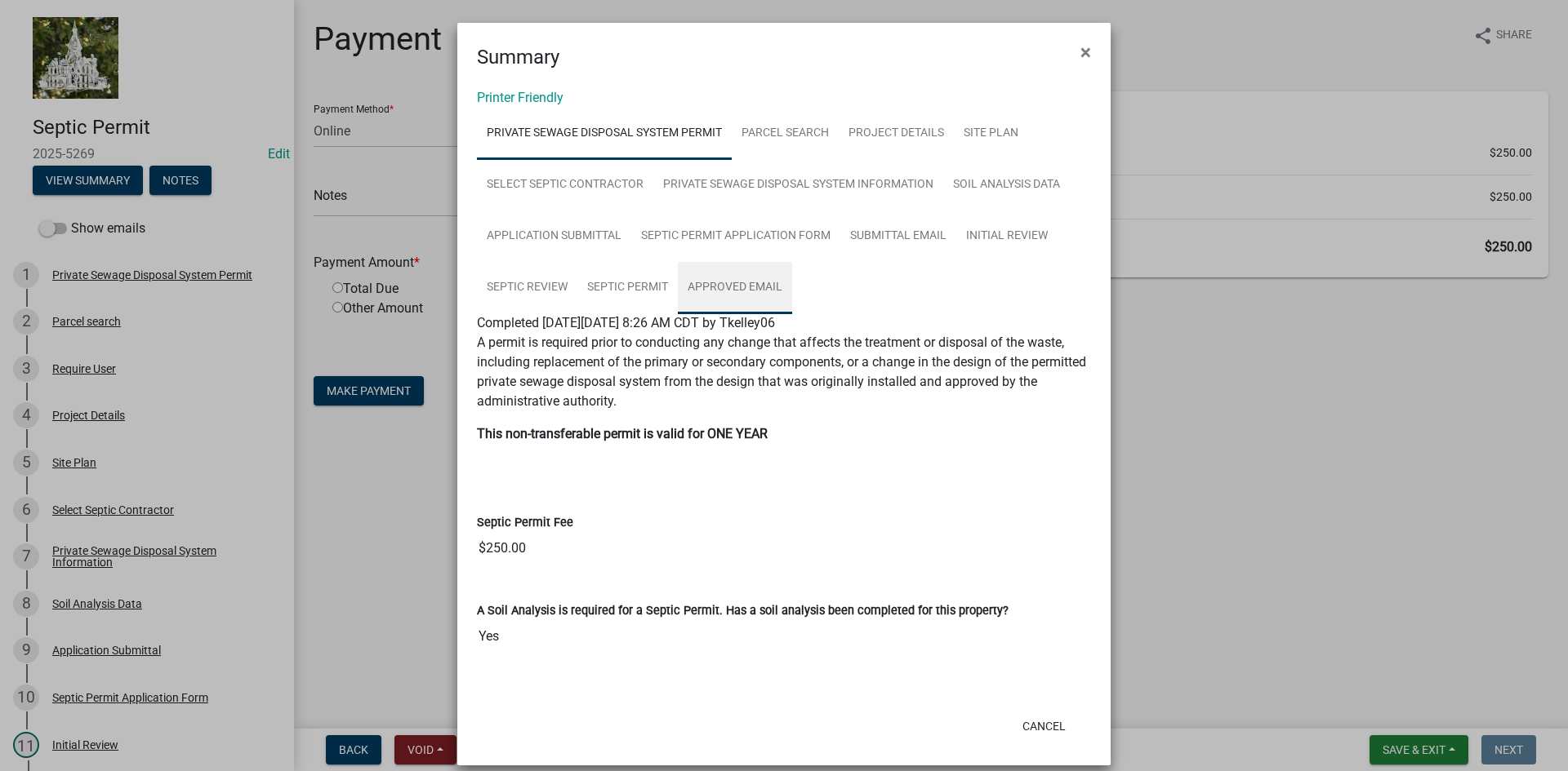
click at [712, 288] on link "Approved Email" at bounding box center [734, 288] width 115 height 52
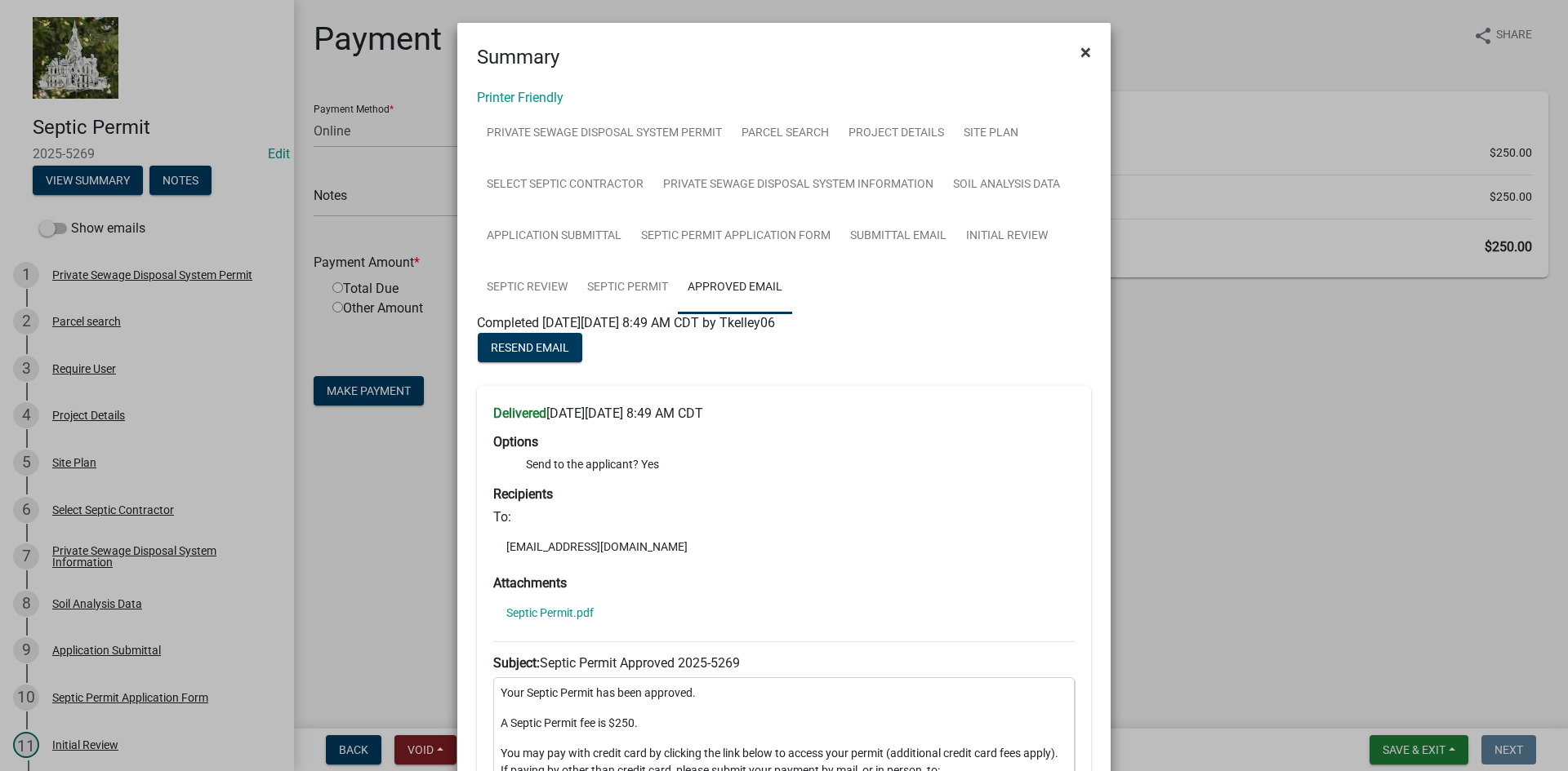
click at [1080, 50] on span "×" at bounding box center [1086, 52] width 11 height 23
